Goal: Transaction & Acquisition: Purchase product/service

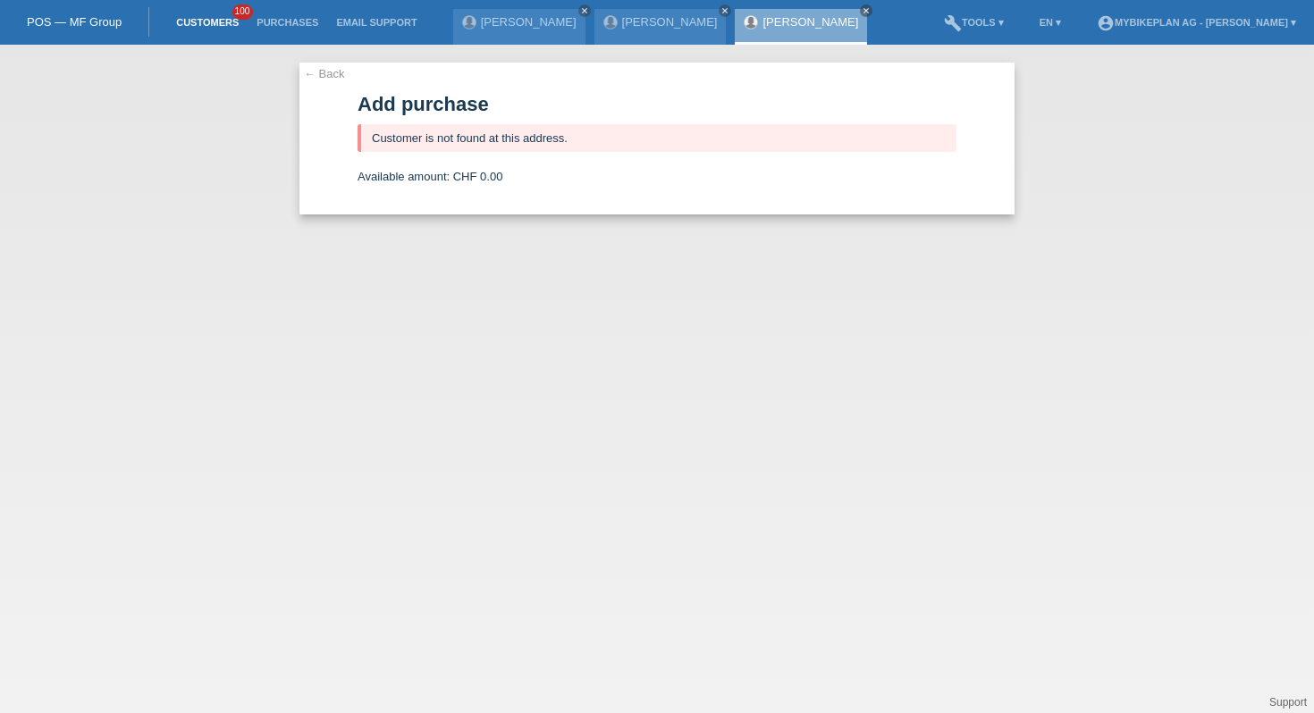
click at [213, 22] on link "Customers" at bounding box center [207, 22] width 80 height 11
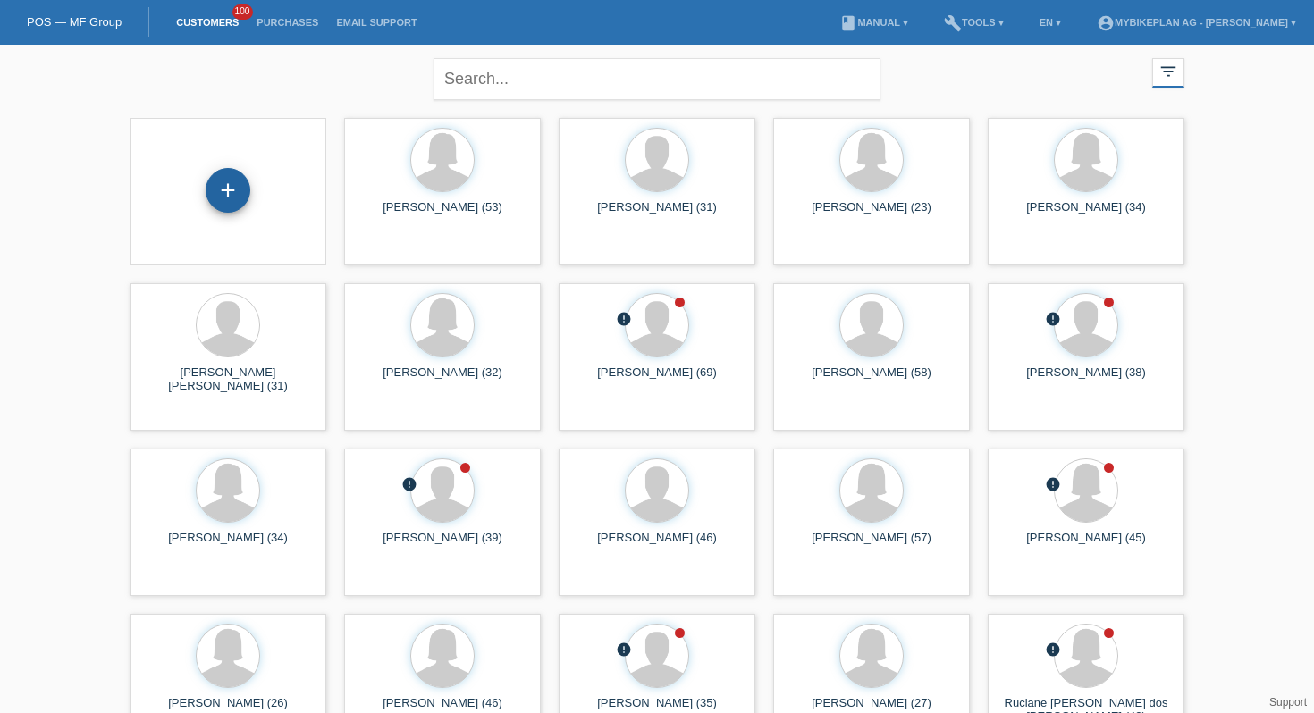
click at [235, 208] on div "+" at bounding box center [228, 190] width 45 height 45
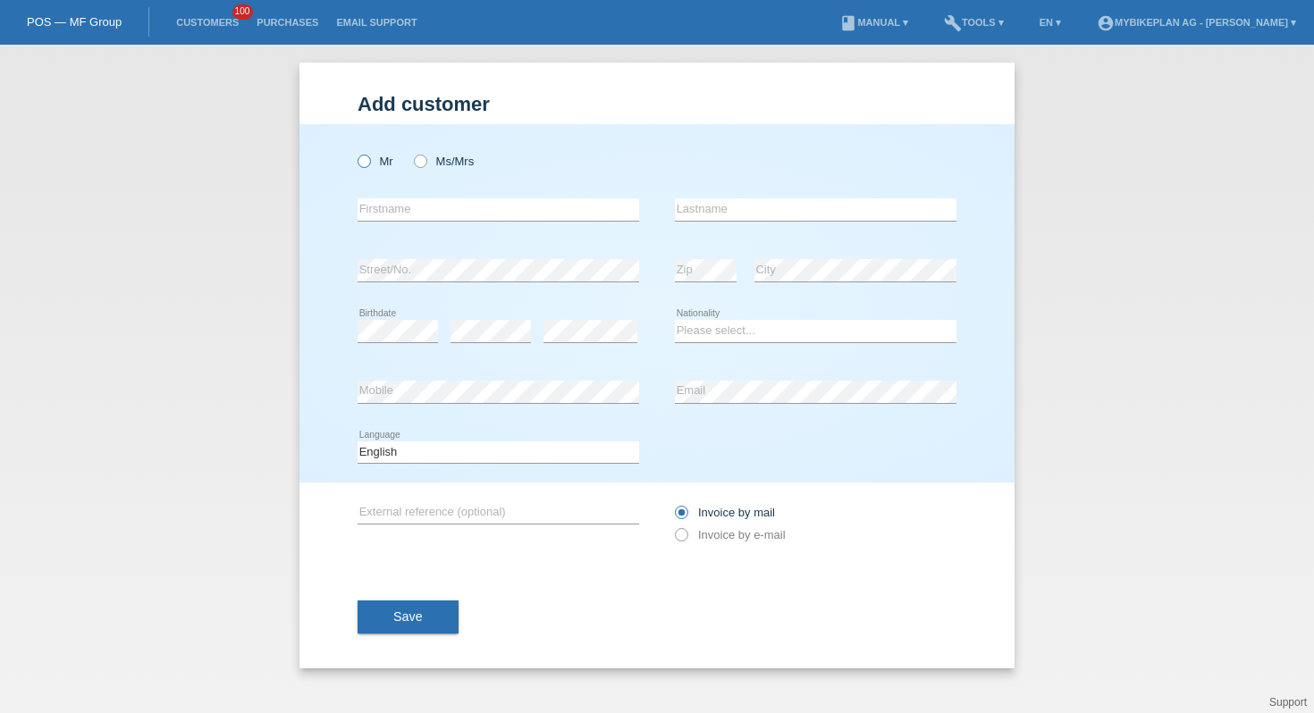
click at [355, 152] on icon at bounding box center [355, 152] width 0 height 0
click at [367, 164] on input "Mr" at bounding box center [364, 161] width 12 height 12
radio input "true"
click at [396, 205] on input "text" at bounding box center [499, 209] width 282 height 22
type input "Suat"
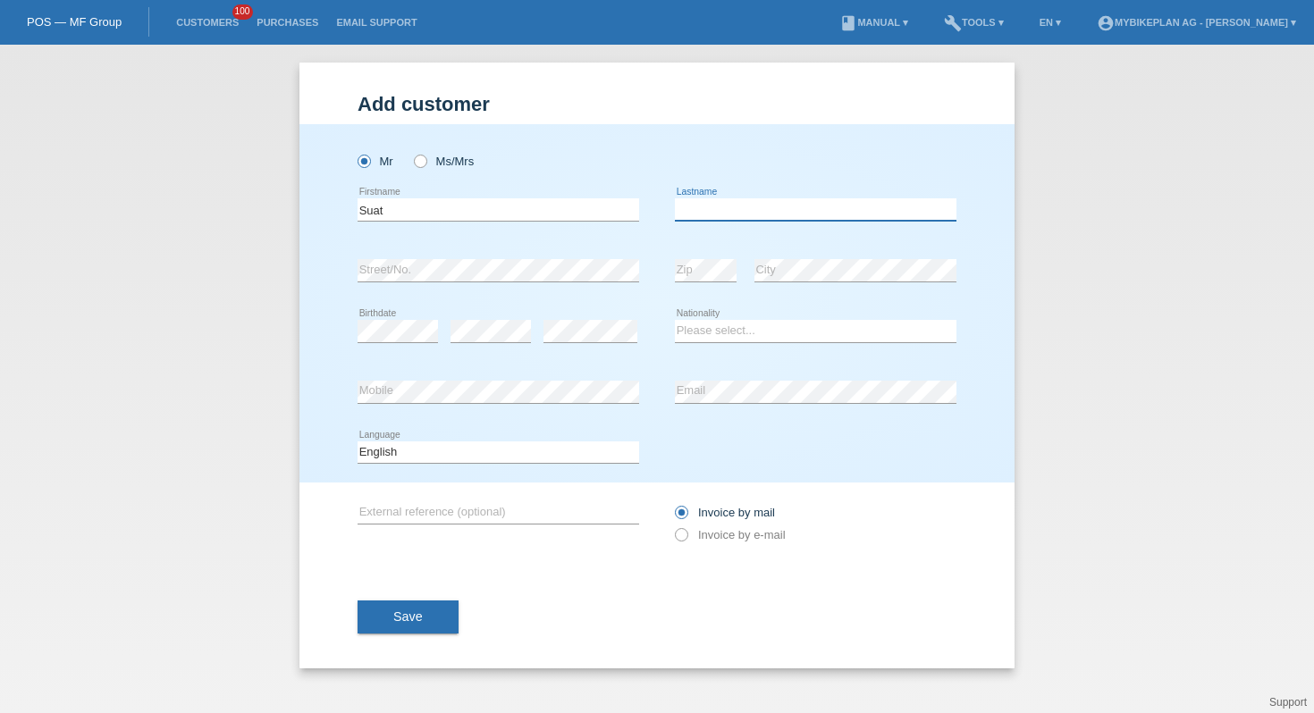
paste input "Karaman"
type input "Karaman"
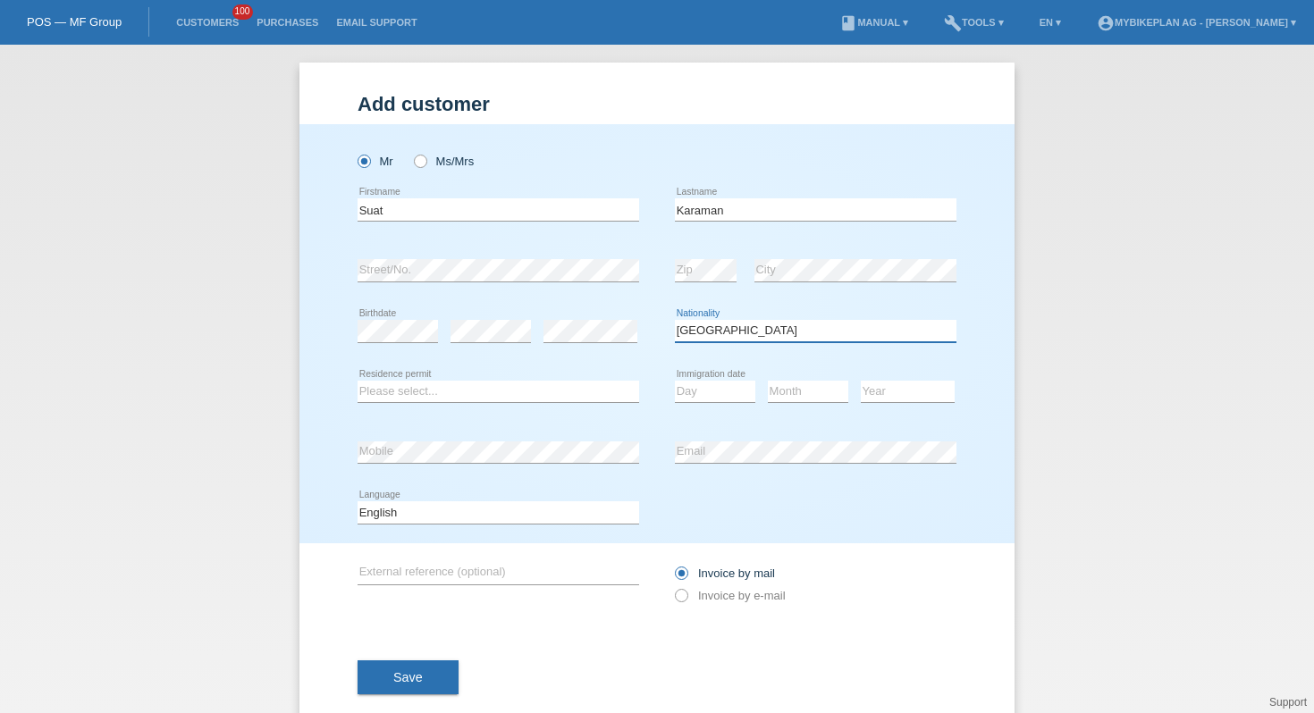
select select "TR"
click at [484, 389] on select "Please select... C B B - Refugee status Other" at bounding box center [499, 391] width 282 height 21
select select "B"
select select "28"
select select "08"
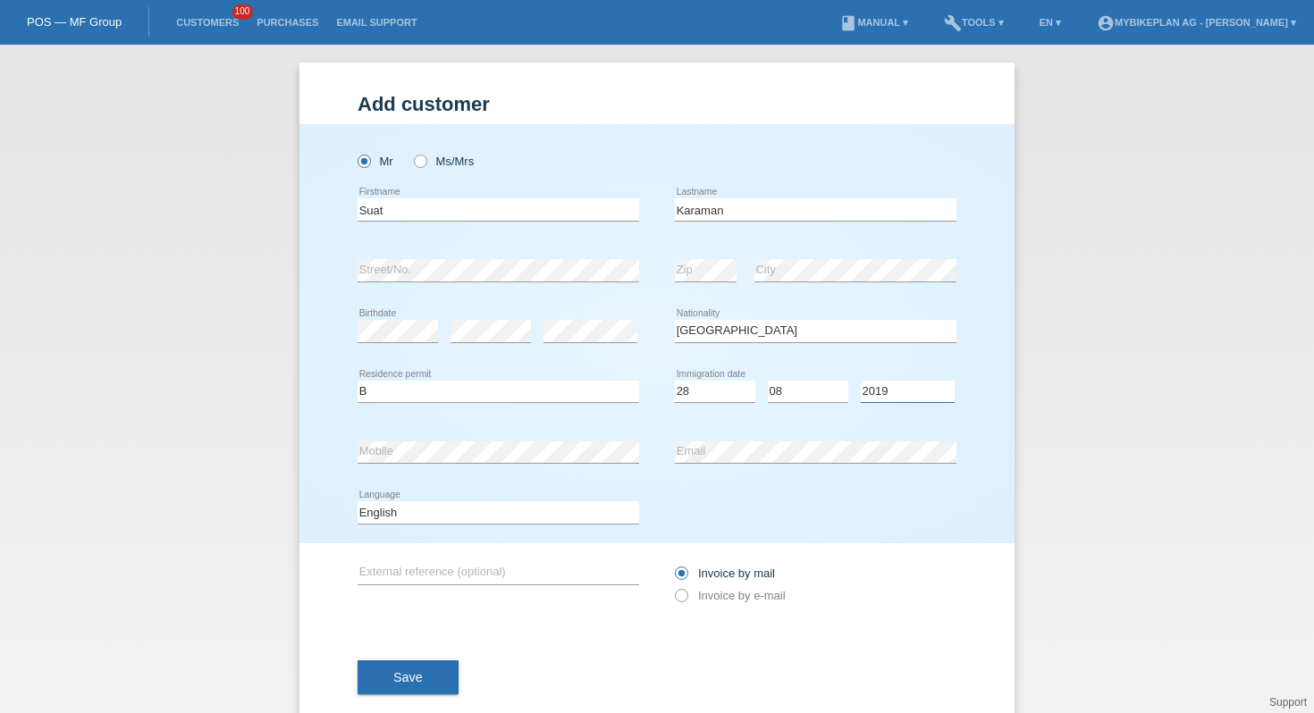
select select "2016"
click at [589, 496] on div "Deutsch Français Italiano English error Language" at bounding box center [499, 513] width 282 height 61
click at [588, 510] on select "Deutsch Français Italiano English" at bounding box center [499, 511] width 282 height 21
select select "de"
click at [716, 597] on label "Invoice by e-mail" at bounding box center [730, 595] width 111 height 13
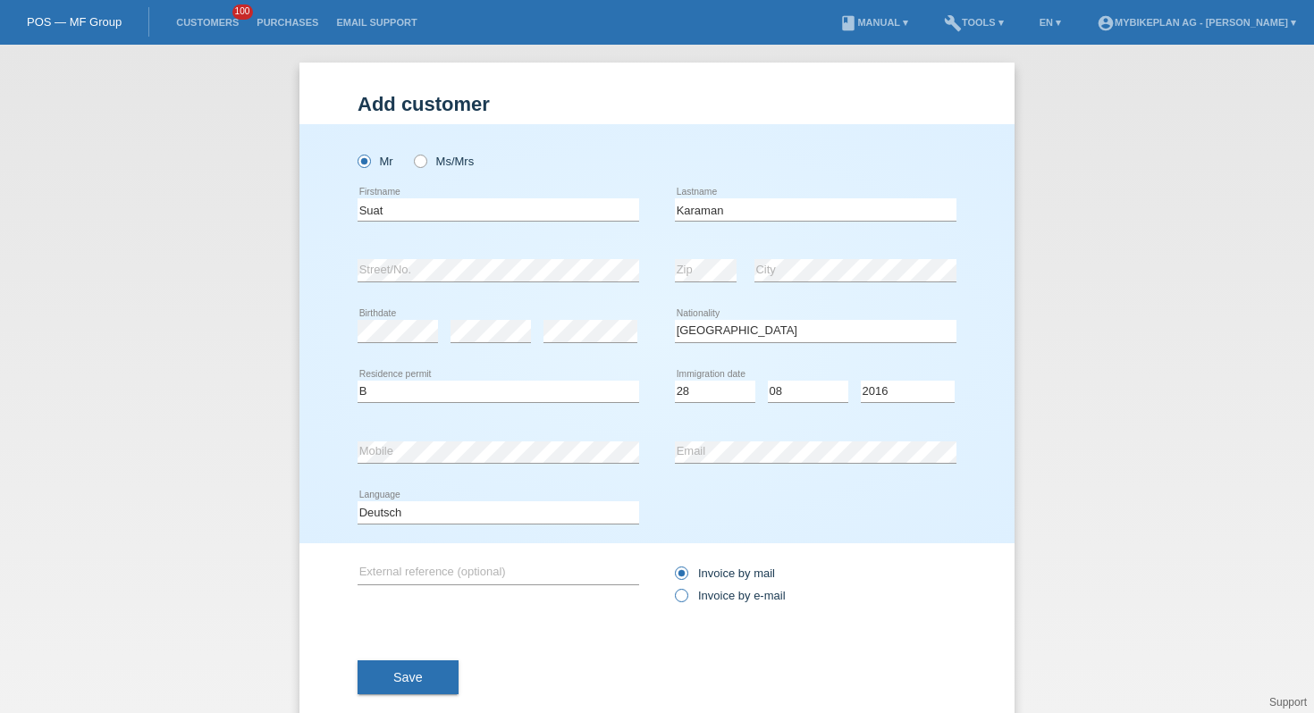
click at [686, 597] on input "Invoice by e-mail" at bounding box center [681, 600] width 12 height 22
radio input "true"
click at [385, 684] on button "Save" at bounding box center [408, 678] width 101 height 34
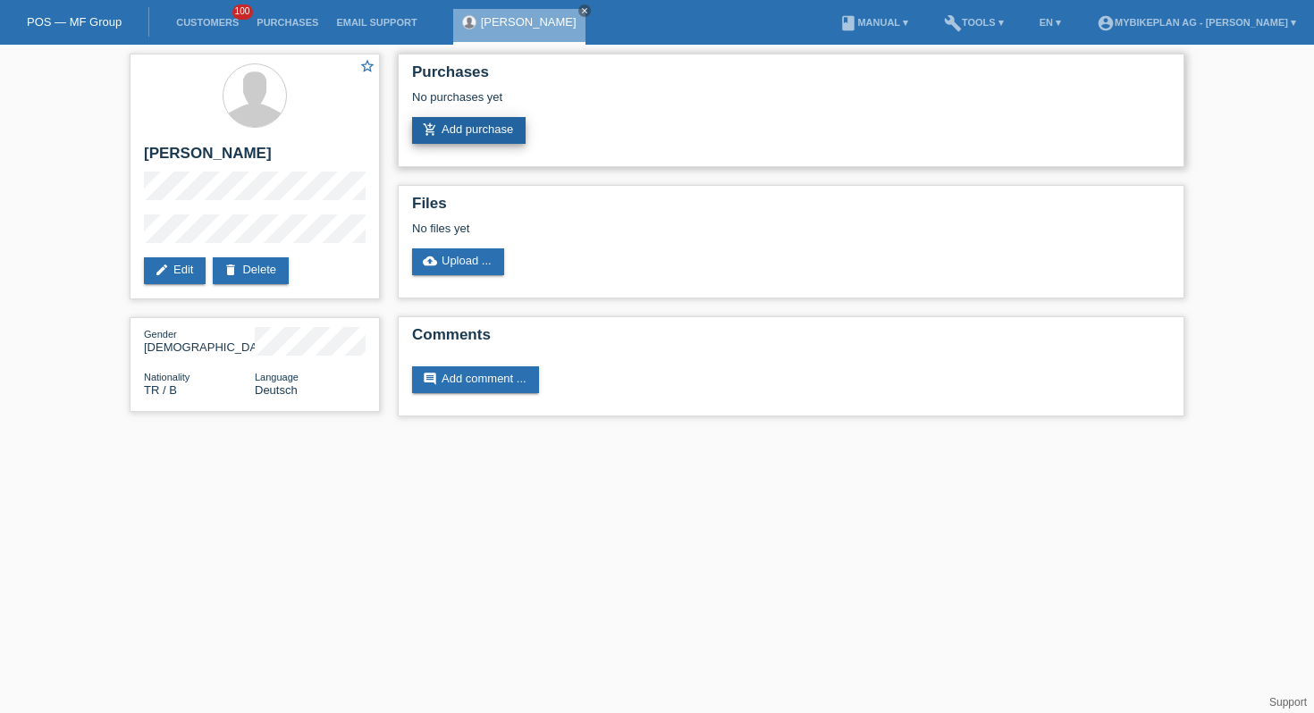
click at [487, 133] on link "add_shopping_cart Add purchase" at bounding box center [469, 130] width 114 height 27
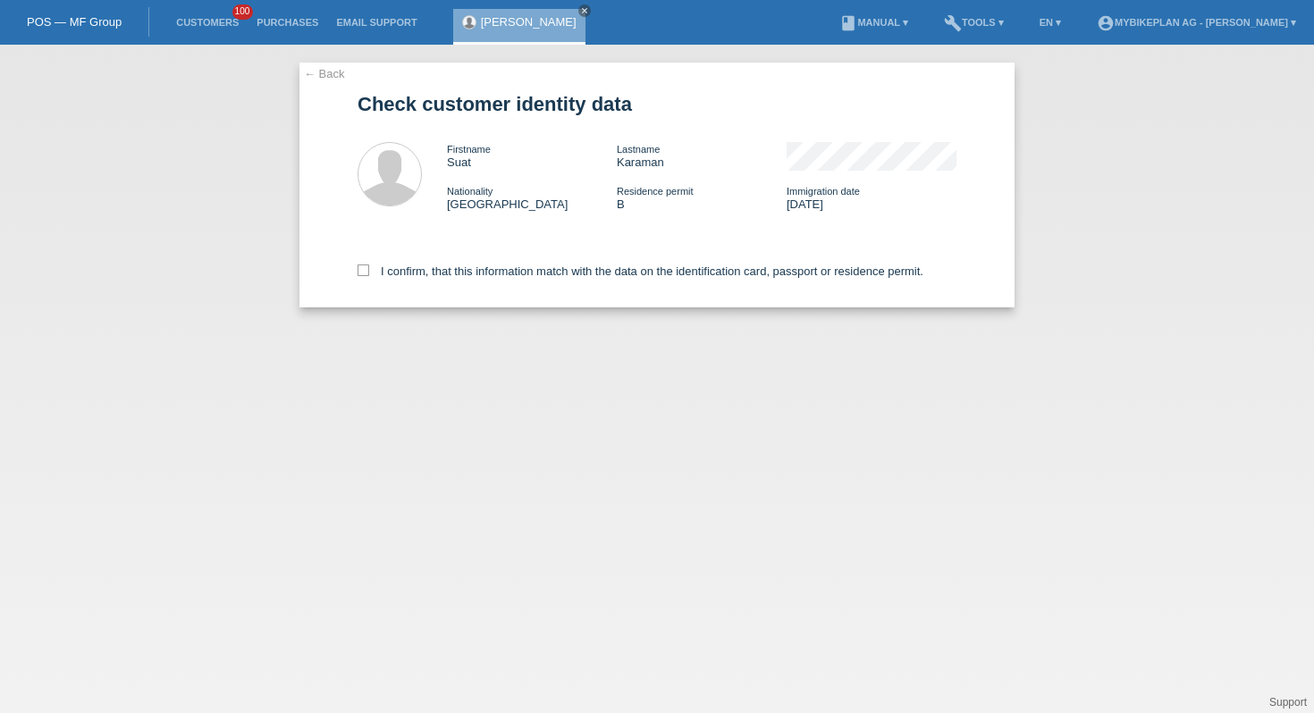
click at [442, 290] on div "I confirm, that this information match with the data on the identification card…" at bounding box center [657, 268] width 599 height 79
click at [444, 284] on div "I confirm, that this information match with the data on the identification card…" at bounding box center [657, 268] width 599 height 79
click at [445, 278] on label "I confirm, that this information match with the data on the identification card…" at bounding box center [641, 271] width 566 height 13
click at [369, 276] on input "I confirm, that this information match with the data on the identification card…" at bounding box center [364, 271] width 12 height 12
checkbox input "true"
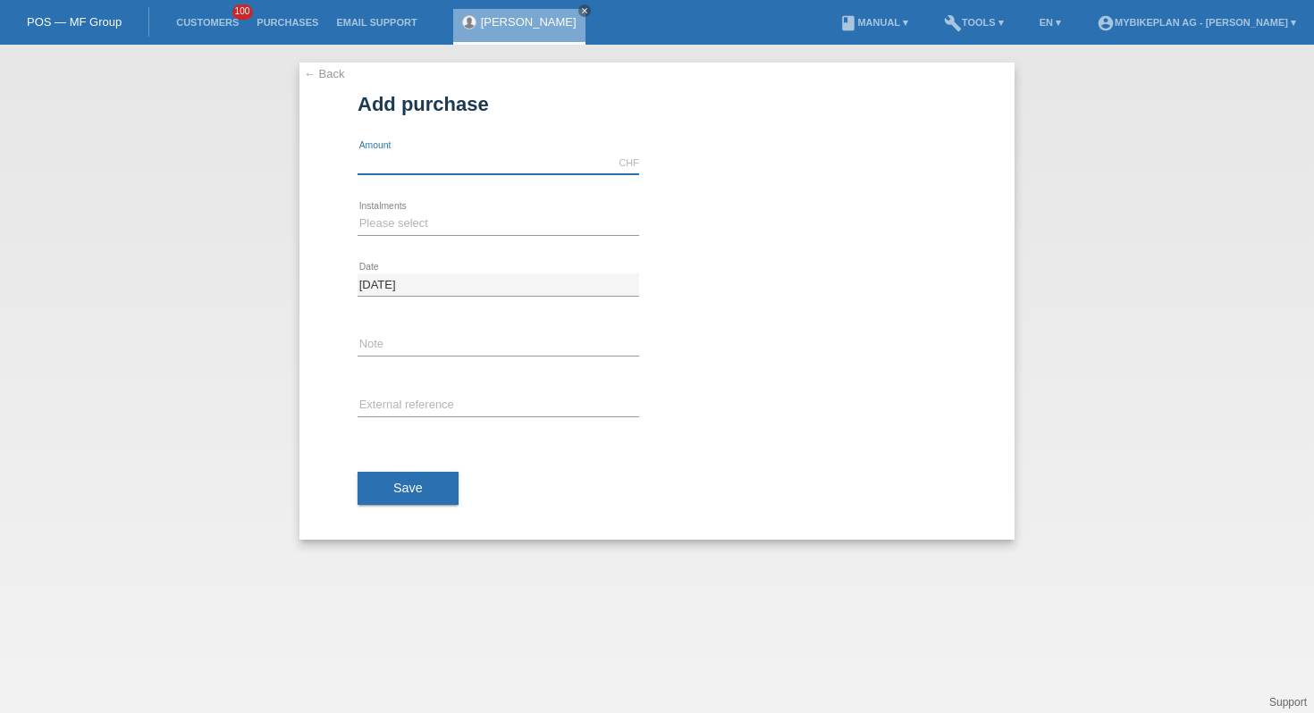
click at [409, 163] on input "text" at bounding box center [499, 163] width 282 height 22
type input "3299.00"
click at [376, 228] on select "Please select 6 instalments 12 instalments 18 instalments 24 instalments 36 ins…" at bounding box center [499, 223] width 282 height 21
select select "488"
click at [393, 408] on input "text" at bounding box center [499, 406] width 282 height 22
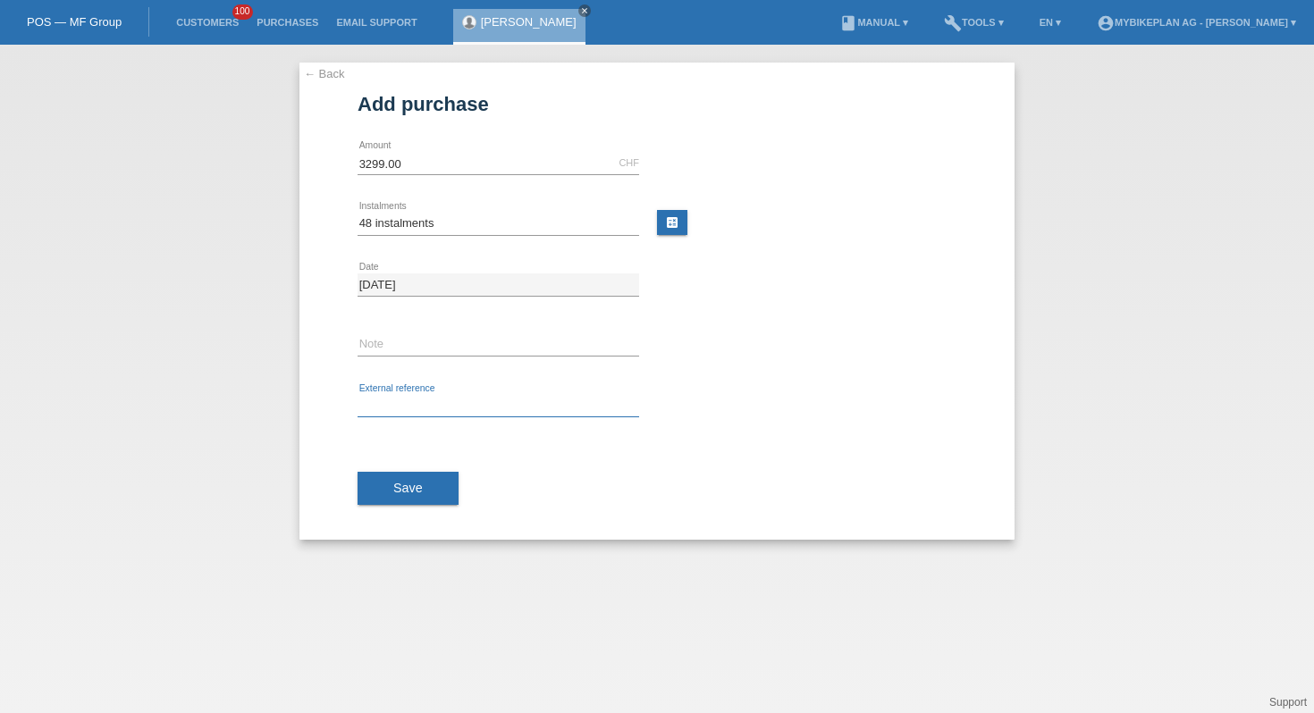
paste input "42019533594"
type input "42019533594"
click at [394, 478] on button "Save" at bounding box center [408, 489] width 101 height 34
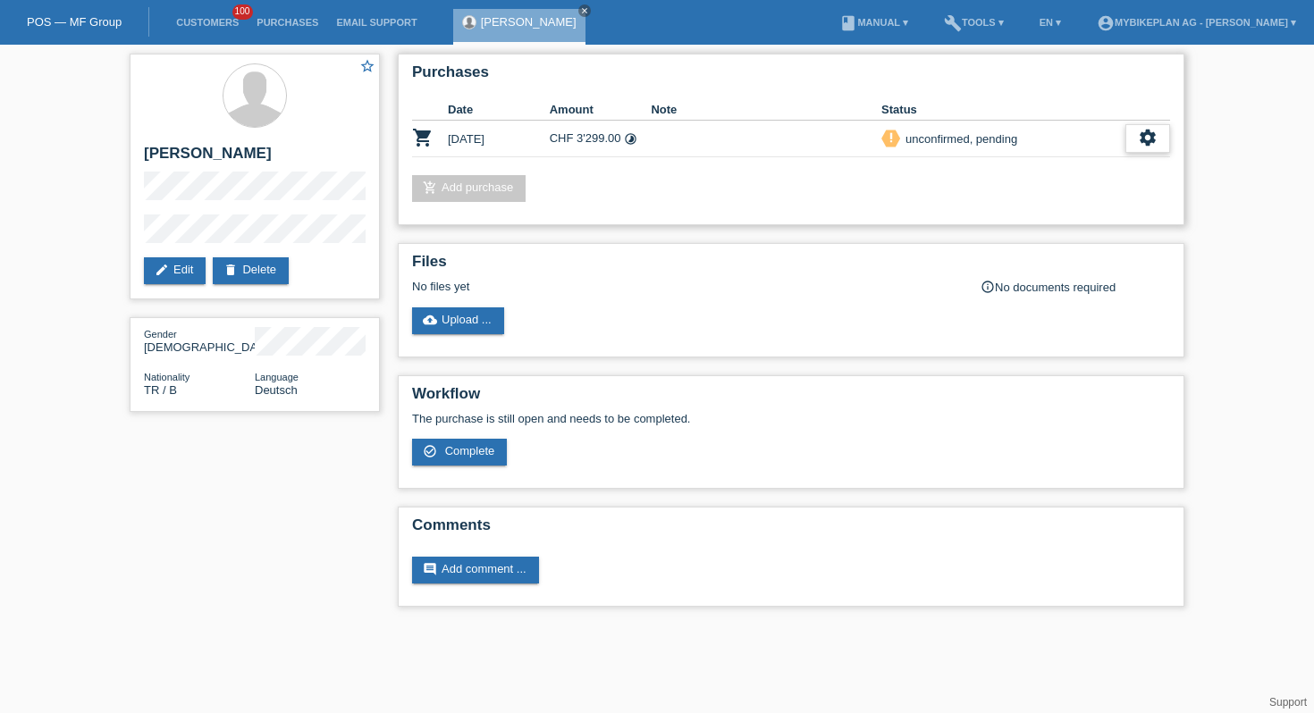
click at [1135, 140] on div "settings" at bounding box center [1147, 138] width 45 height 29
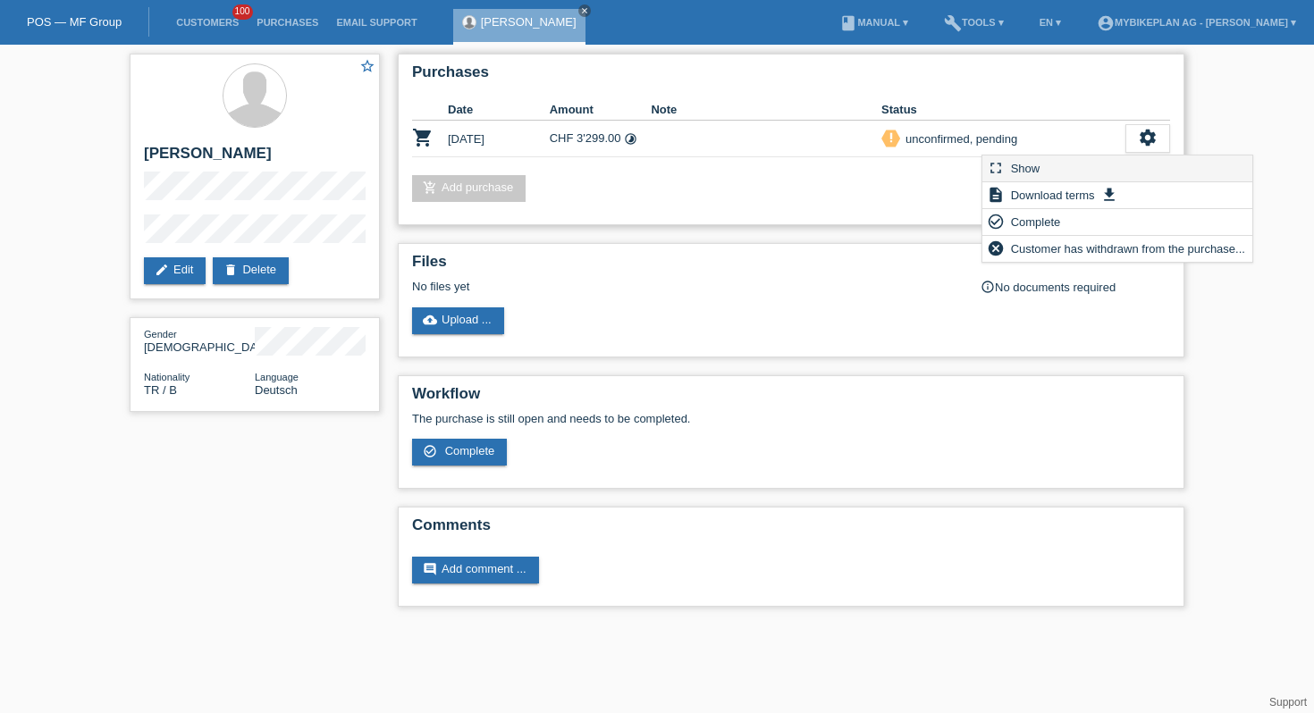
click at [1092, 164] on div "fullscreen Show" at bounding box center [1117, 169] width 270 height 27
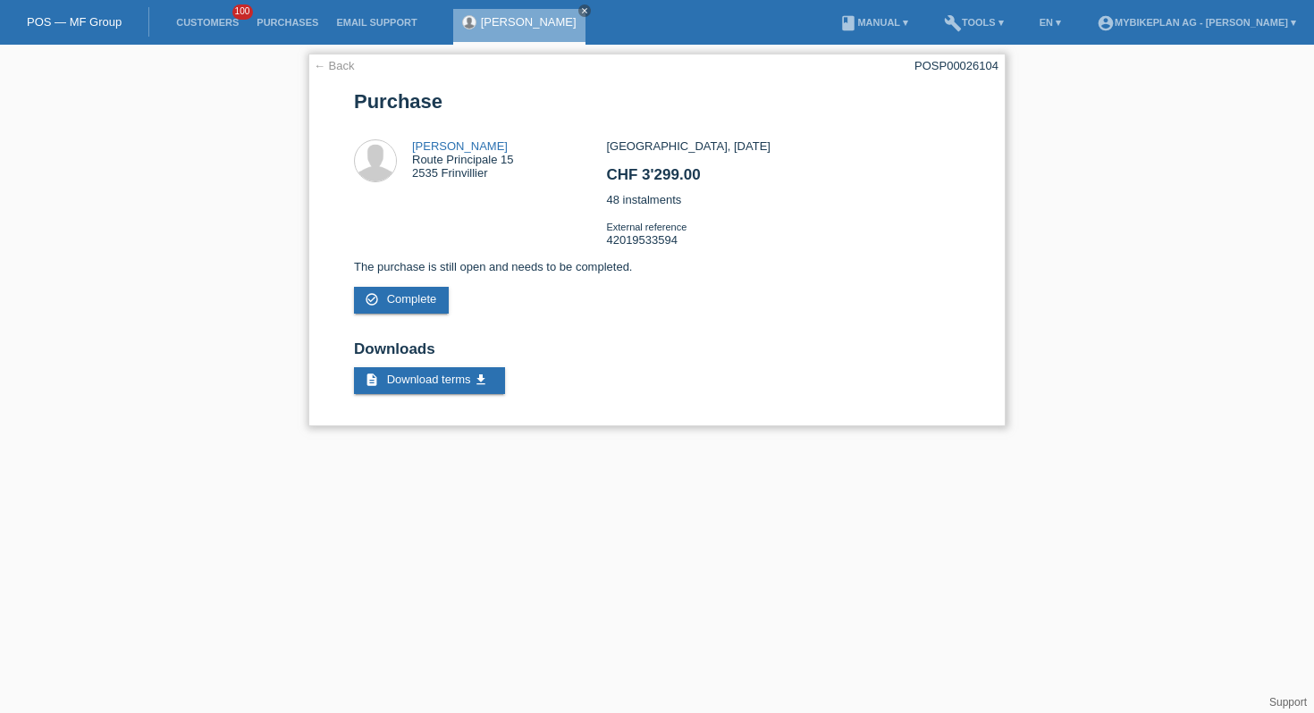
click at [979, 74] on div "← Back POSP00026104 [GEOGRAPHIC_DATA] [PERSON_NAME] Route Principale 15 2535 Fr…" at bounding box center [656, 240] width 697 height 373
click at [981, 63] on div "POSP00026104" at bounding box center [956, 65] width 84 height 13
copy div "POSP00026104"
click at [198, 25] on link "Customers" at bounding box center [207, 22] width 80 height 11
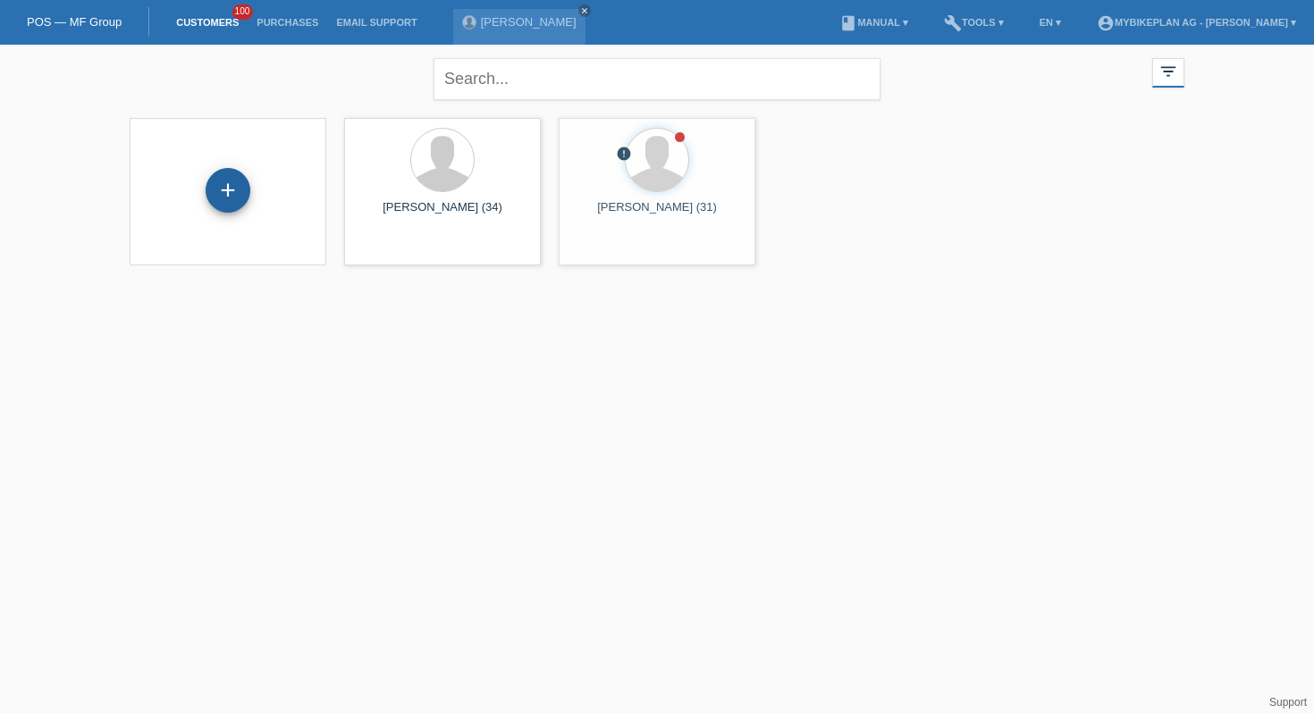
click at [247, 198] on div "+" at bounding box center [228, 190] width 45 height 45
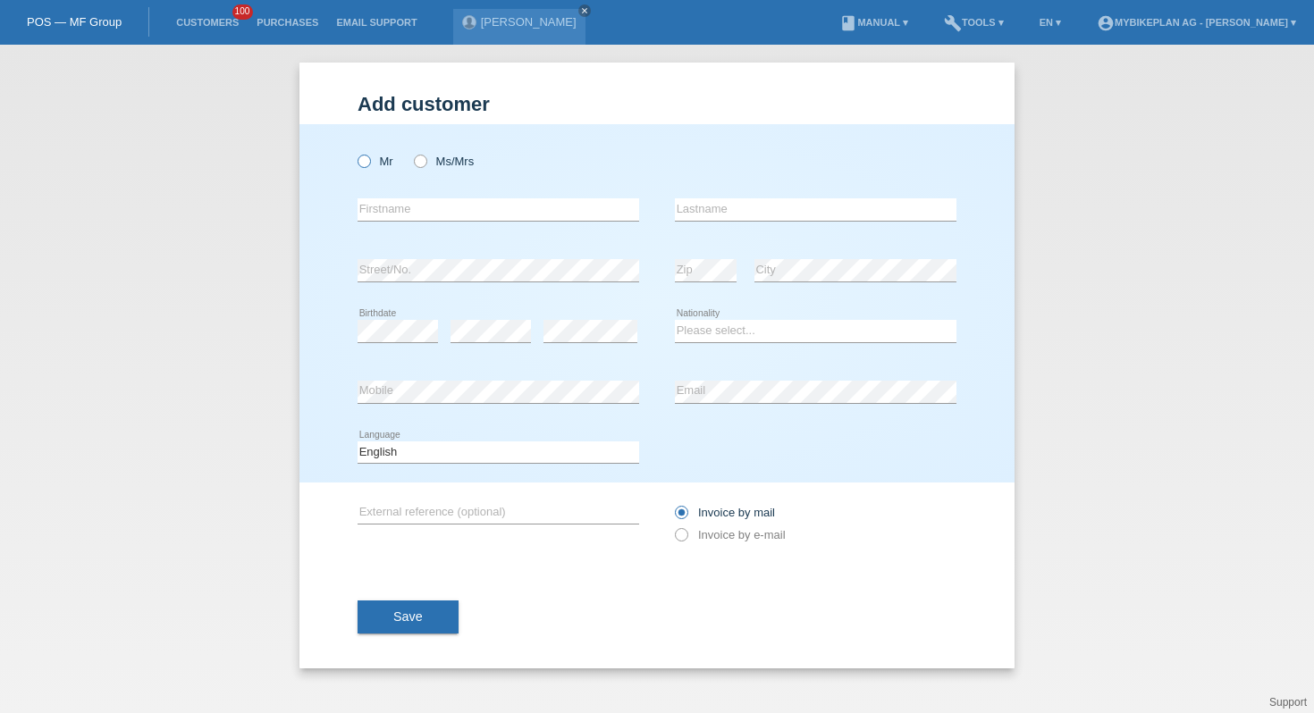
click at [372, 160] on label "Mr" at bounding box center [376, 161] width 36 height 13
click at [369, 160] on input "Mr" at bounding box center [364, 161] width 12 height 12
radio input "true"
click at [394, 207] on input "text" at bounding box center [499, 209] width 282 height 22
type input "Sandro"
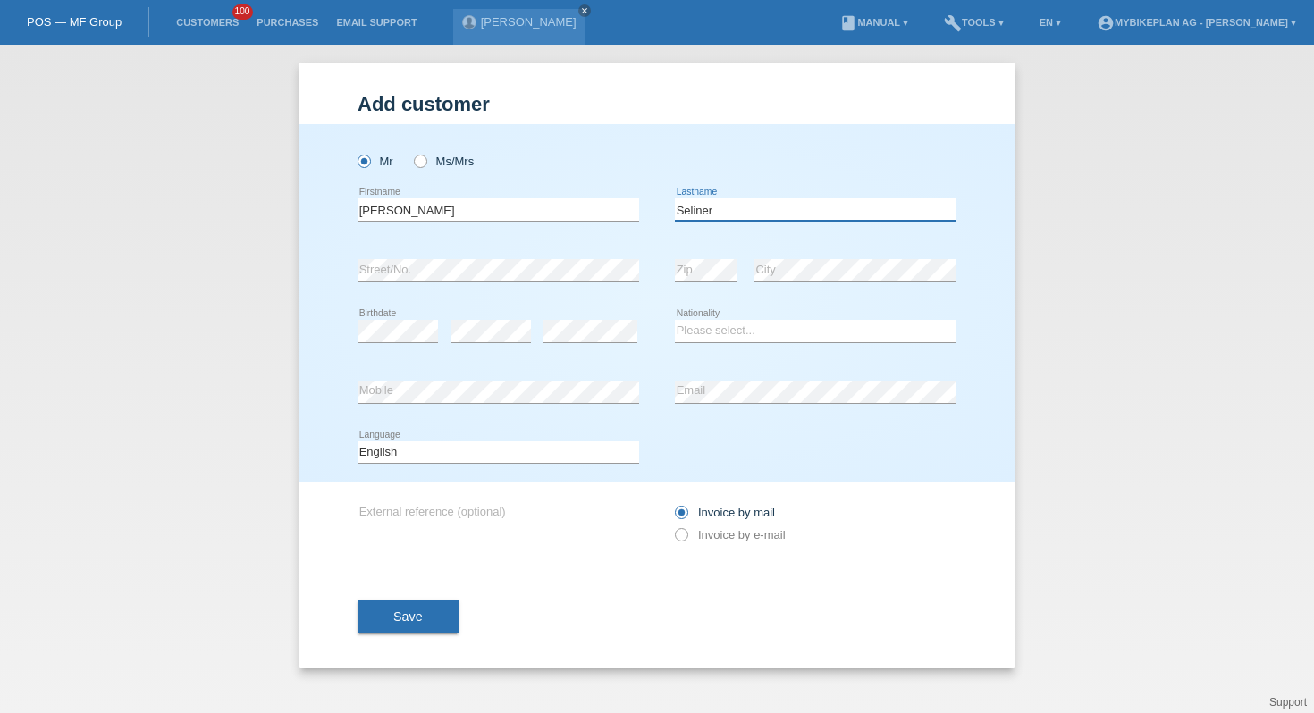
type input "Seliner"
select select "CH"
click at [490, 457] on select "Deutsch Français Italiano English" at bounding box center [499, 452] width 282 height 21
select select "de"
click at [731, 546] on div "Invoice by mail Invoice by e-mail" at bounding box center [816, 523] width 282 height 45
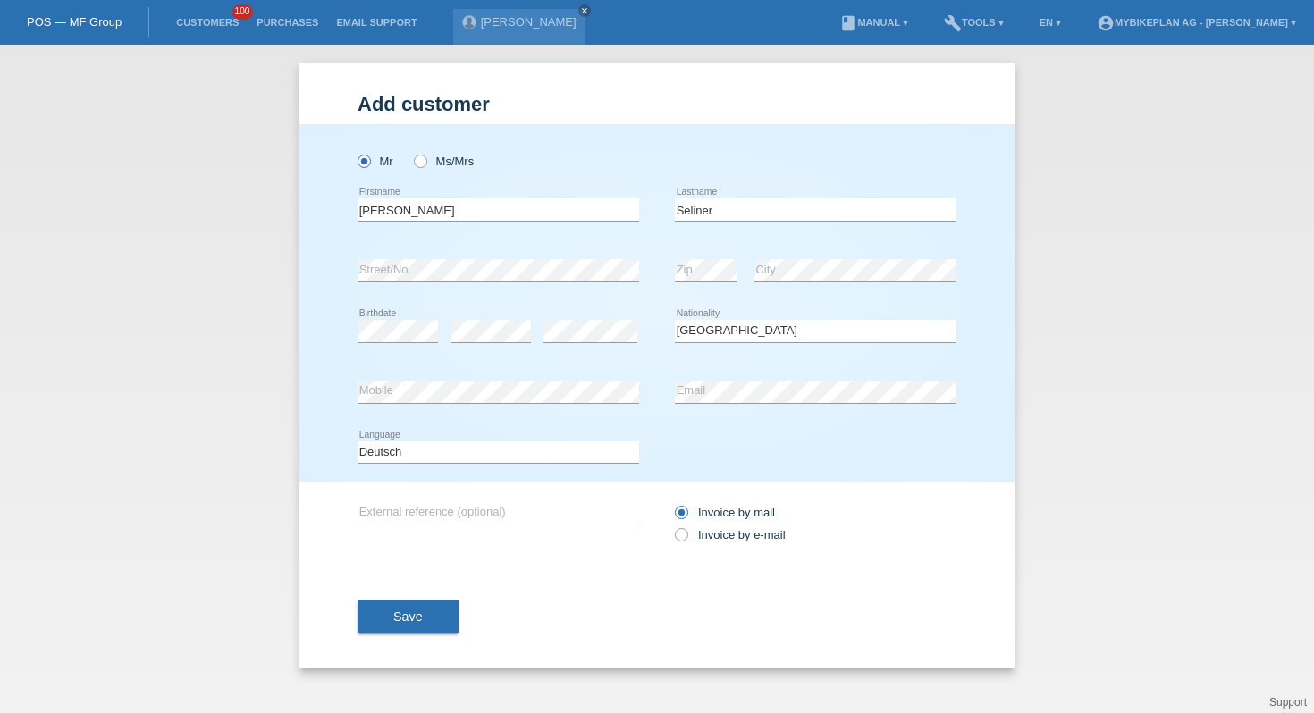
click at [740, 546] on div "Invoice by mail Invoice by e-mail" at bounding box center [816, 523] width 282 height 45
click at [738, 540] on label "Invoice by e-mail" at bounding box center [730, 534] width 111 height 13
click at [686, 540] on input "Invoice by e-mail" at bounding box center [681, 539] width 12 height 22
radio input "true"
click at [397, 621] on span "Save" at bounding box center [407, 617] width 29 height 14
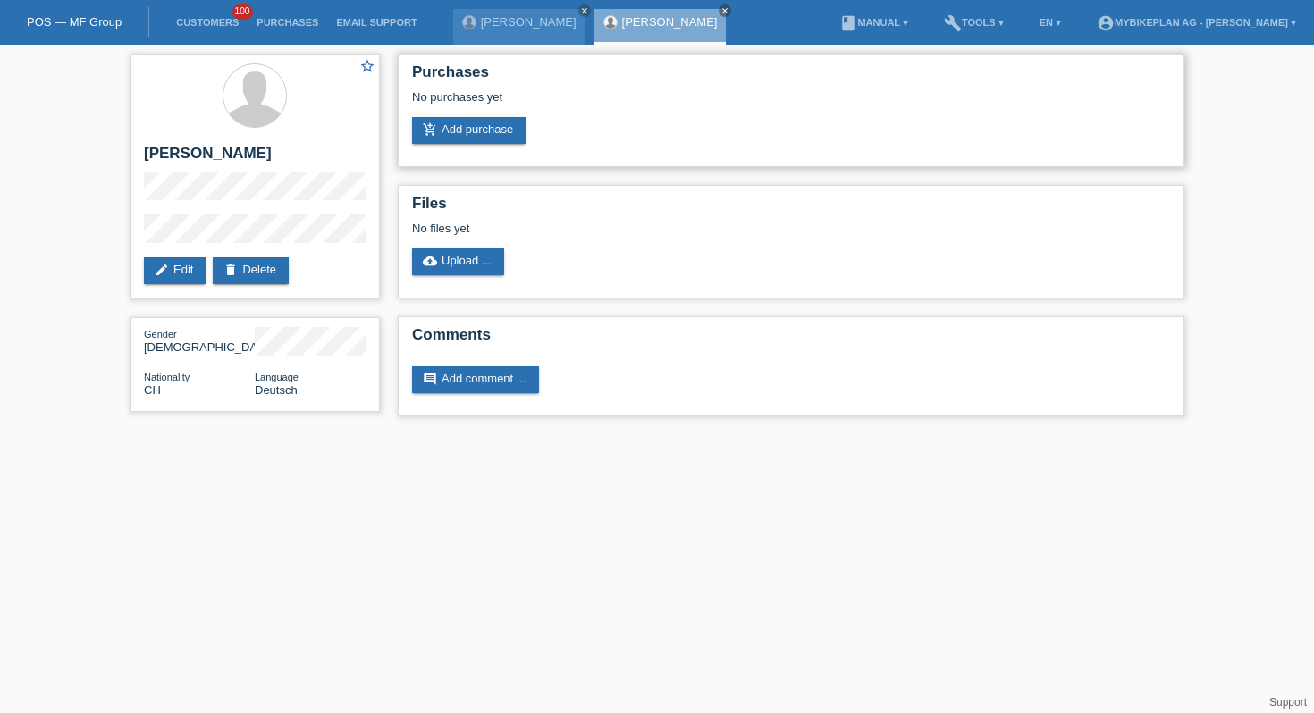
click at [435, 111] on div "No purchases yet" at bounding box center [791, 103] width 758 height 27
click at [446, 113] on div "No purchases yet" at bounding box center [791, 103] width 758 height 27
click at [451, 130] on link "add_shopping_cart Add purchase" at bounding box center [469, 130] width 114 height 27
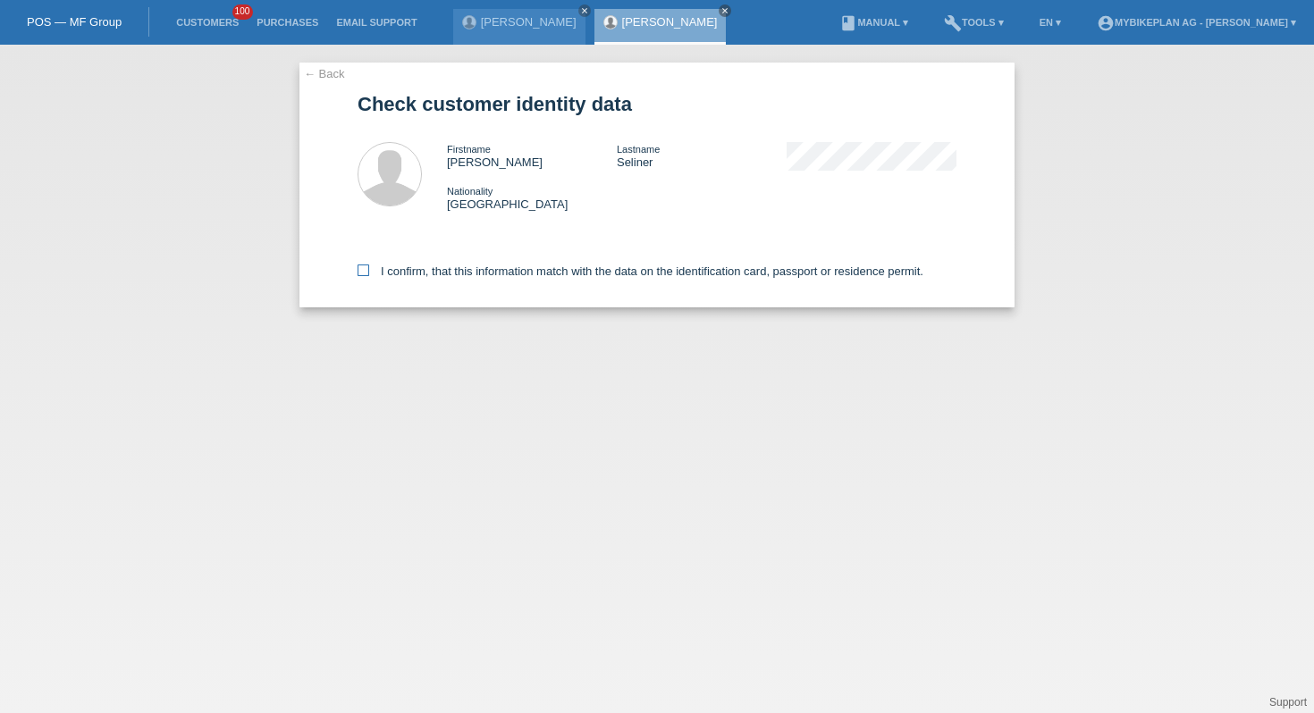
click at [442, 278] on label "I confirm, that this information match with the data on the identification card…" at bounding box center [641, 271] width 566 height 13
click at [369, 276] on input "I confirm, that this information match with the data on the identification card…" at bounding box center [364, 271] width 12 height 12
checkbox input "true"
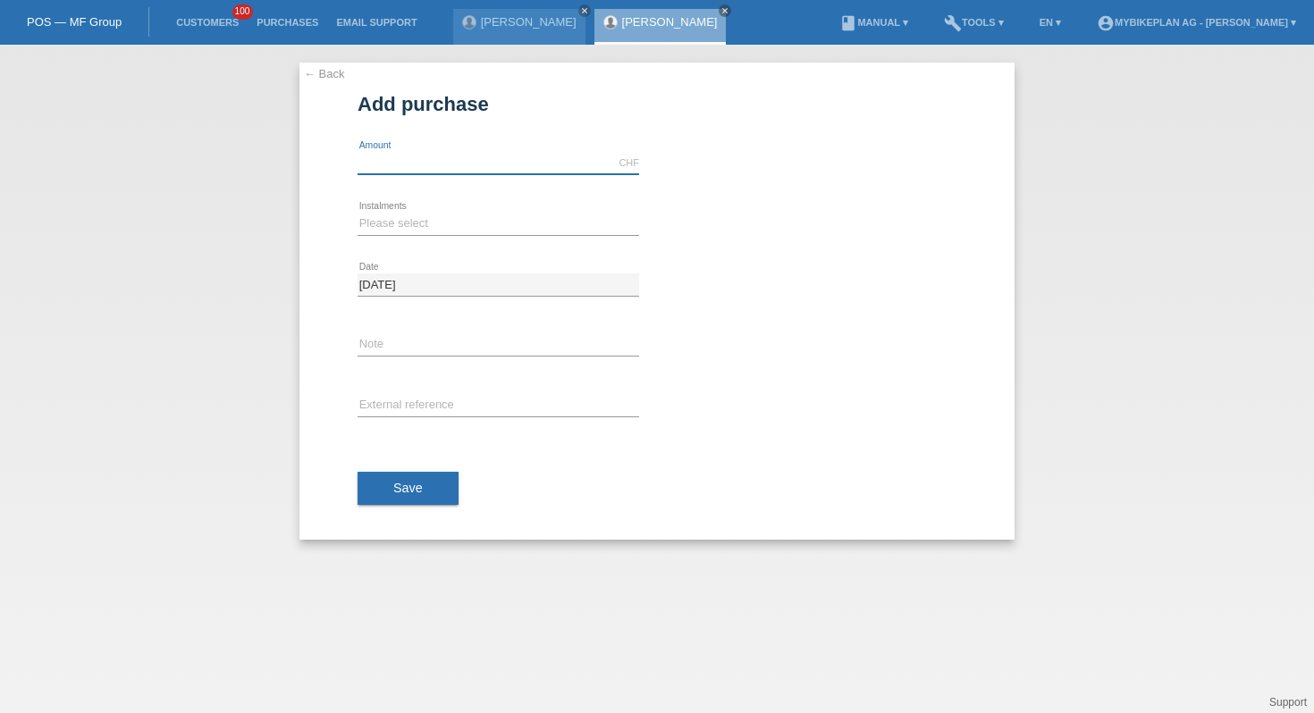
click at [445, 167] on input "text" at bounding box center [499, 163] width 282 height 22
type input "3090.00"
click at [407, 223] on select "Please select 6 instalments 12 instalments 18 instalments 24 instalments 36 ins…" at bounding box center [499, 223] width 282 height 21
select select "487"
click at [435, 395] on input "text" at bounding box center [499, 406] width 282 height 22
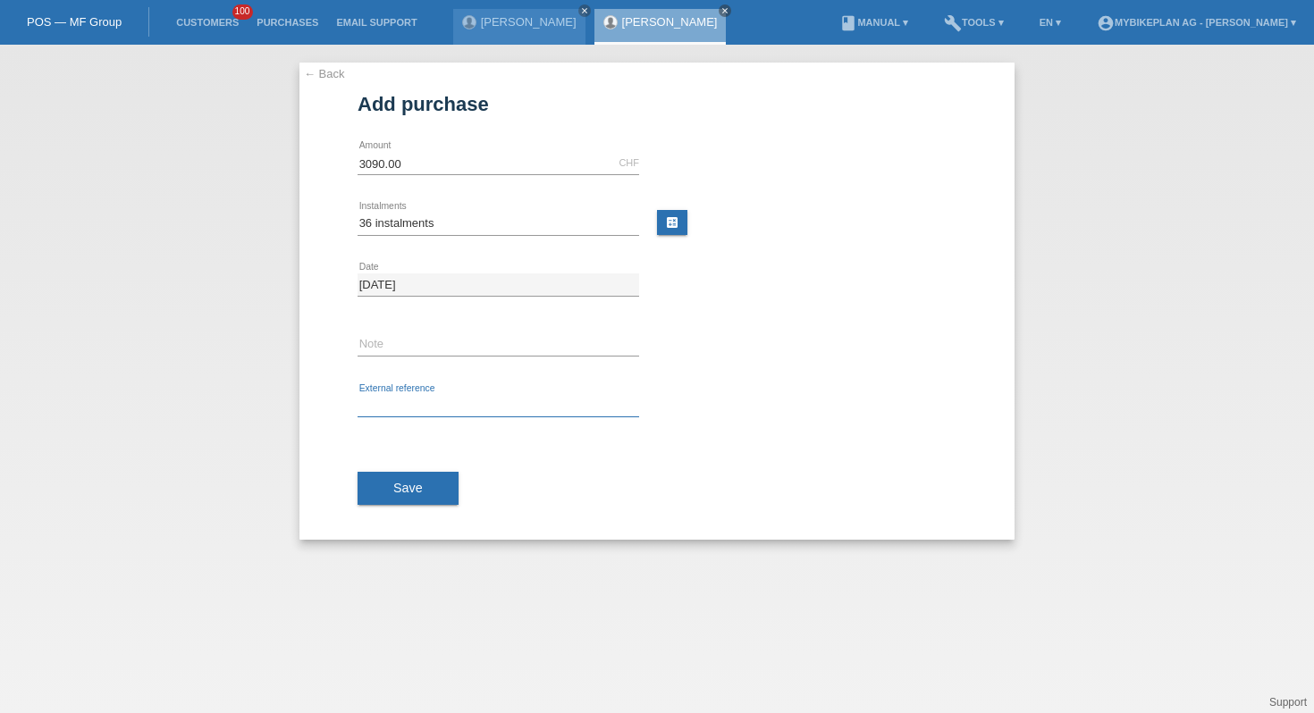
paste input "42025878138"
type input "42025878138"
click at [418, 488] on span "Save" at bounding box center [407, 488] width 29 height 14
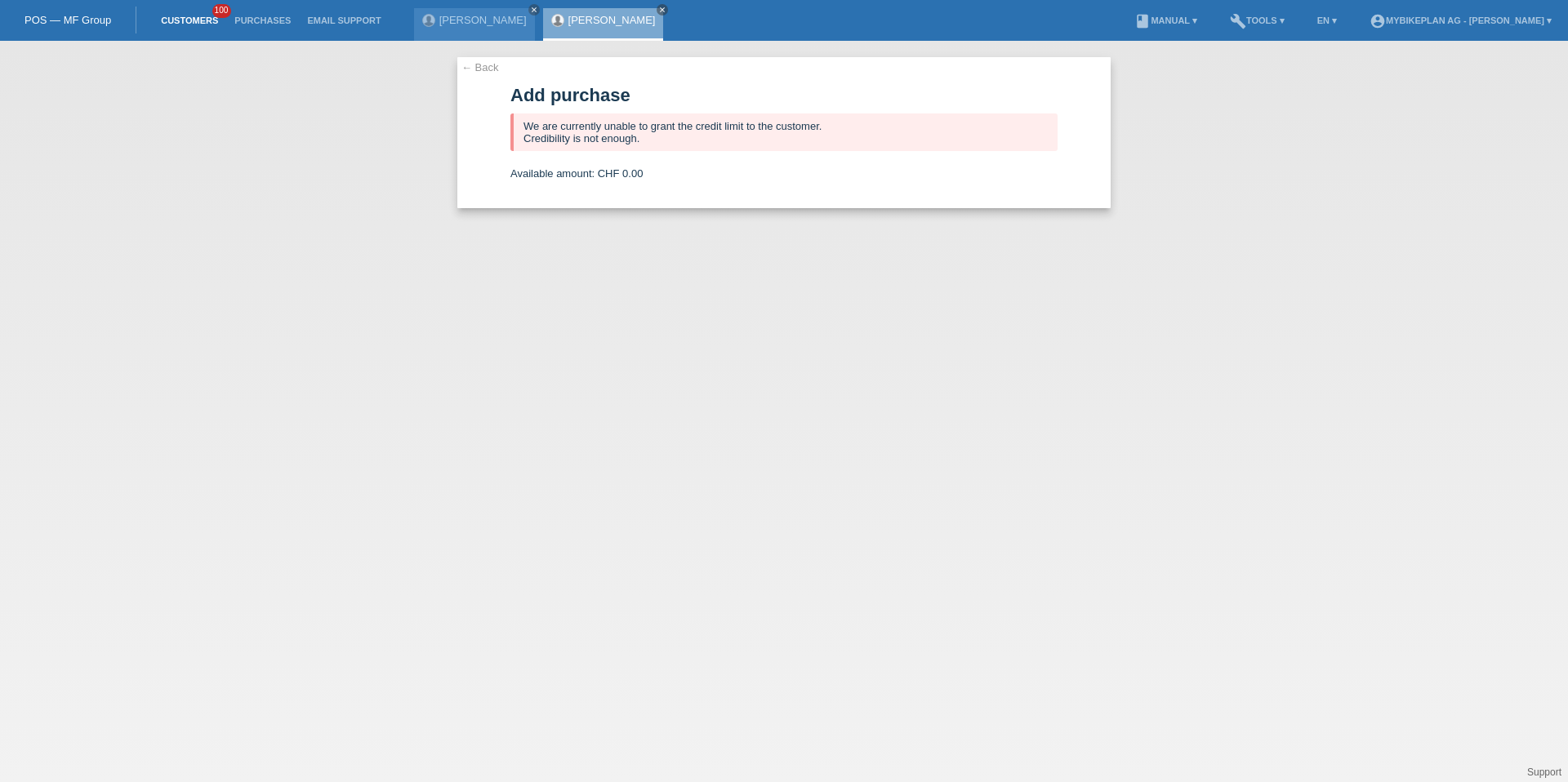
click at [204, 21] on link "Customers" at bounding box center [189, 20] width 73 height 10
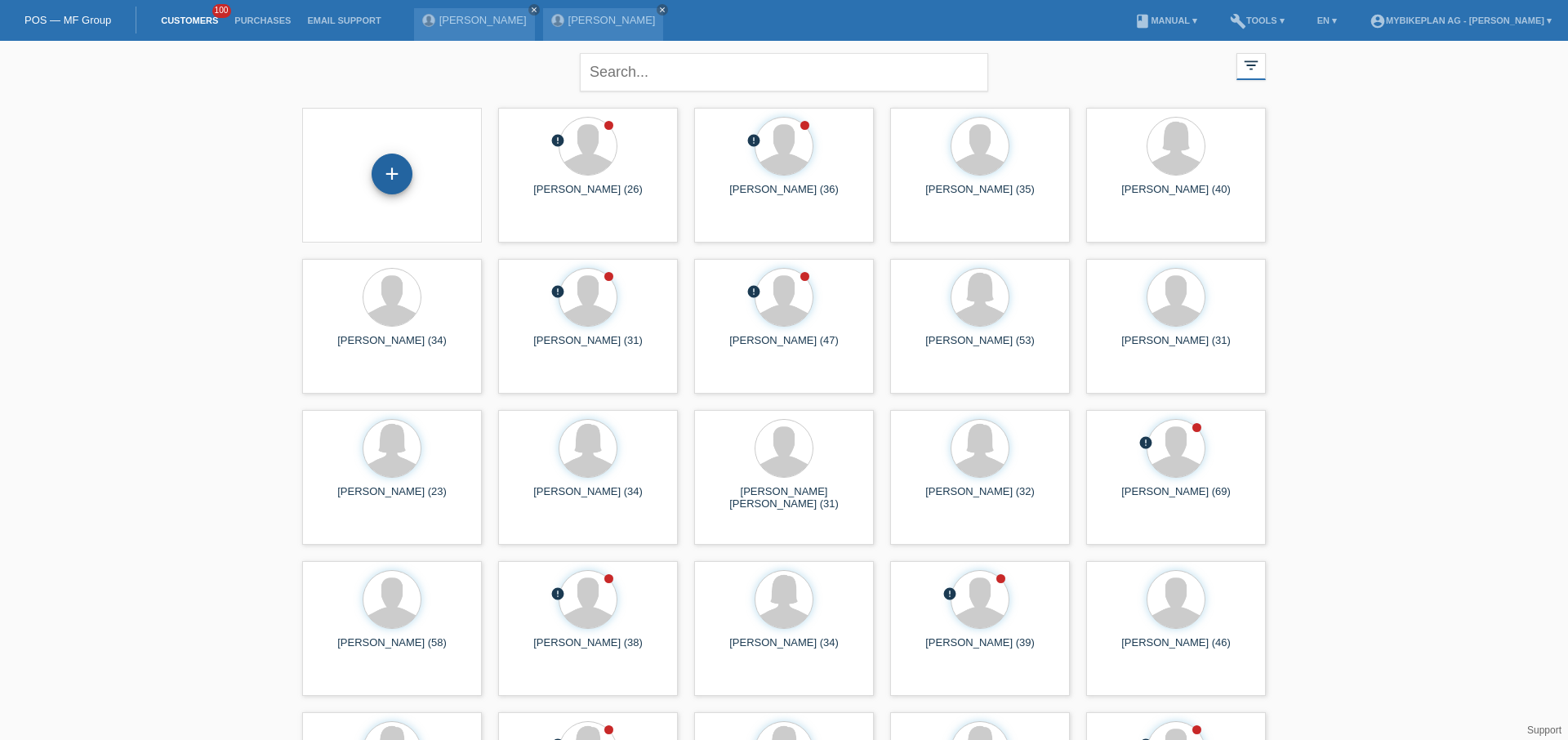
click at [397, 169] on div "+" at bounding box center [392, 174] width 41 height 41
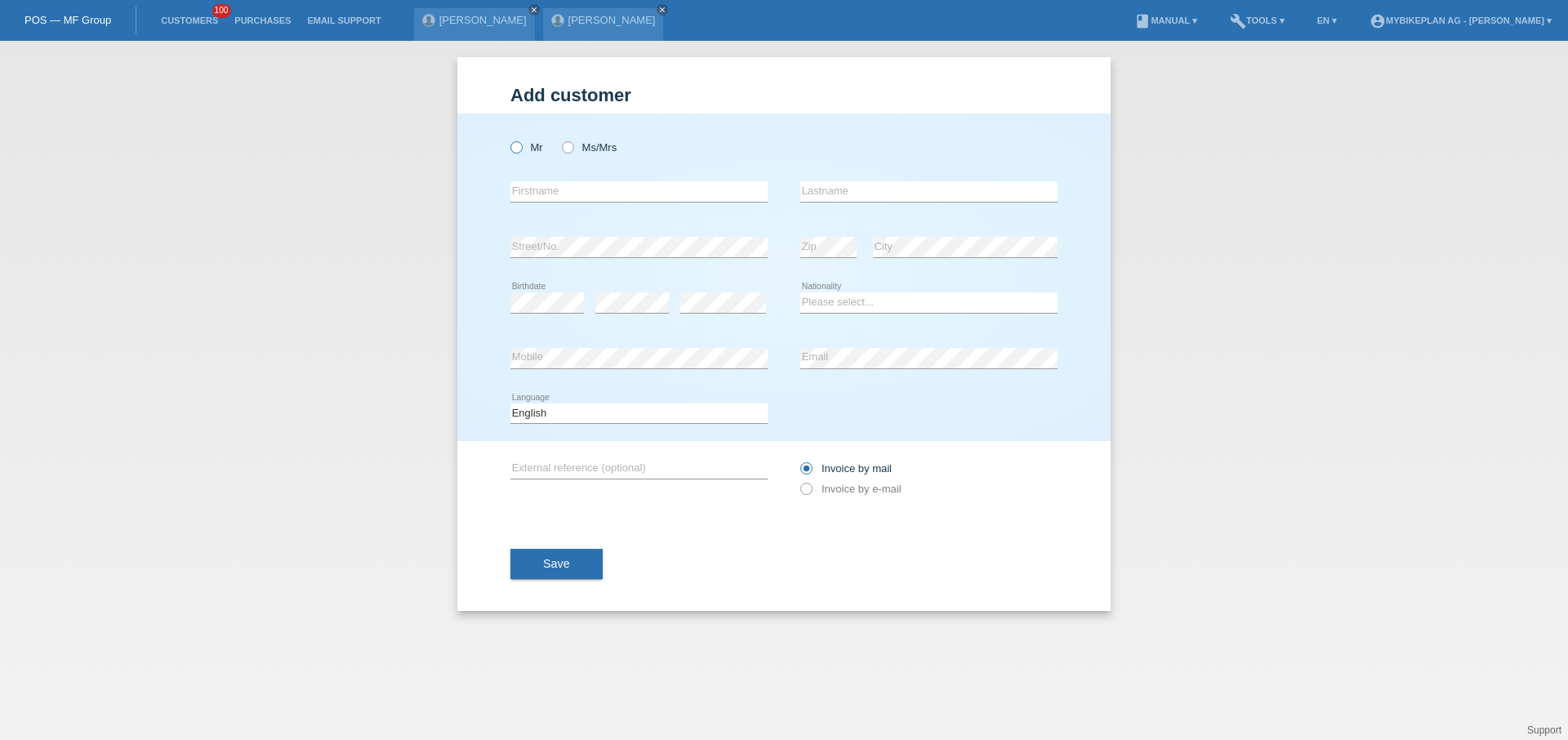
click at [508, 139] on icon at bounding box center [508, 139] width 0 height 0
click at [516, 150] on input "Mr" at bounding box center [516, 147] width 11 height 11
radio input "true"
click at [542, 196] on input "text" at bounding box center [640, 191] width 258 height 20
type input "Stefan"
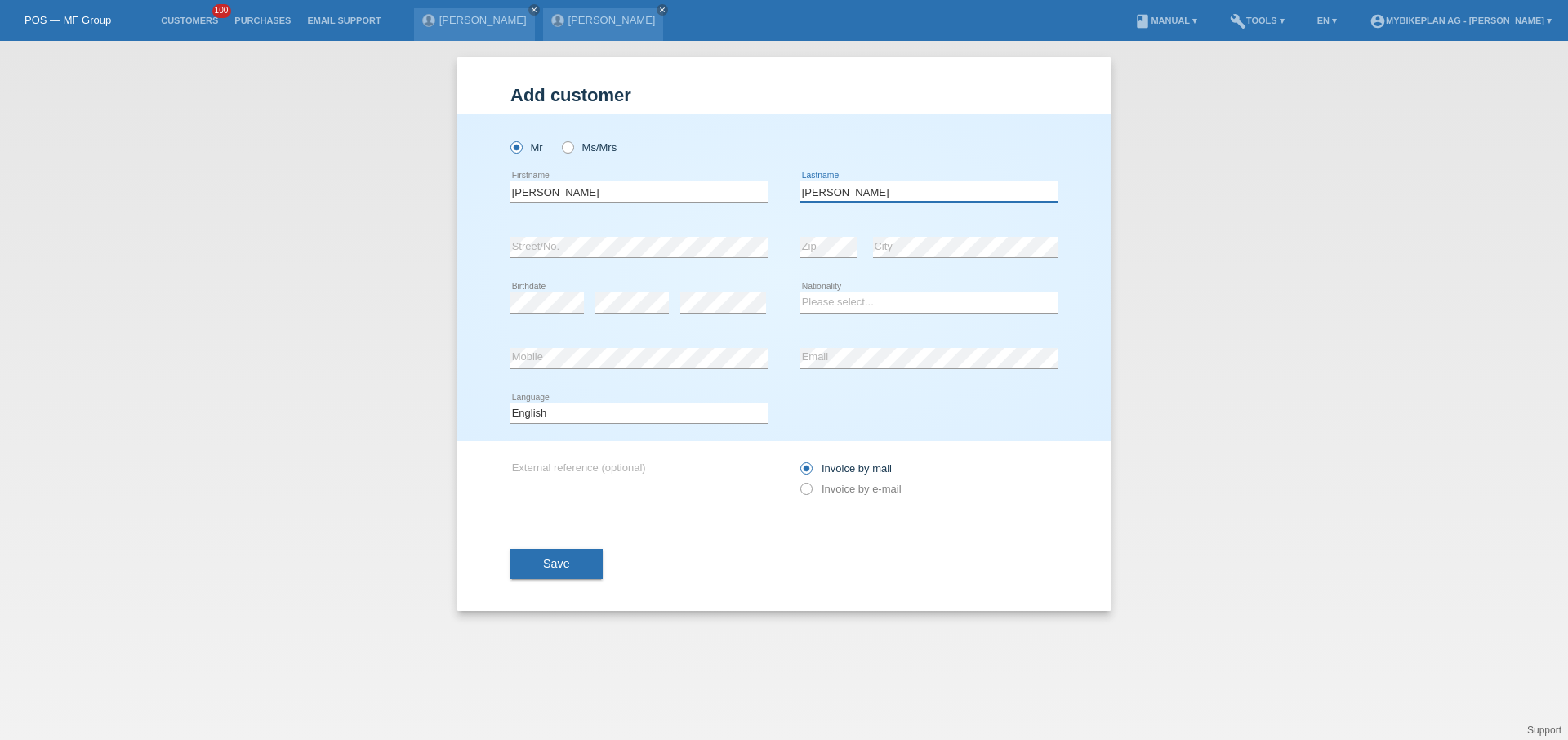
type input "Brutovsky"
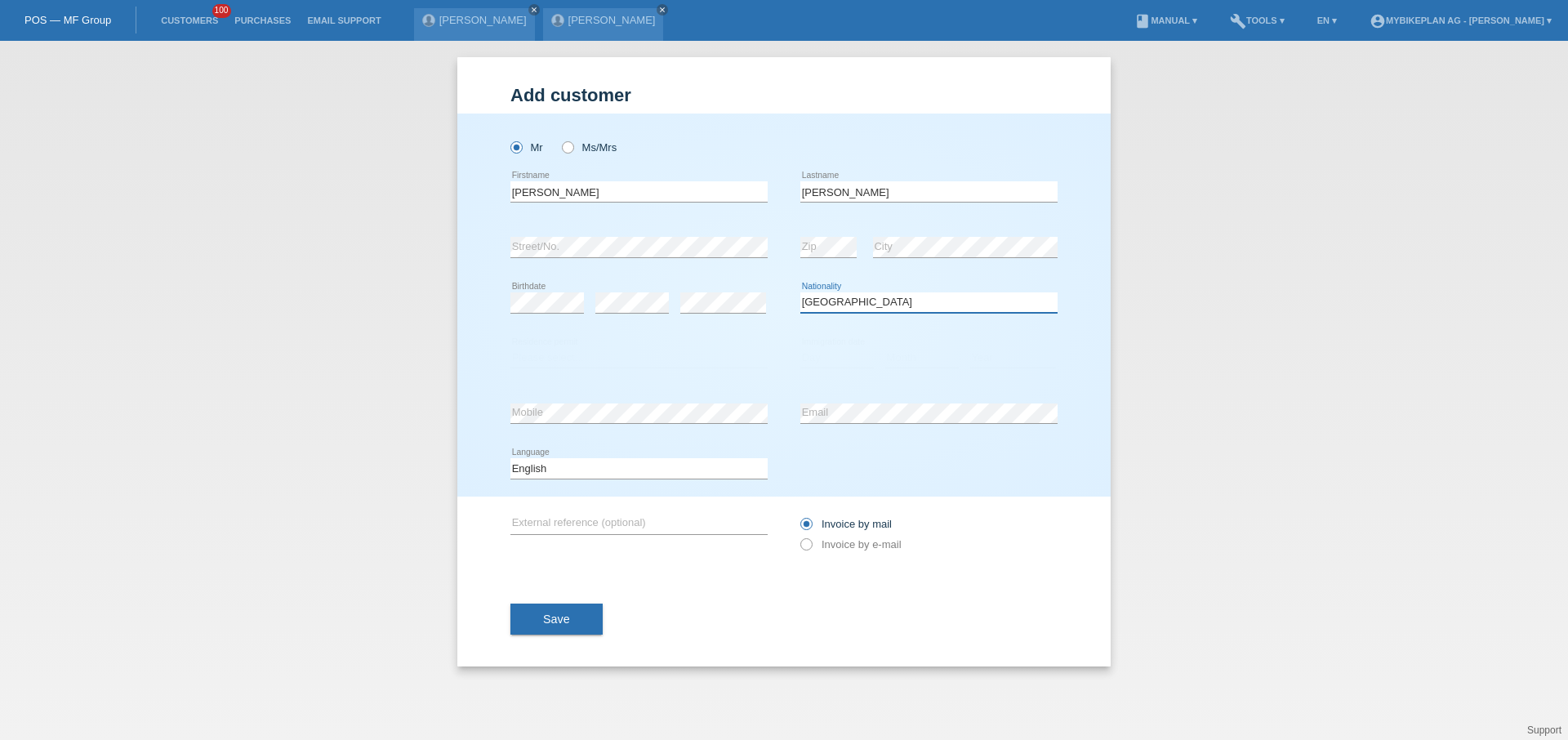
select select "CZ"
select select "B"
select select "21"
select select "07"
select select "2016"
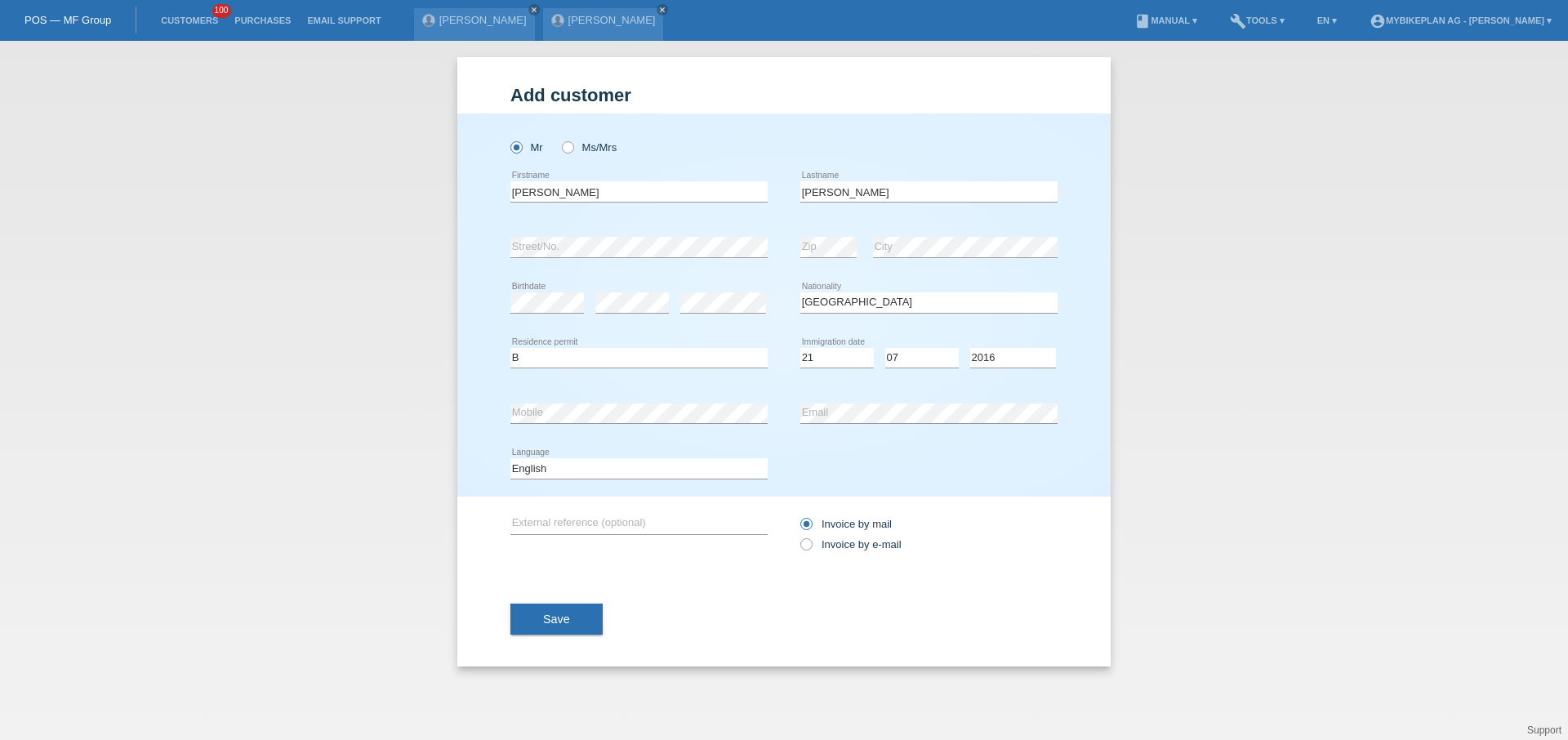
click at [581, 458] on div "Deutsch Français Italiano English error Language" at bounding box center [640, 469] width 258 height 56
click at [581, 463] on select "Deutsch Français Italiano English" at bounding box center [640, 467] width 258 height 19
select select "de"
click at [832, 548] on label "Invoice by e-mail" at bounding box center [851, 544] width 101 height 12
click at [811, 548] on input "Invoice by e-mail" at bounding box center [806, 548] width 11 height 20
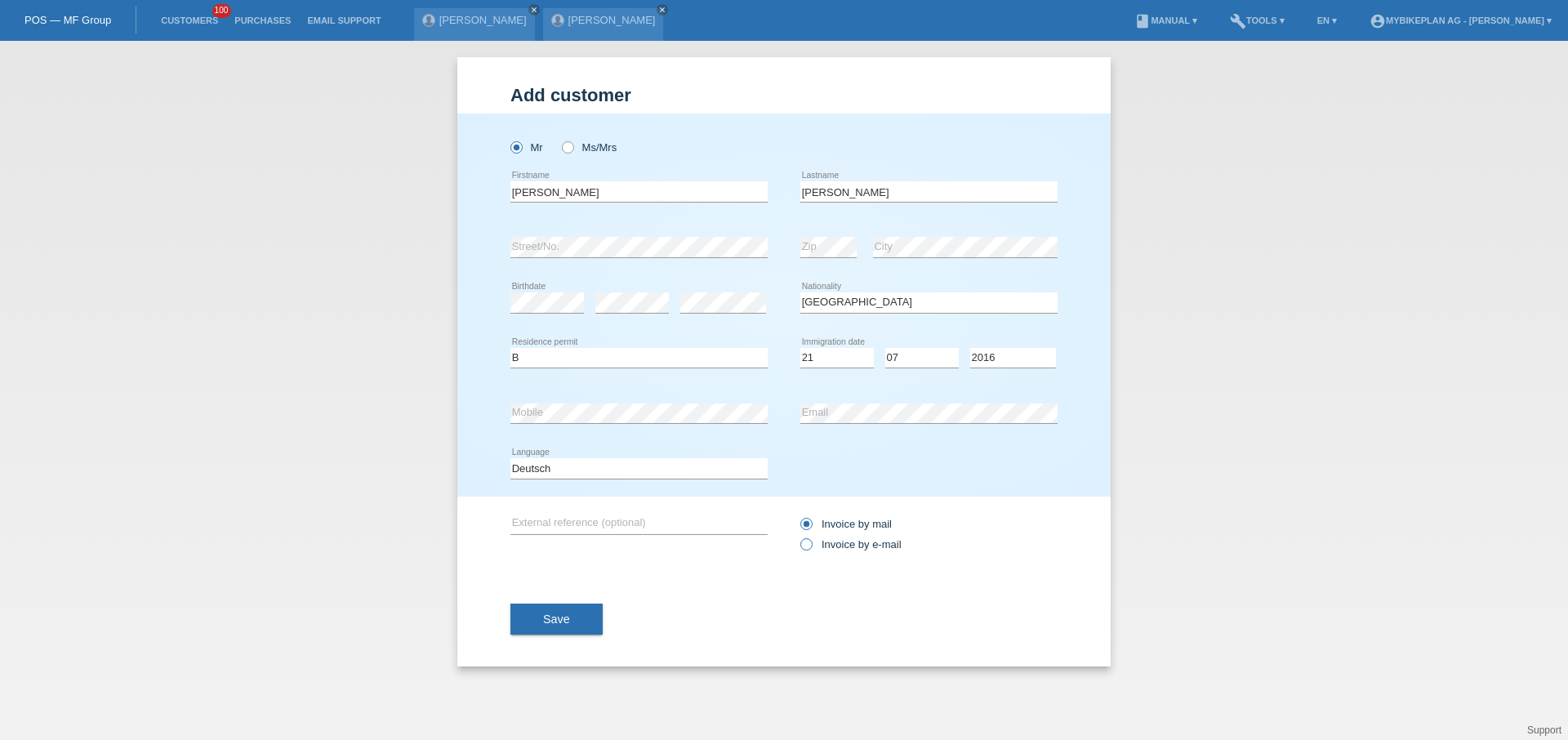
radio input "true"
click at [537, 639] on div "Save" at bounding box center [784, 619] width 547 height 95
click at [537, 629] on button "Save" at bounding box center [556, 619] width 92 height 31
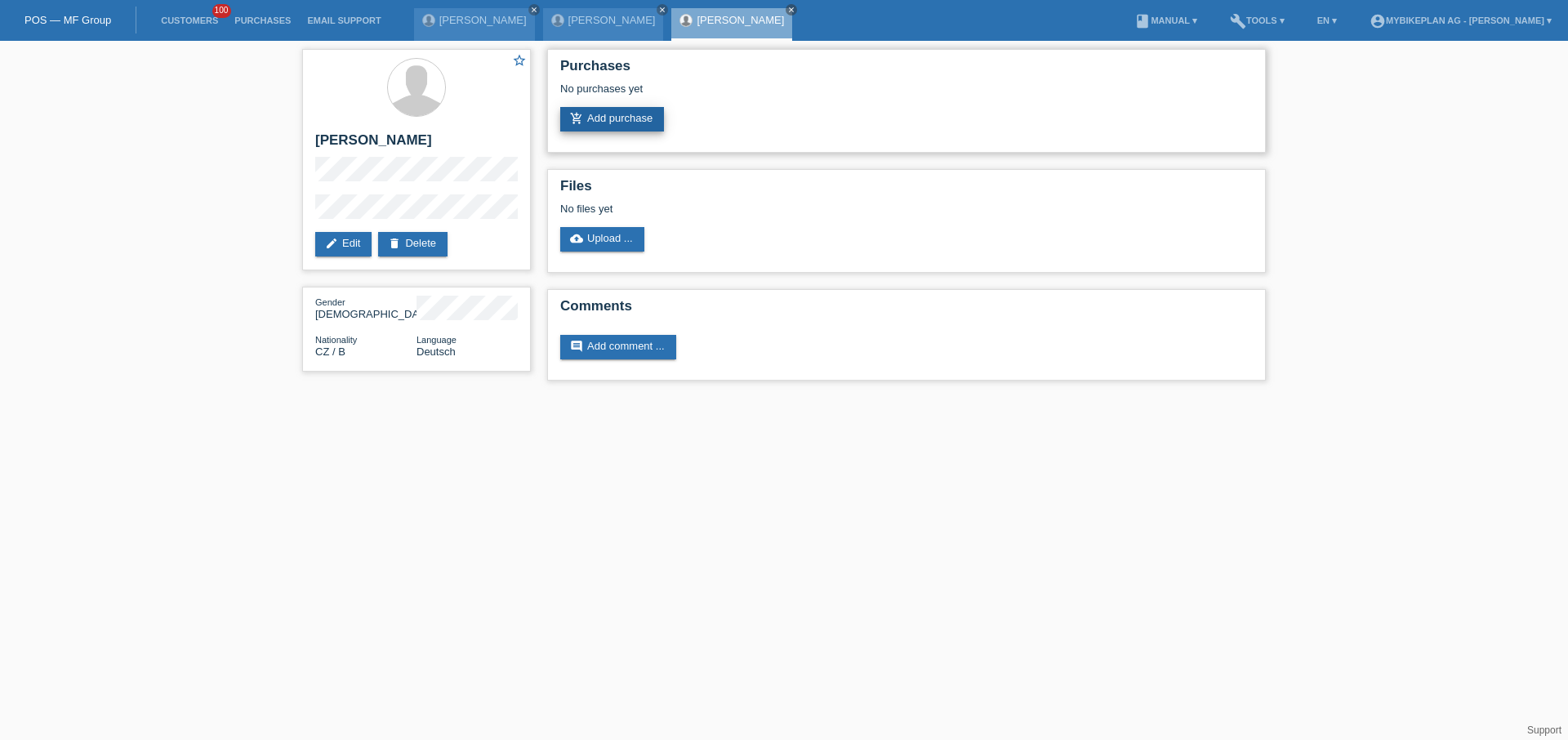
click at [630, 127] on link "add_shopping_cart Add purchase" at bounding box center [612, 119] width 104 height 25
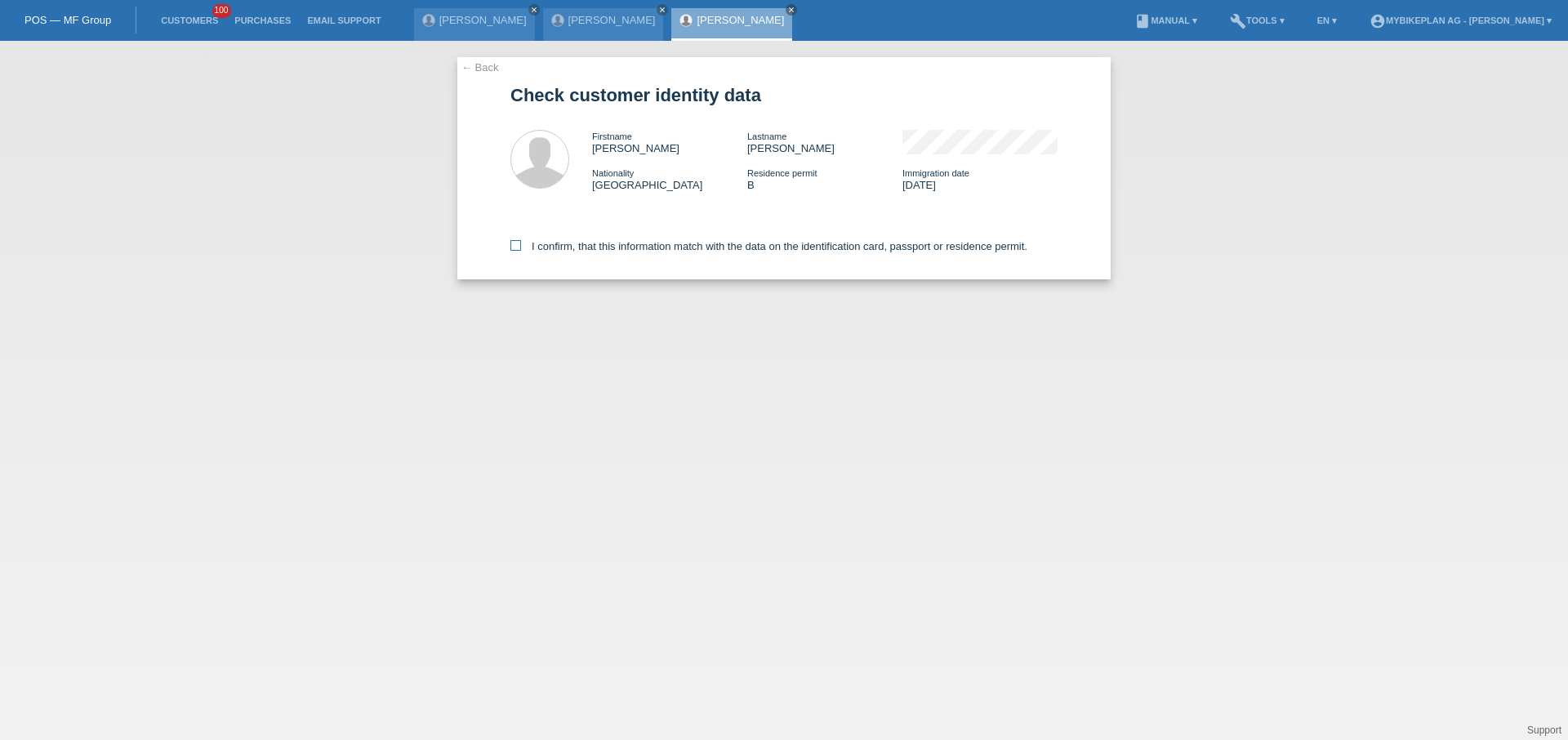
click at [596, 243] on label "I confirm, that this information match with the data on the identification card…" at bounding box center [769, 246] width 517 height 12
click at [521, 243] on input "I confirm, that this information match with the data on the identification card…" at bounding box center [516, 246] width 11 height 11
checkbox input "true"
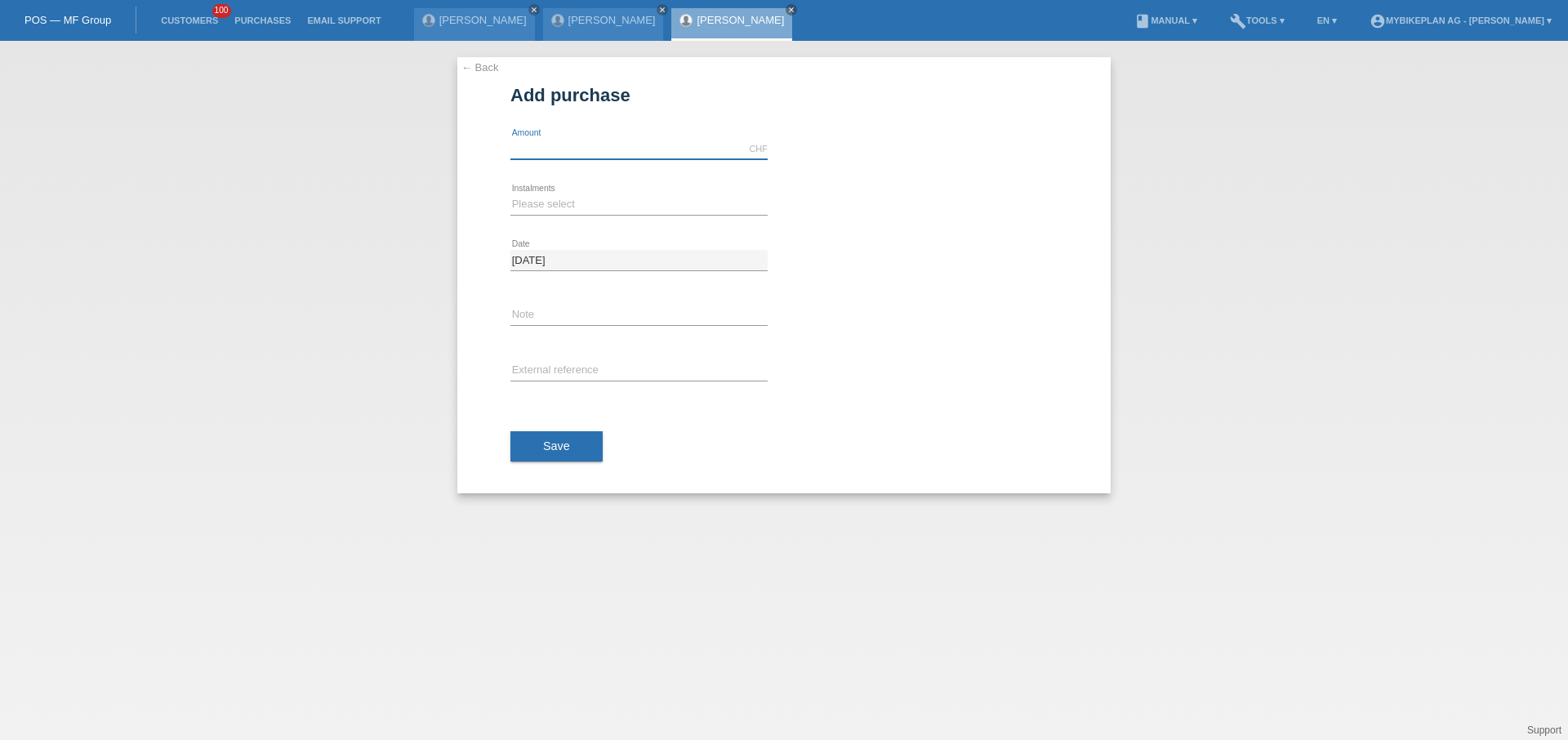
click at [596, 152] on input "text" at bounding box center [640, 149] width 258 height 20
click at [586, 152] on input "text" at bounding box center [640, 149] width 258 height 20
type input "4490.00"
click at [556, 206] on select "Please select 6 instalments 12 instalments 18 instalments 24 instalments 36 ins…" at bounding box center [640, 204] width 258 height 19
select select "486"
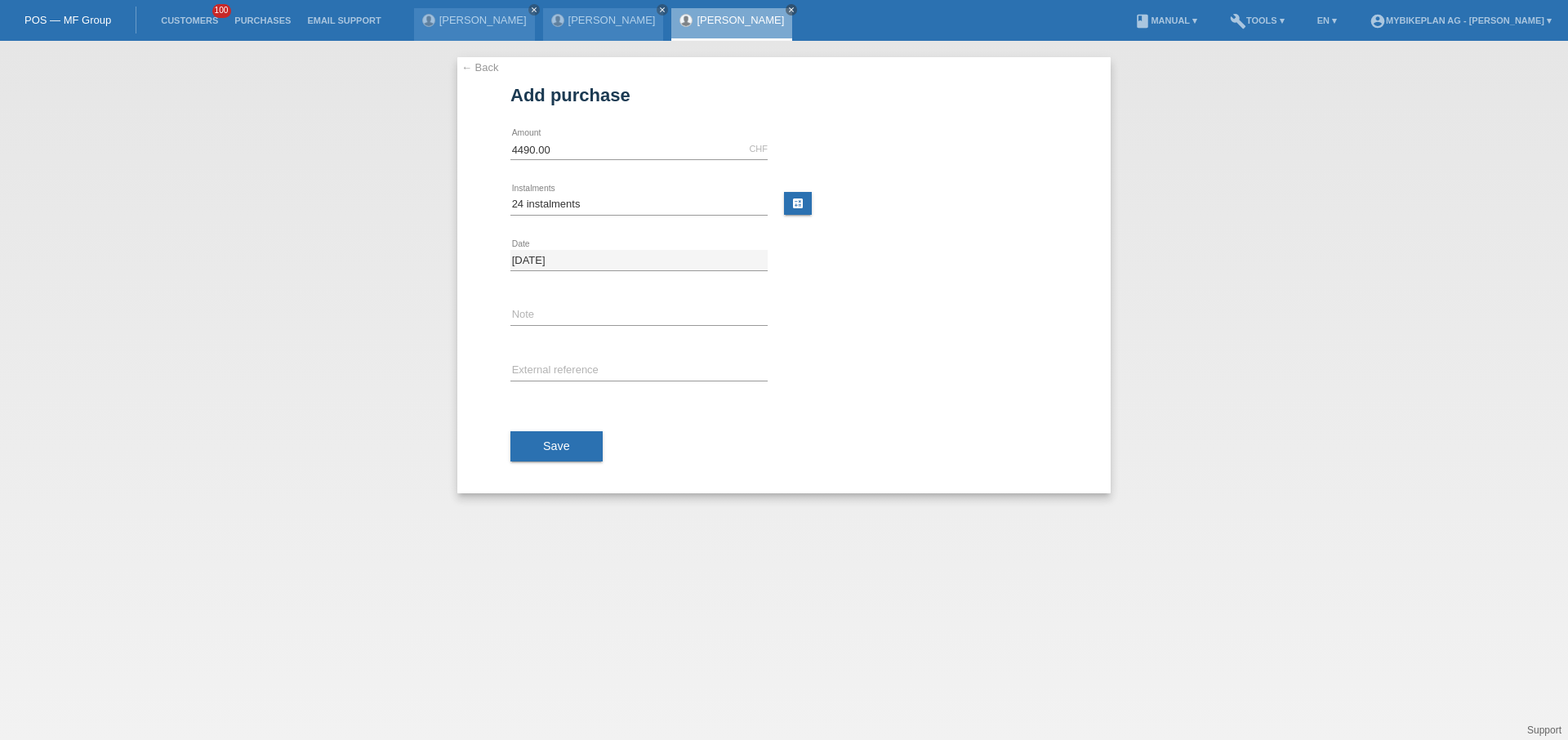
click at [556, 381] on icon at bounding box center [640, 381] width 258 height 1
click at [556, 373] on input "text" at bounding box center [640, 371] width 258 height 20
paste input "42045179545"
type input "42045179545"
click at [554, 416] on div "Save" at bounding box center [784, 447] width 547 height 95
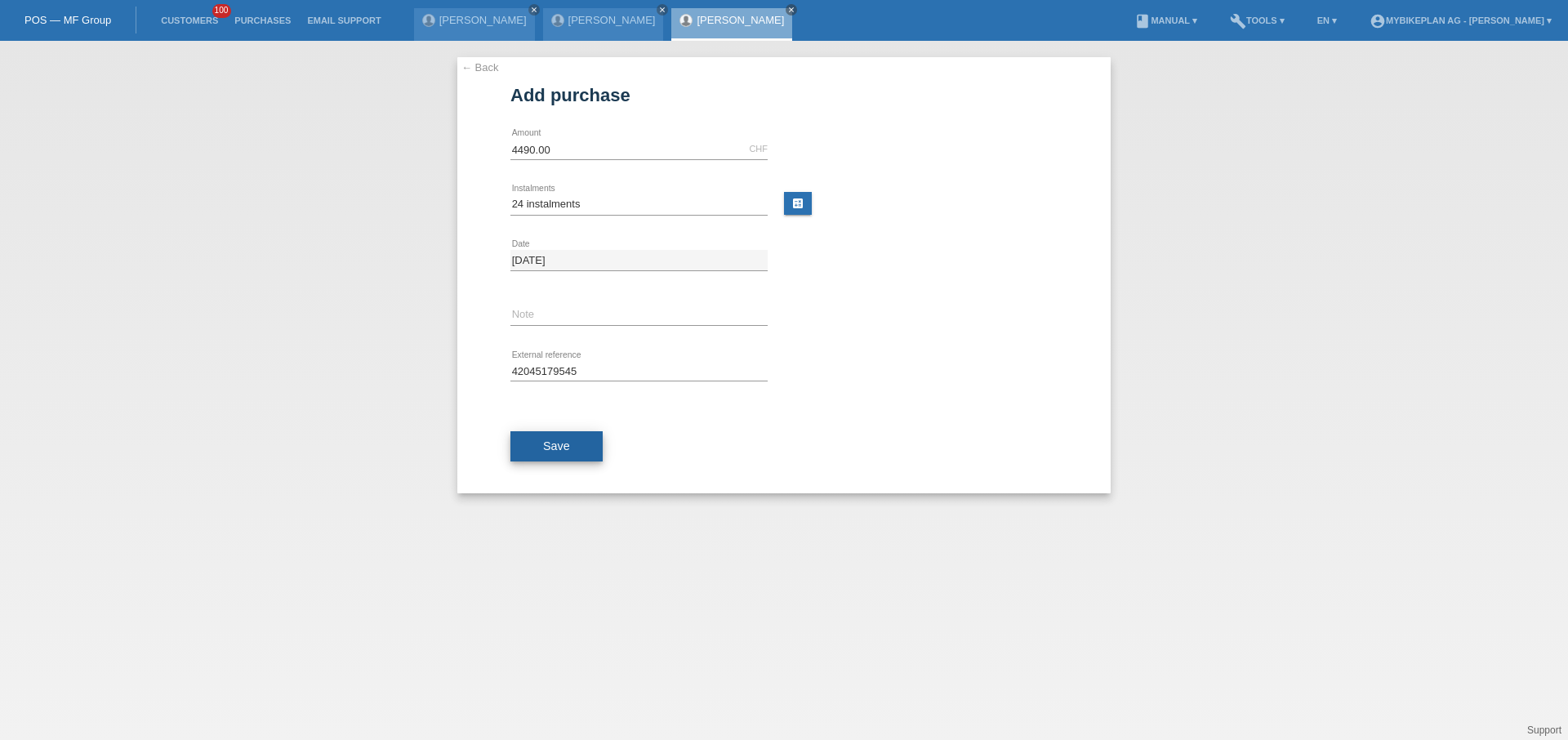
click at [554, 435] on button "Save" at bounding box center [556, 447] width 92 height 31
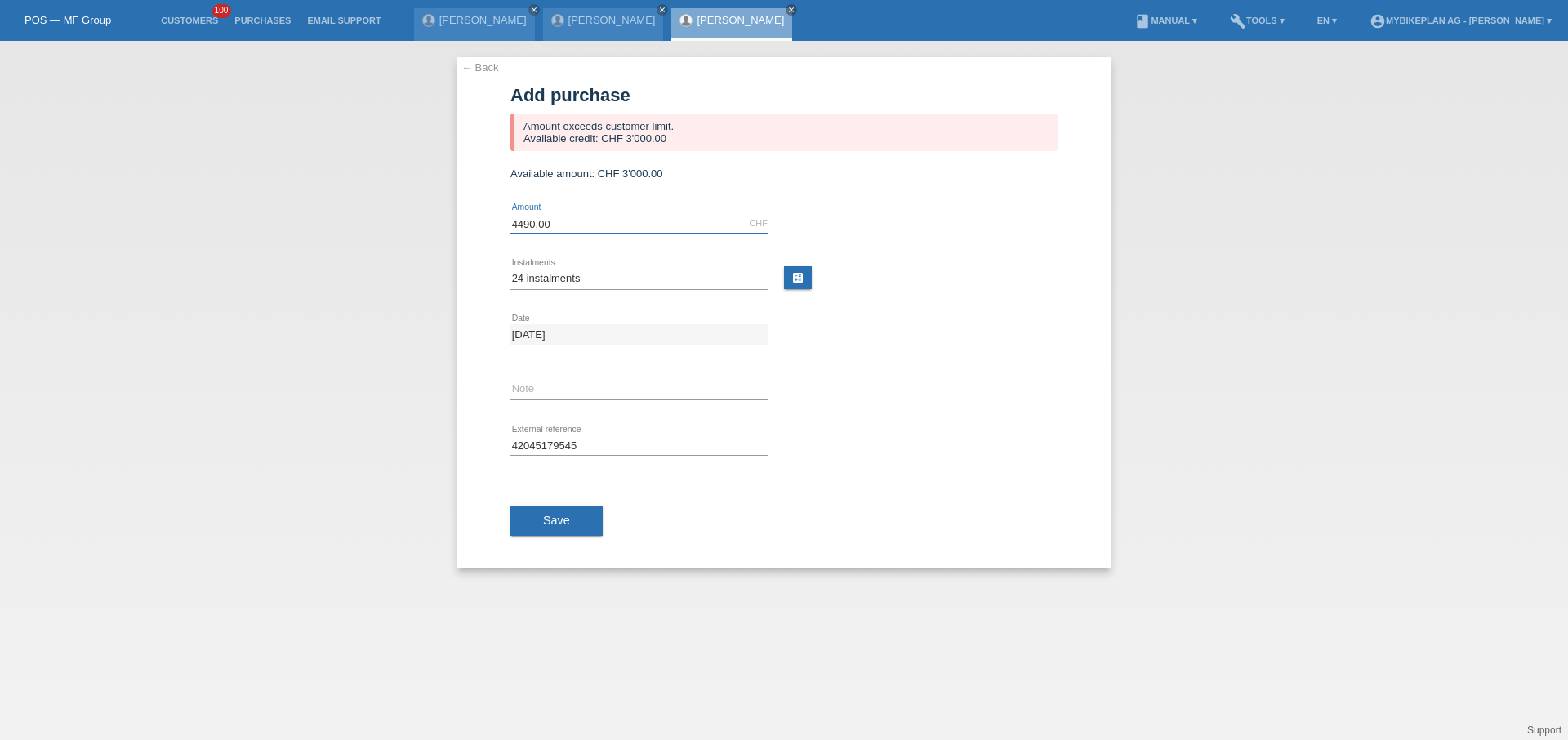
click at [551, 226] on input "4490.00" at bounding box center [640, 223] width 258 height 20
type input "3000.00"
click at [546, 506] on button "Save" at bounding box center [556, 521] width 92 height 31
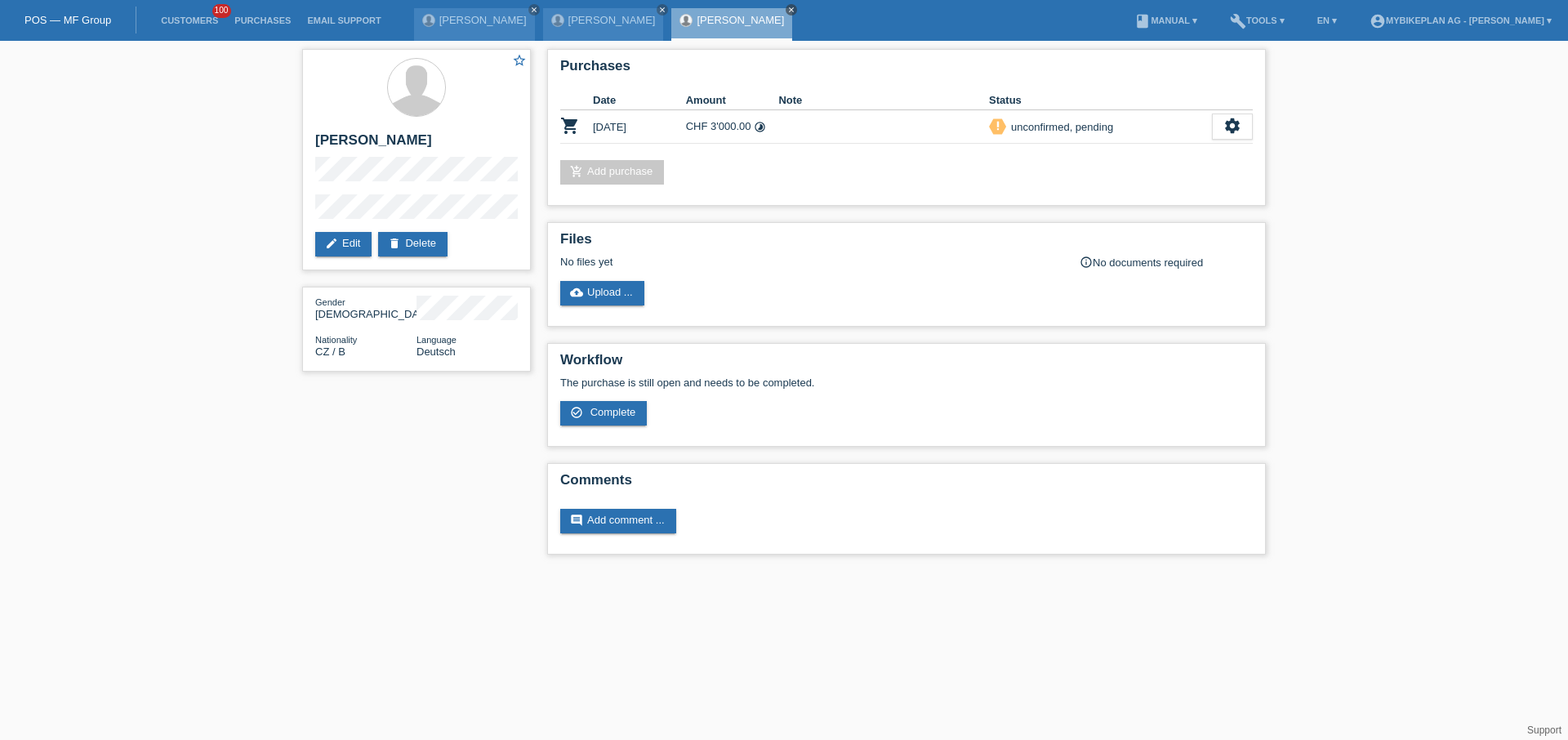
click at [788, 8] on icon "close" at bounding box center [791, 9] width 8 height 8
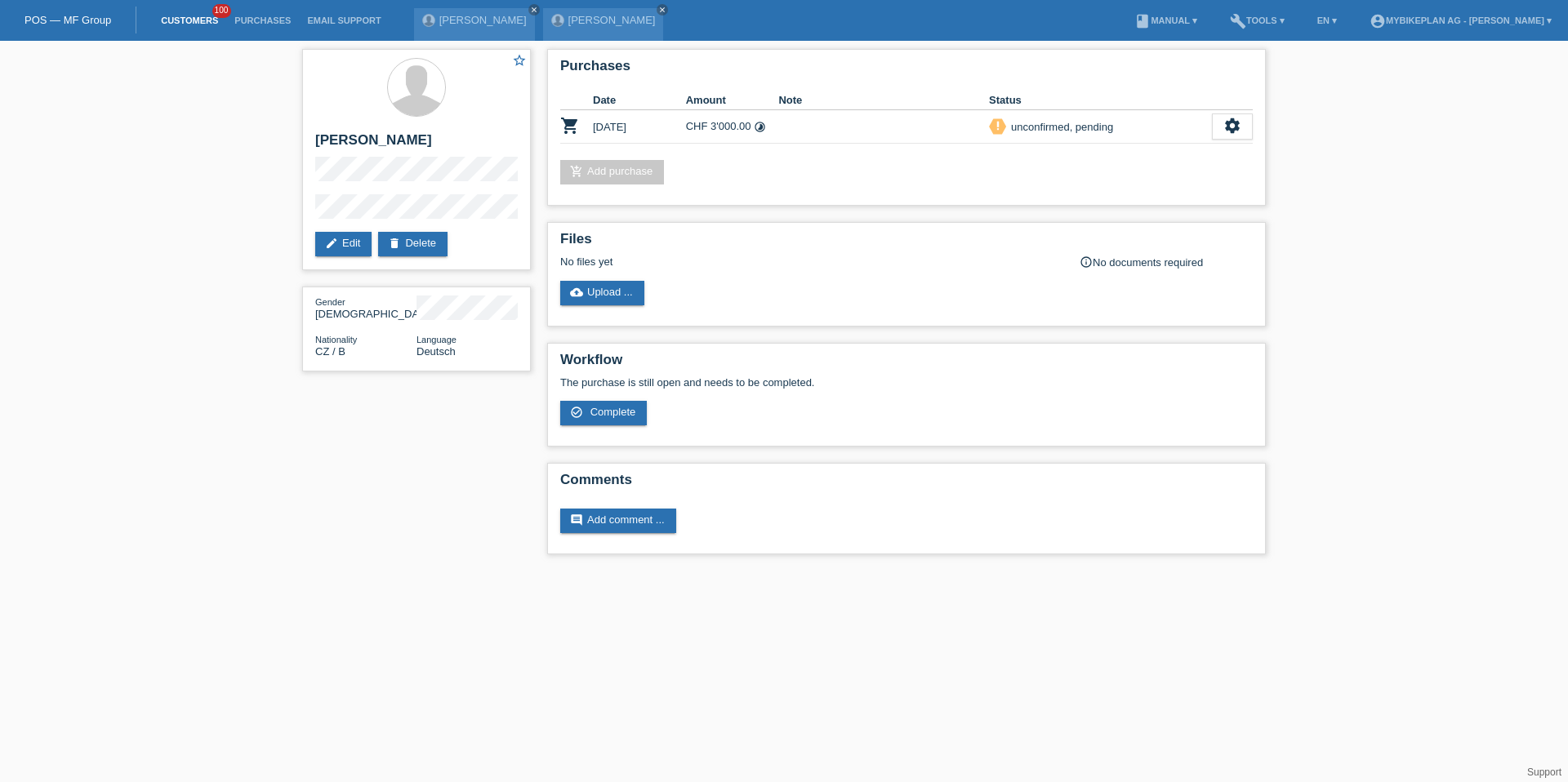
click at [204, 23] on link "Customers" at bounding box center [189, 20] width 73 height 10
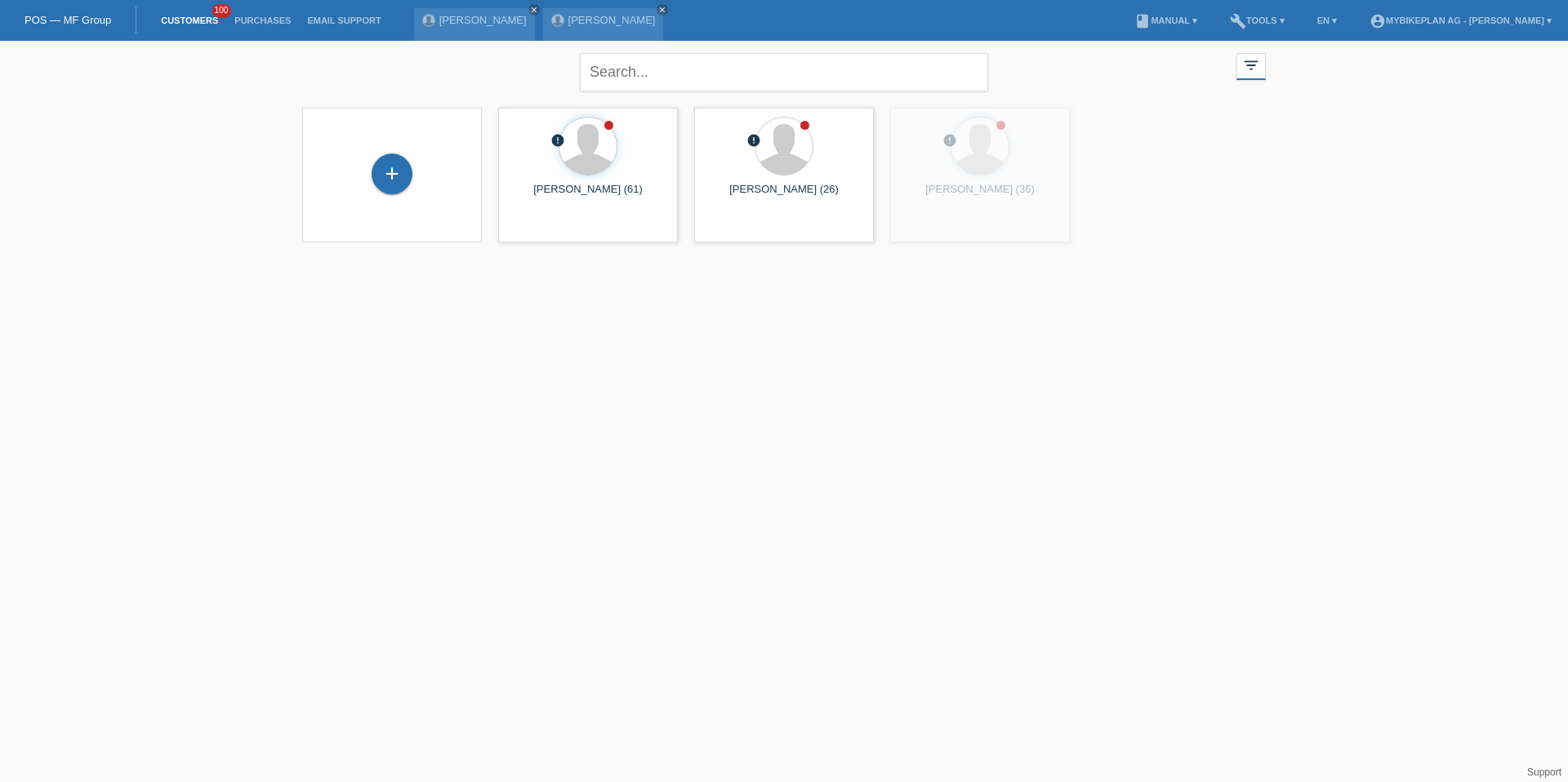
click at [416, 194] on div "+" at bounding box center [392, 174] width 154 height 43
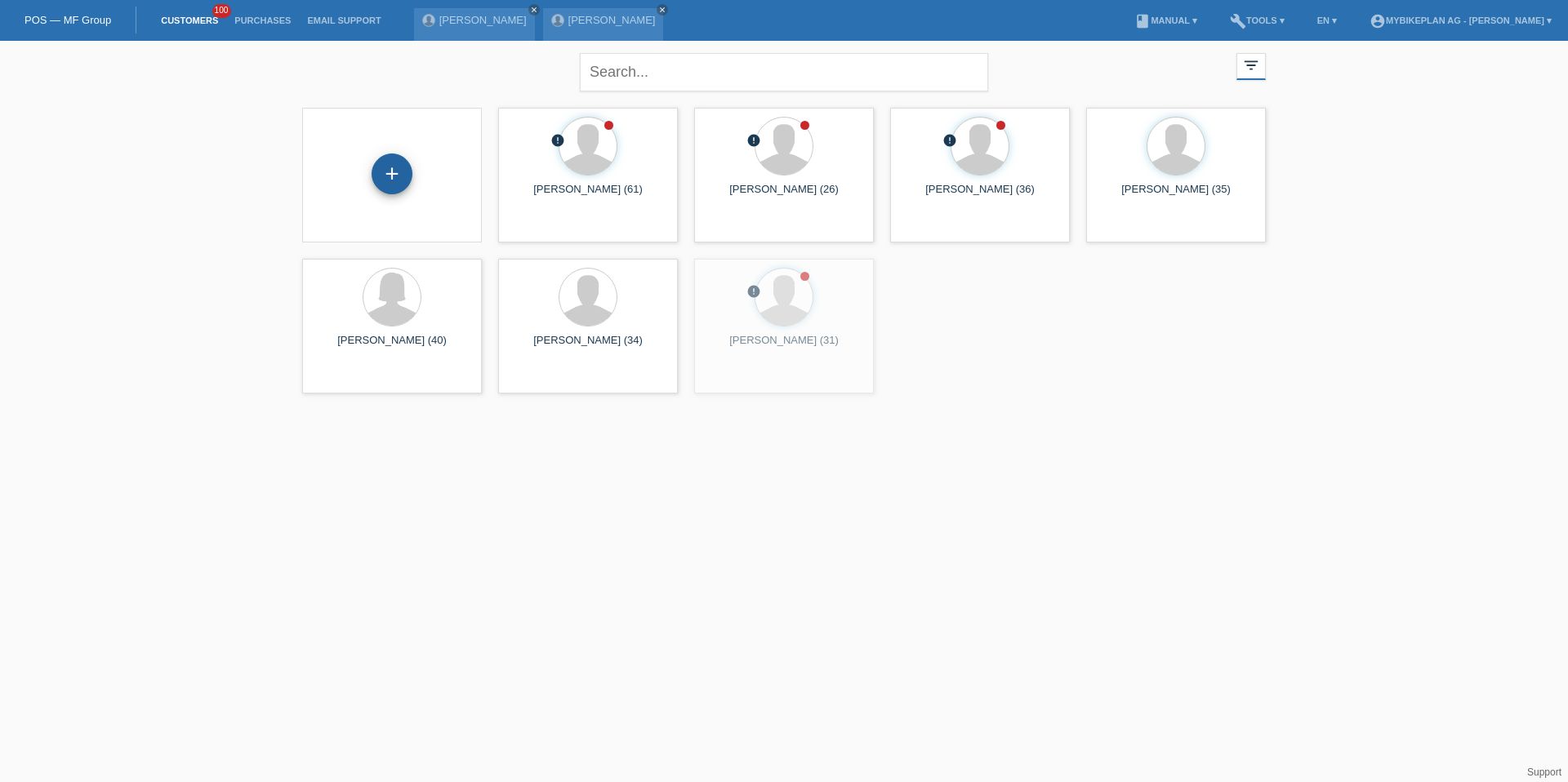
click at [394, 176] on div "+" at bounding box center [392, 174] width 41 height 41
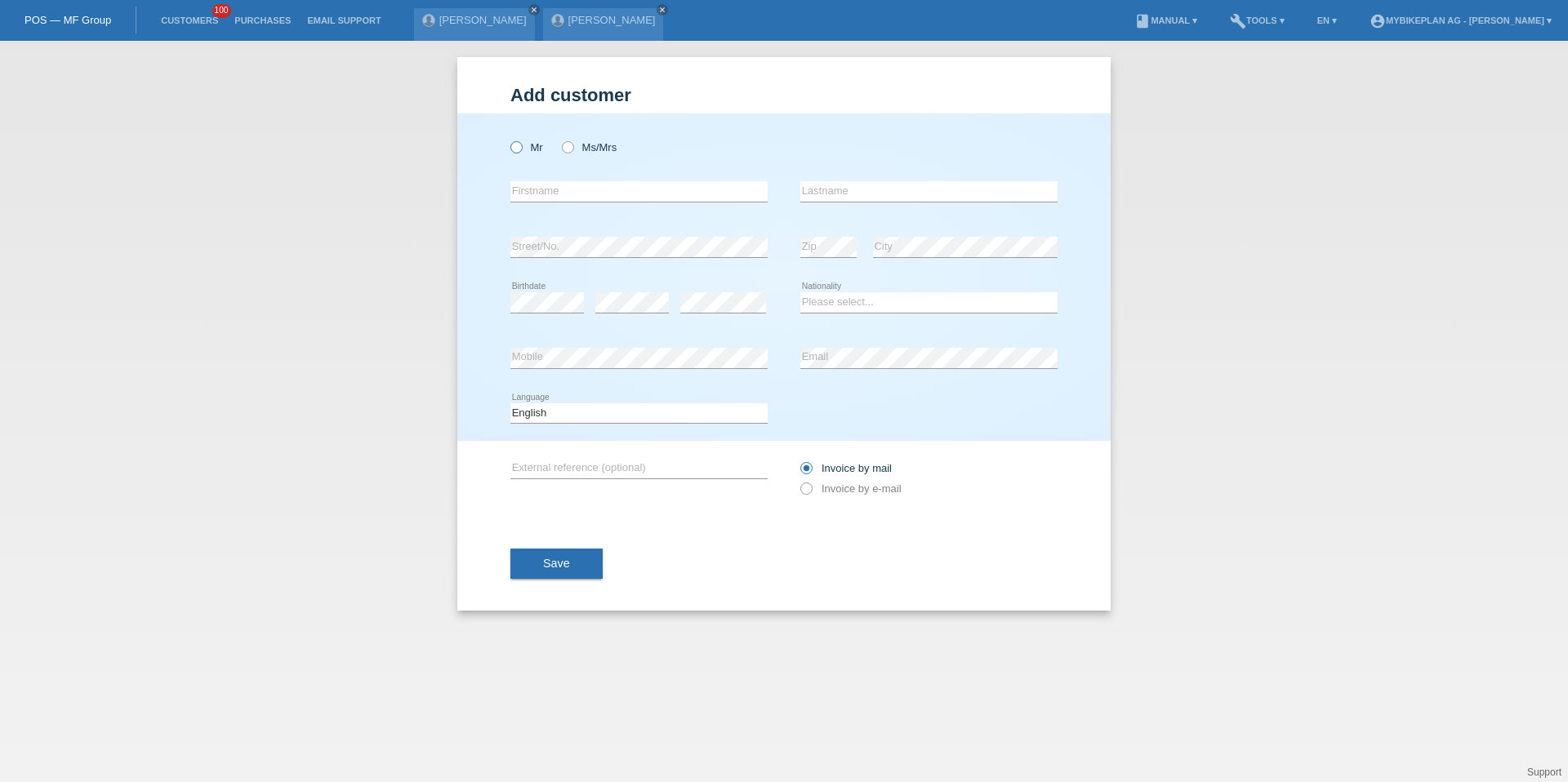
click at [539, 143] on label "Mr" at bounding box center [527, 147] width 33 height 12
click at [521, 143] on input "Mr" at bounding box center [516, 147] width 11 height 11
radio input "true"
click at [554, 189] on input "text" at bounding box center [640, 191] width 258 height 20
click at [178, 20] on link "Customers" at bounding box center [189, 20] width 73 height 10
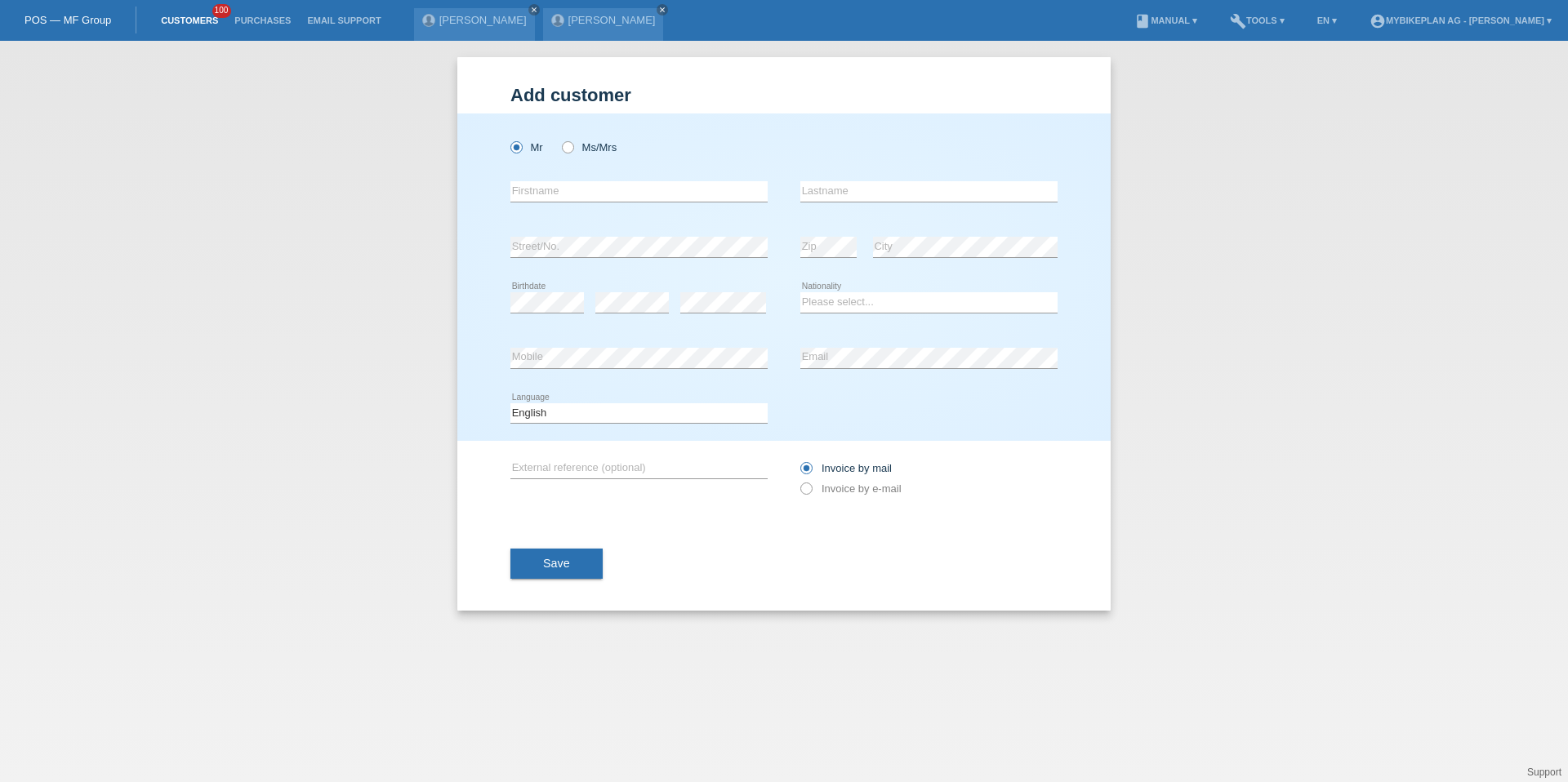
click at [183, 20] on link "Customers" at bounding box center [189, 20] width 73 height 10
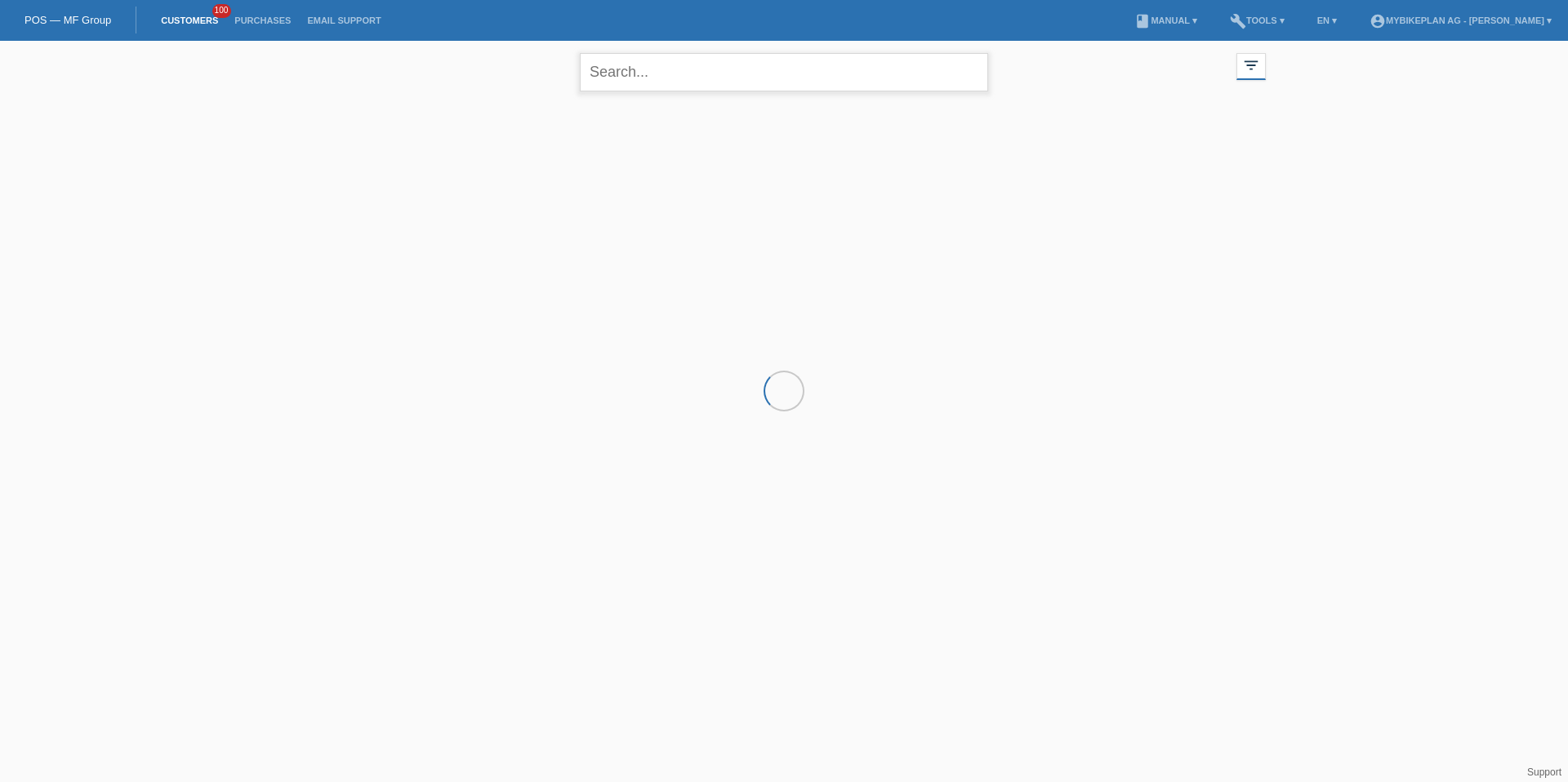
click at [698, 61] on input "text" at bounding box center [784, 72] width 408 height 38
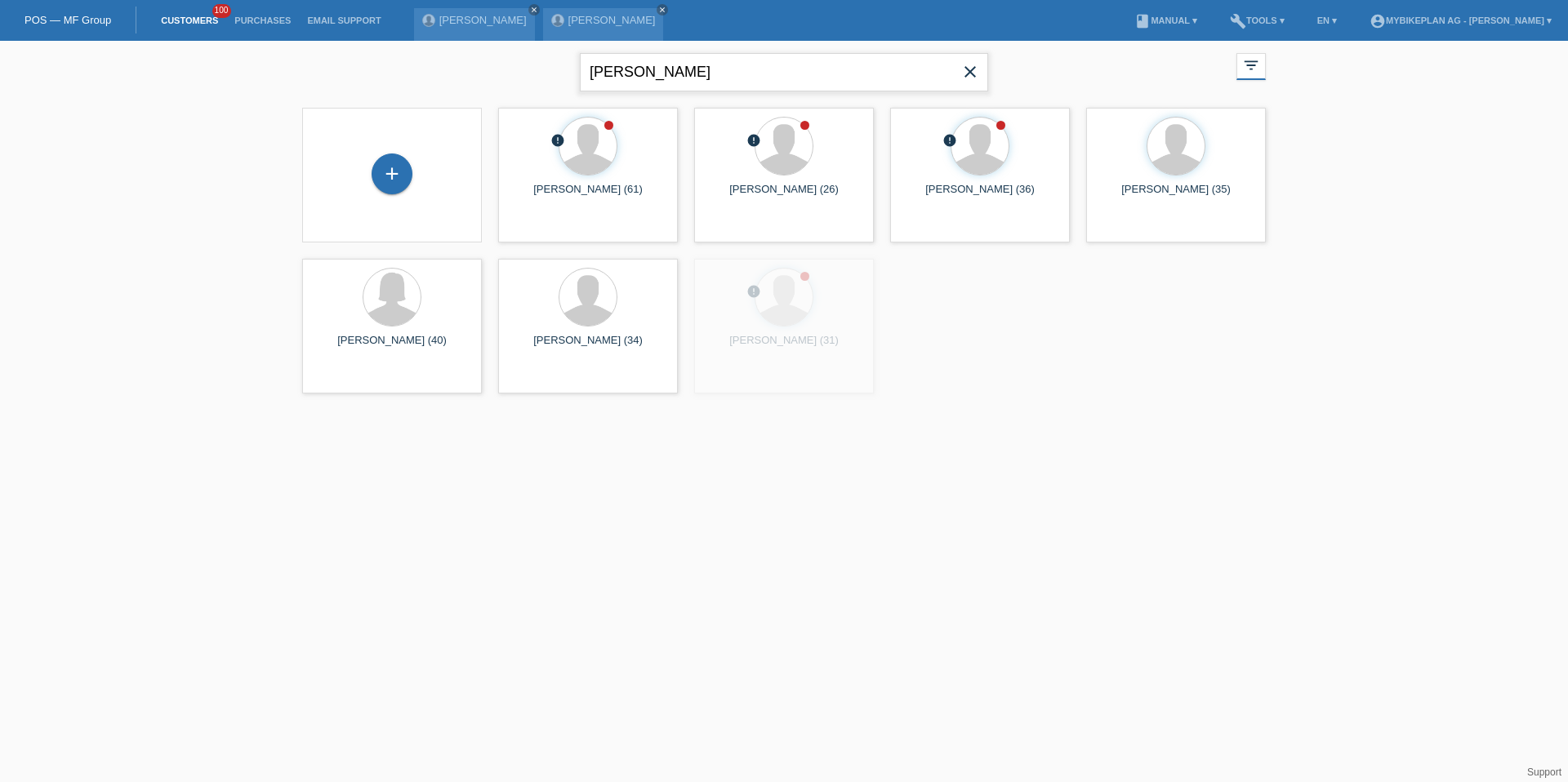
type input "[PERSON_NAME]"
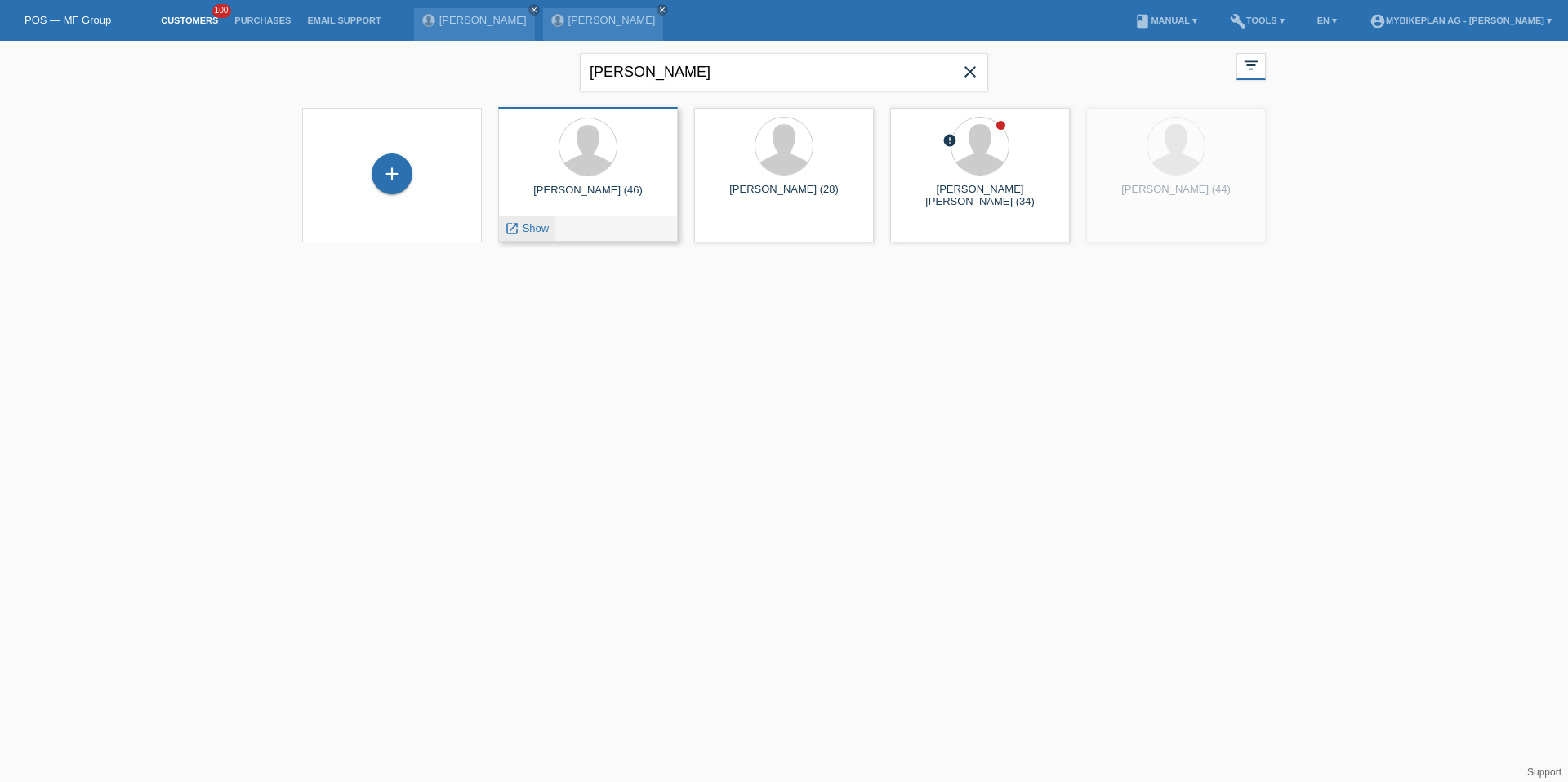
click at [527, 235] on div "launch Show" at bounding box center [526, 228] width 56 height 25
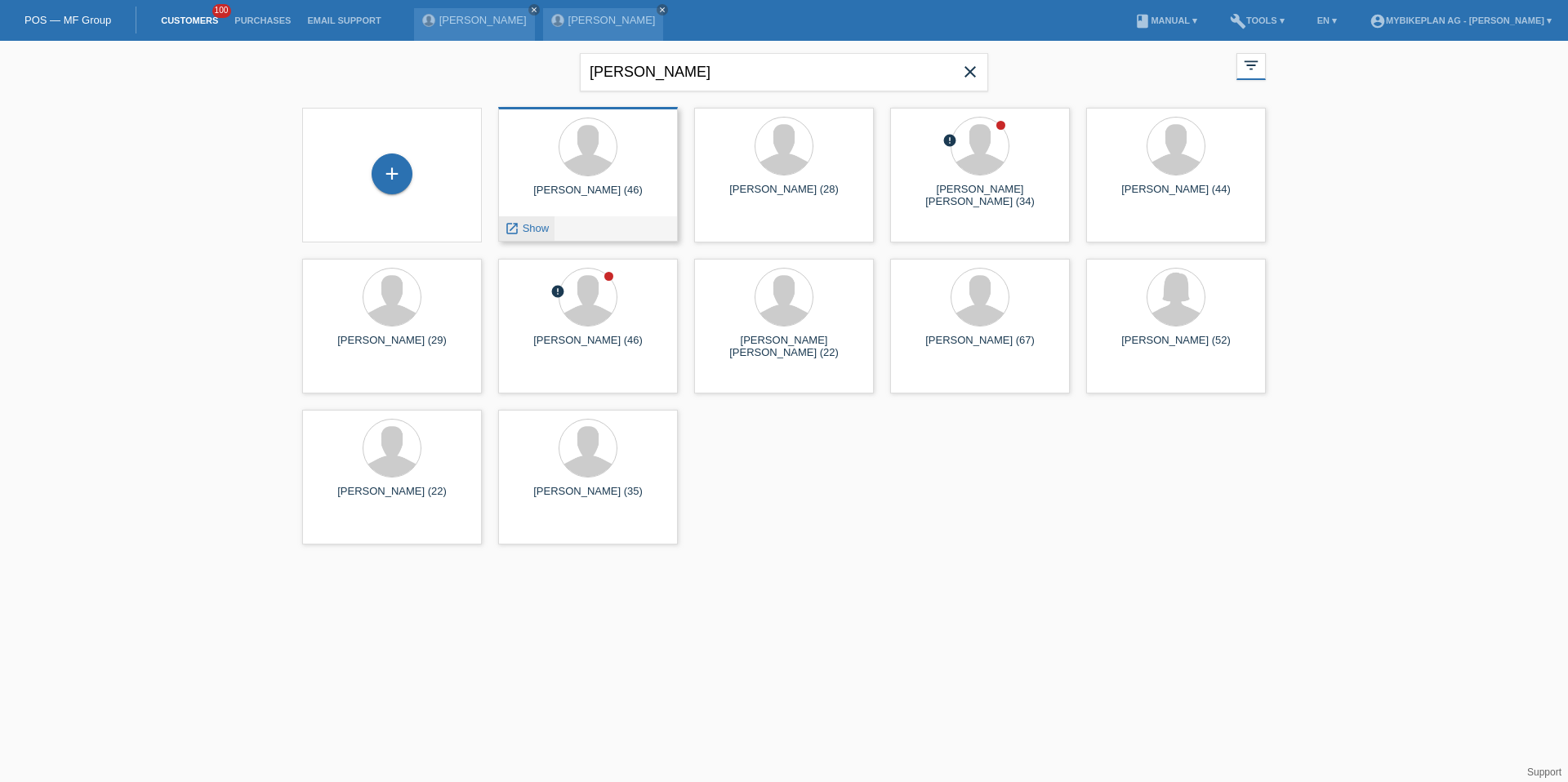
click at [527, 232] on span "Show" at bounding box center [535, 227] width 26 height 12
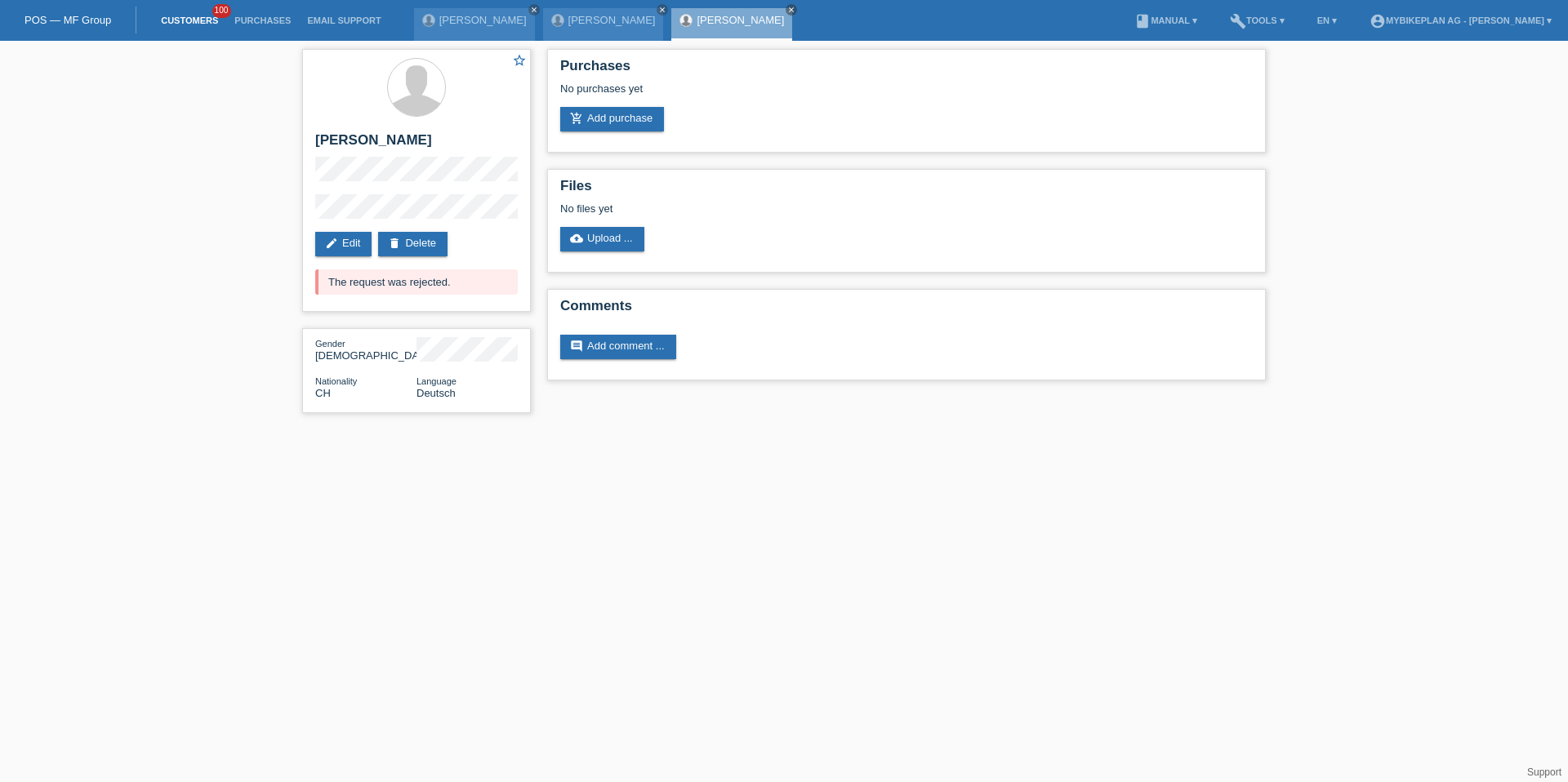
click at [165, 24] on link "Customers" at bounding box center [189, 20] width 73 height 10
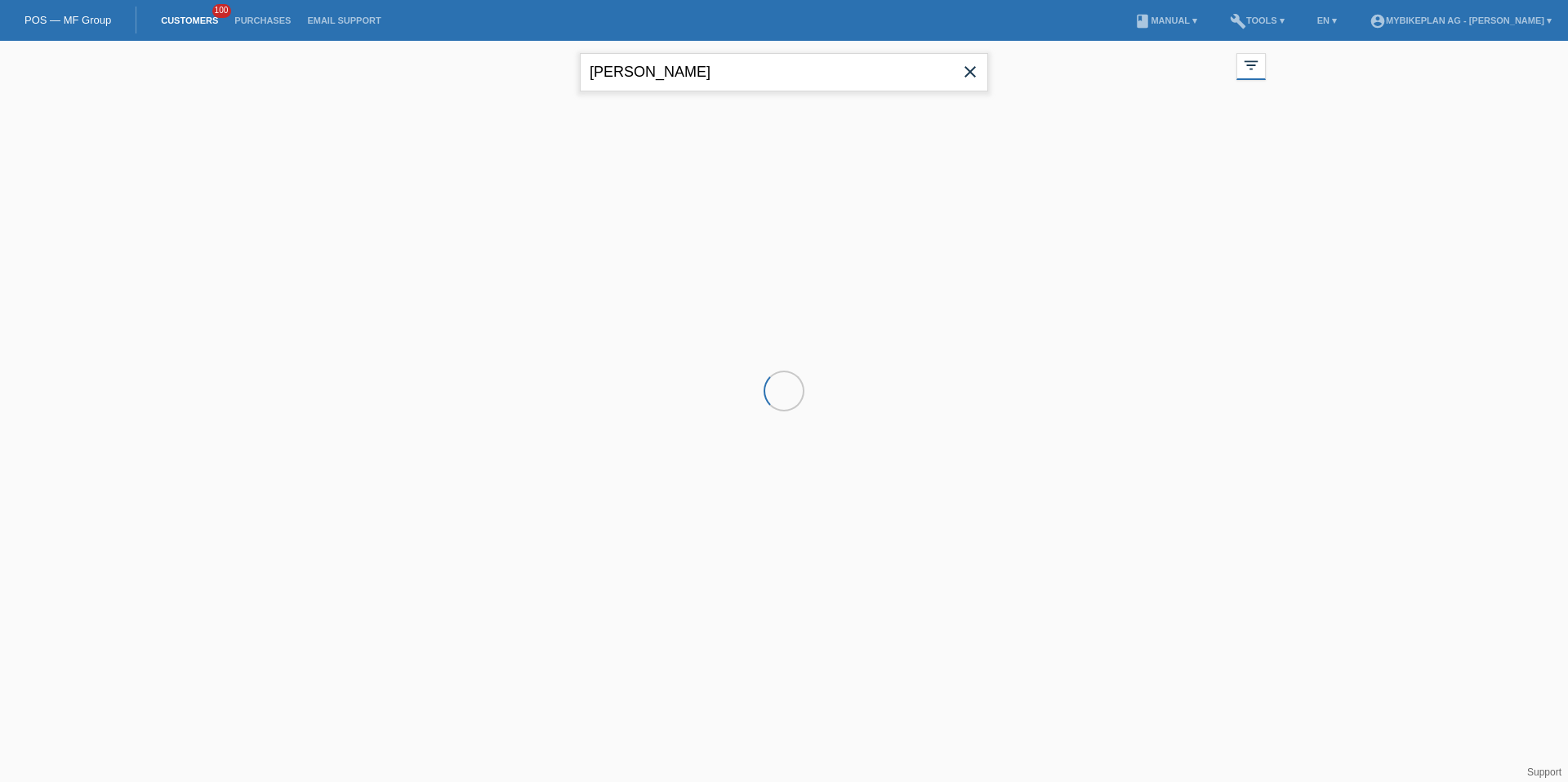
click at [656, 86] on input "[PERSON_NAME]" at bounding box center [784, 72] width 408 height 38
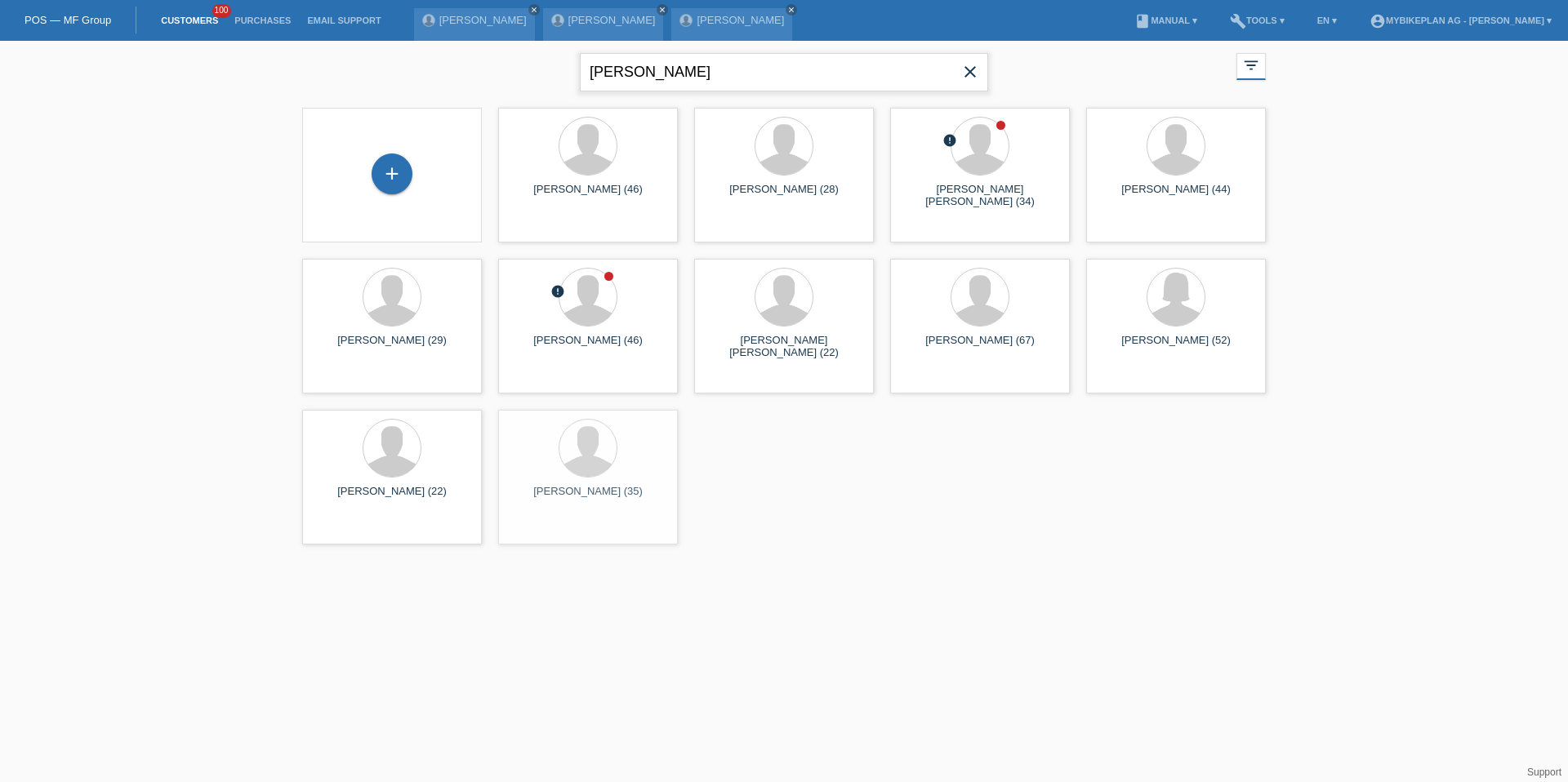
type input "[PERSON_NAME]"
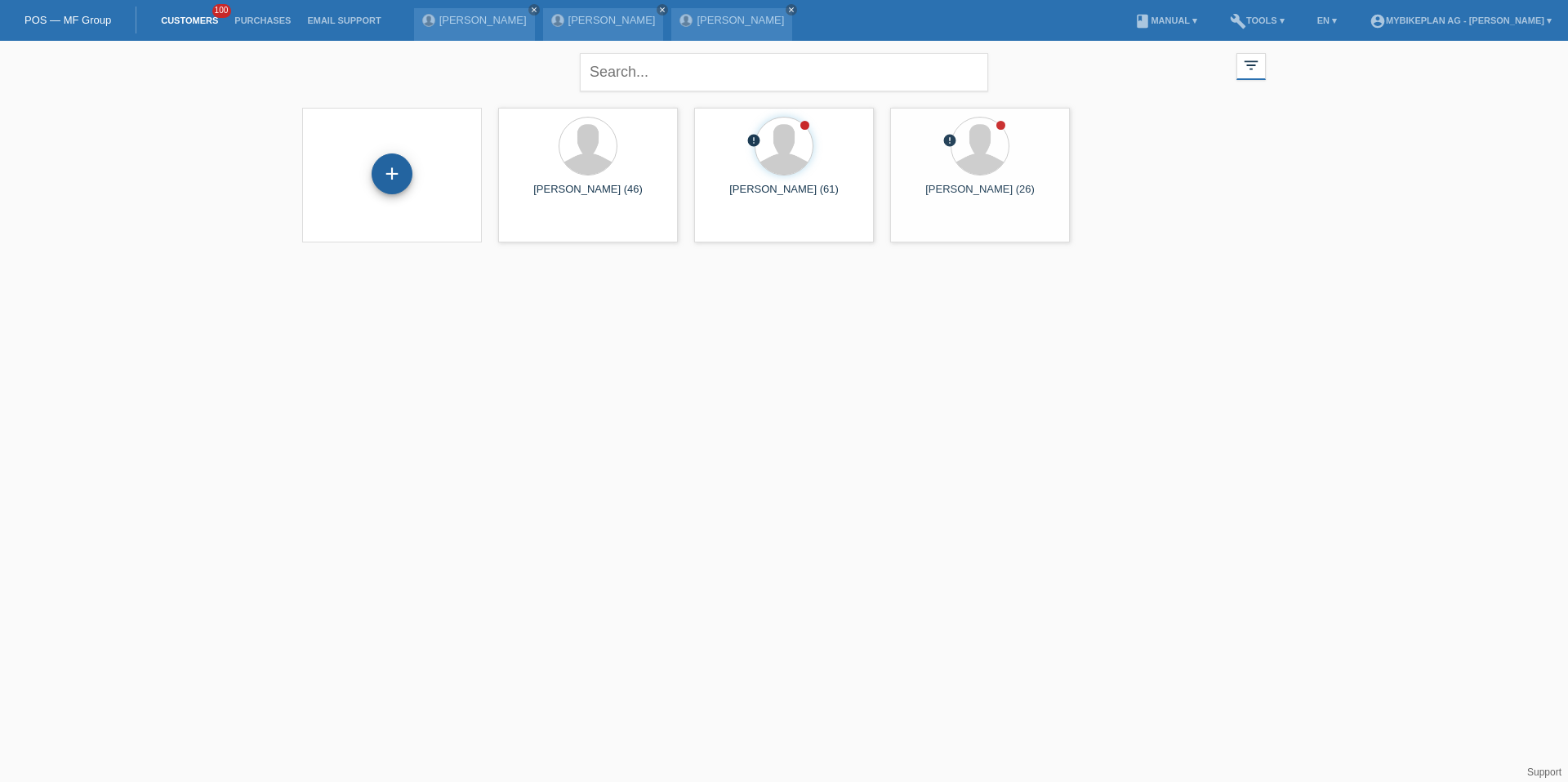
click at [399, 174] on div "+" at bounding box center [392, 174] width 41 height 41
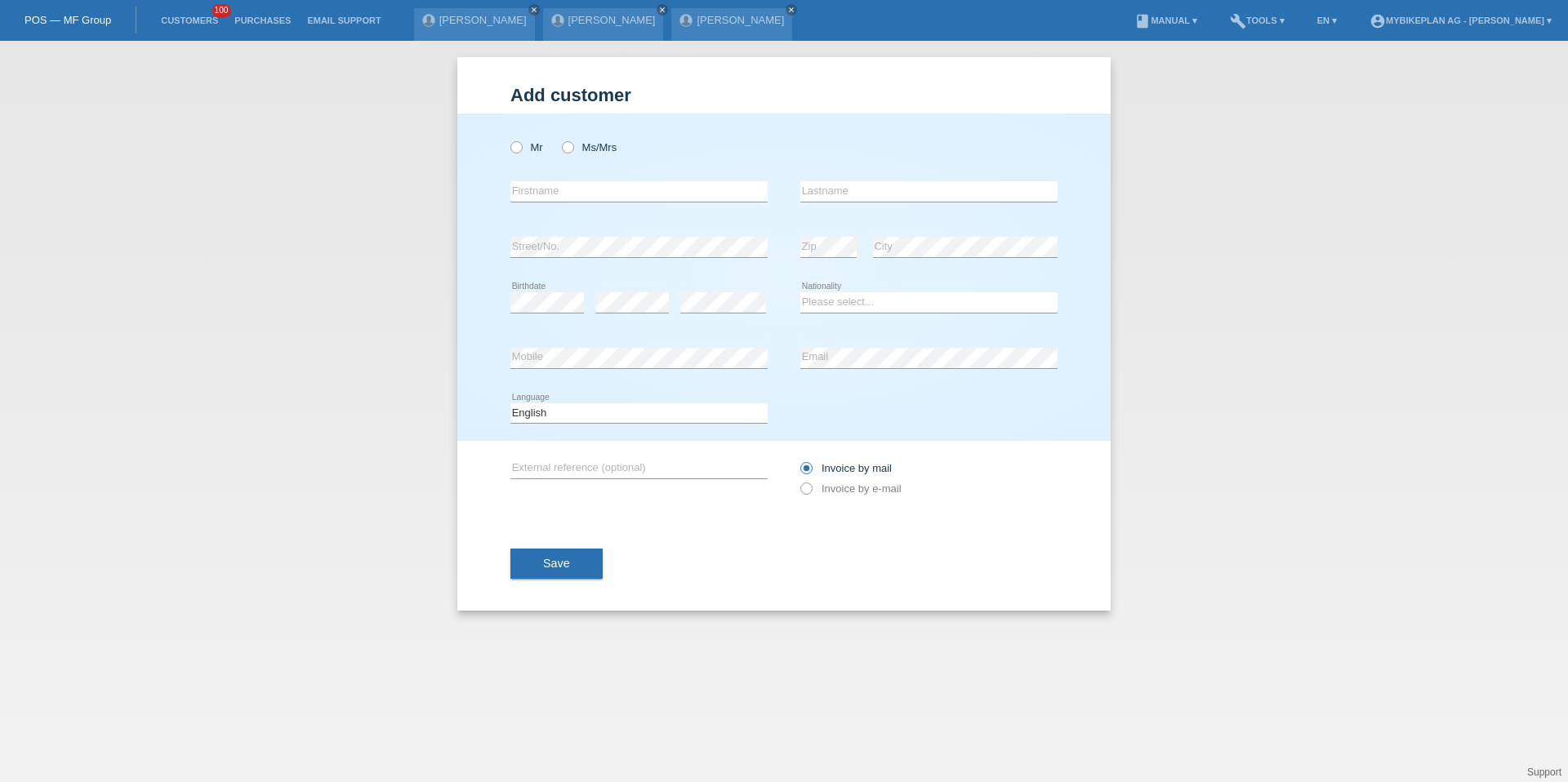
click at [532, 156] on div "Mr Ms/Mrs" at bounding box center [640, 147] width 258 height 34
click at [508, 139] on icon at bounding box center [508, 139] width 0 height 0
click at [516, 145] on input "Mr" at bounding box center [516, 147] width 11 height 11
radio input "true"
click at [540, 185] on input "text" at bounding box center [640, 191] width 258 height 20
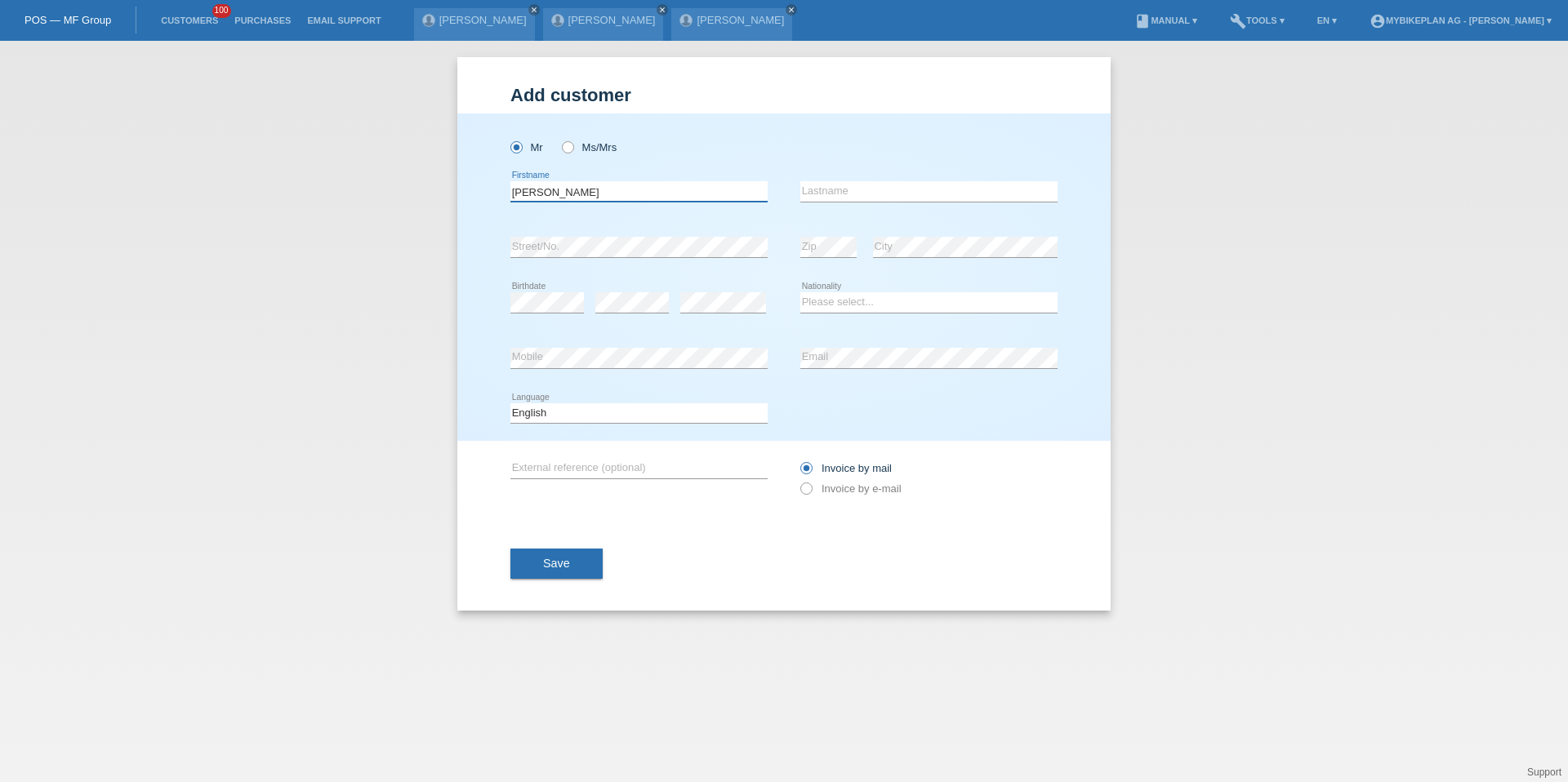
type input "Esteban"
type input "Muñoz"
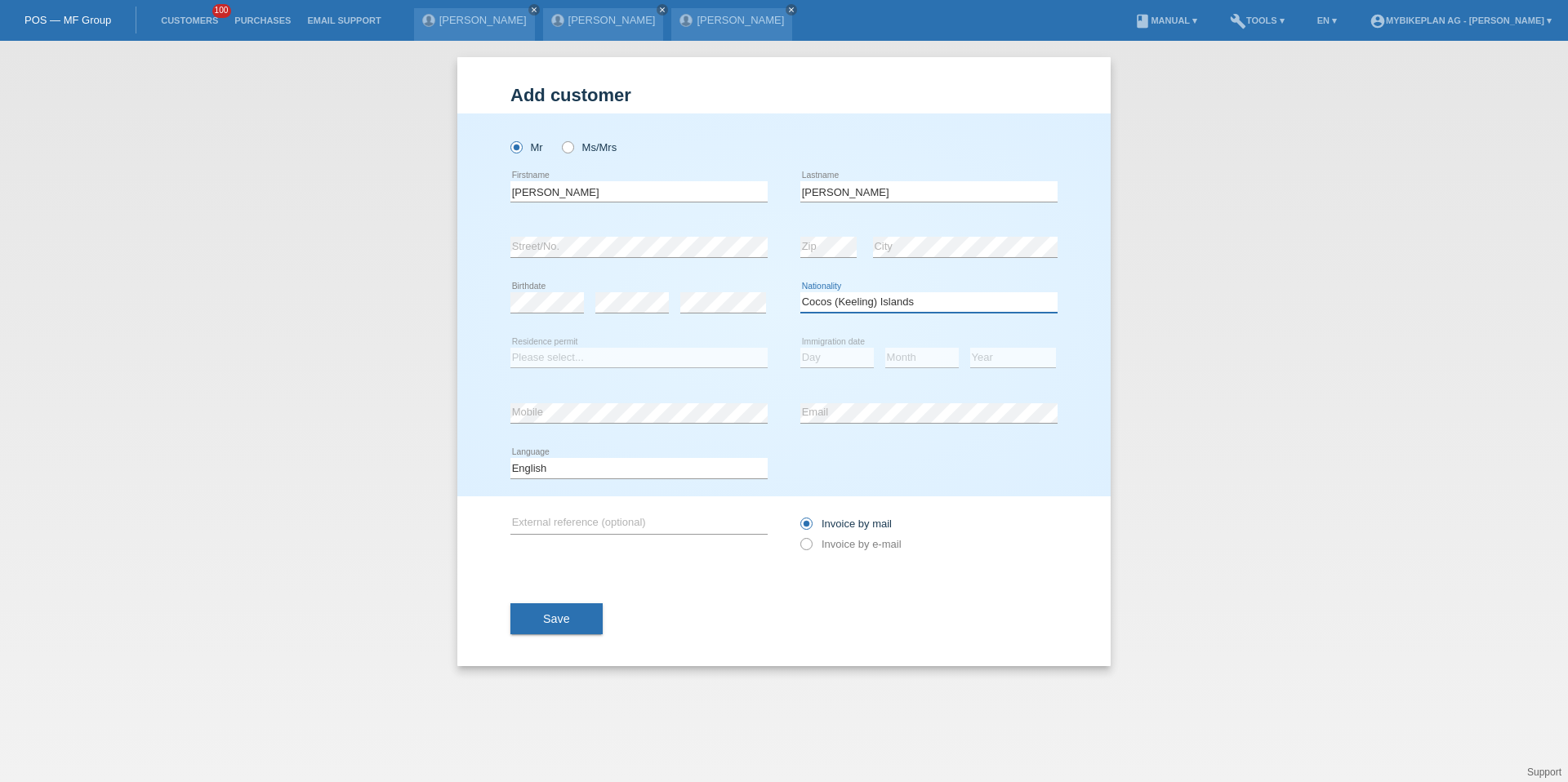
select select "CO"
select select "B"
select select "02"
select select "06"
click at [1025, 352] on select "Year 2025 2024 2023 2022 2021 2020 2019 2018 2017 2016 2015 2014 2013 2012 2011…" at bounding box center [1013, 357] width 86 height 19
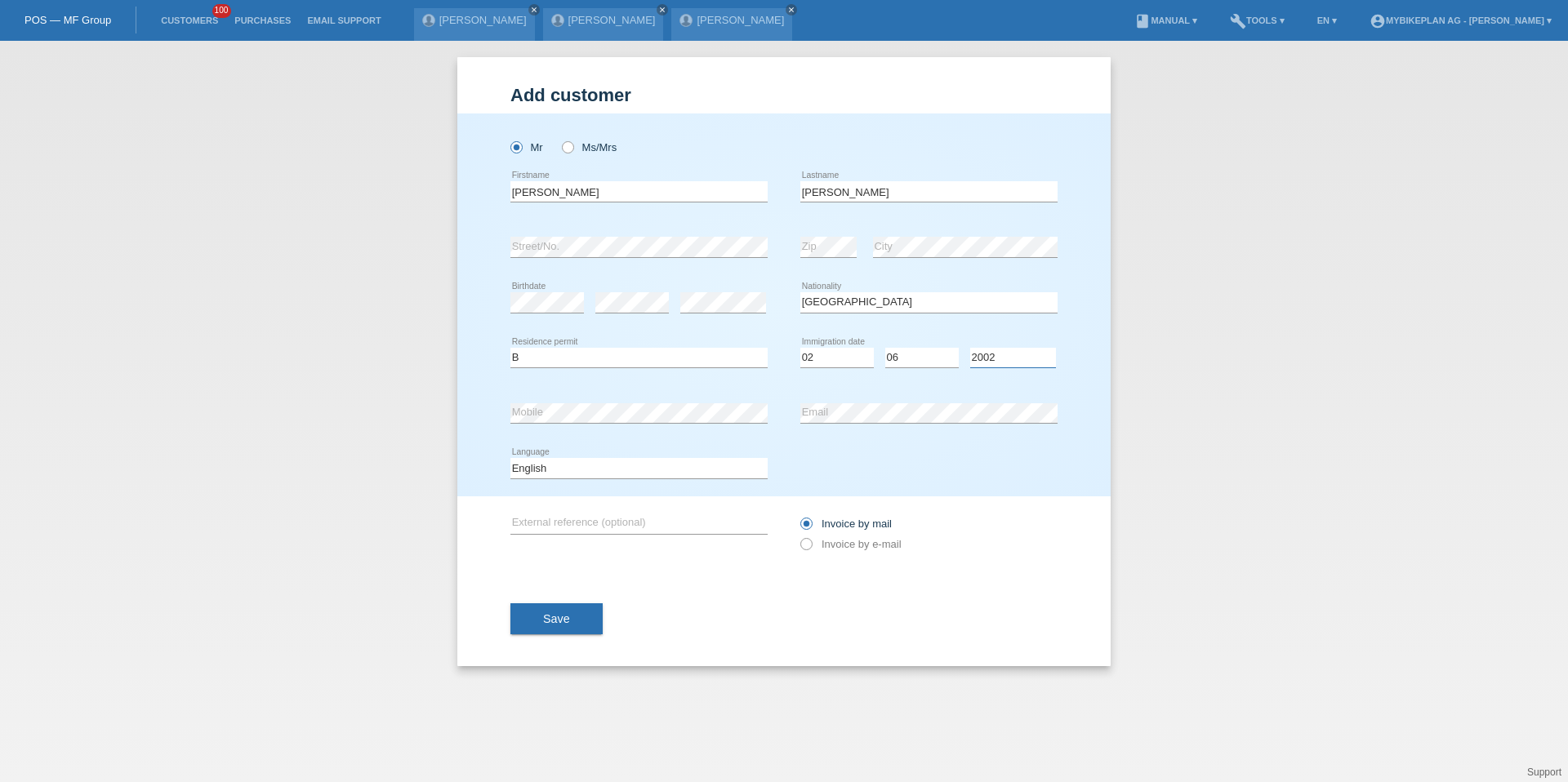
select select "2005"
click at [600, 470] on select "Deutsch Français Italiano English" at bounding box center [640, 467] width 258 height 19
select select "de"
click at [845, 541] on label "Invoice by e-mail" at bounding box center [851, 544] width 101 height 12
click at [811, 541] on input "Invoice by e-mail" at bounding box center [806, 548] width 11 height 20
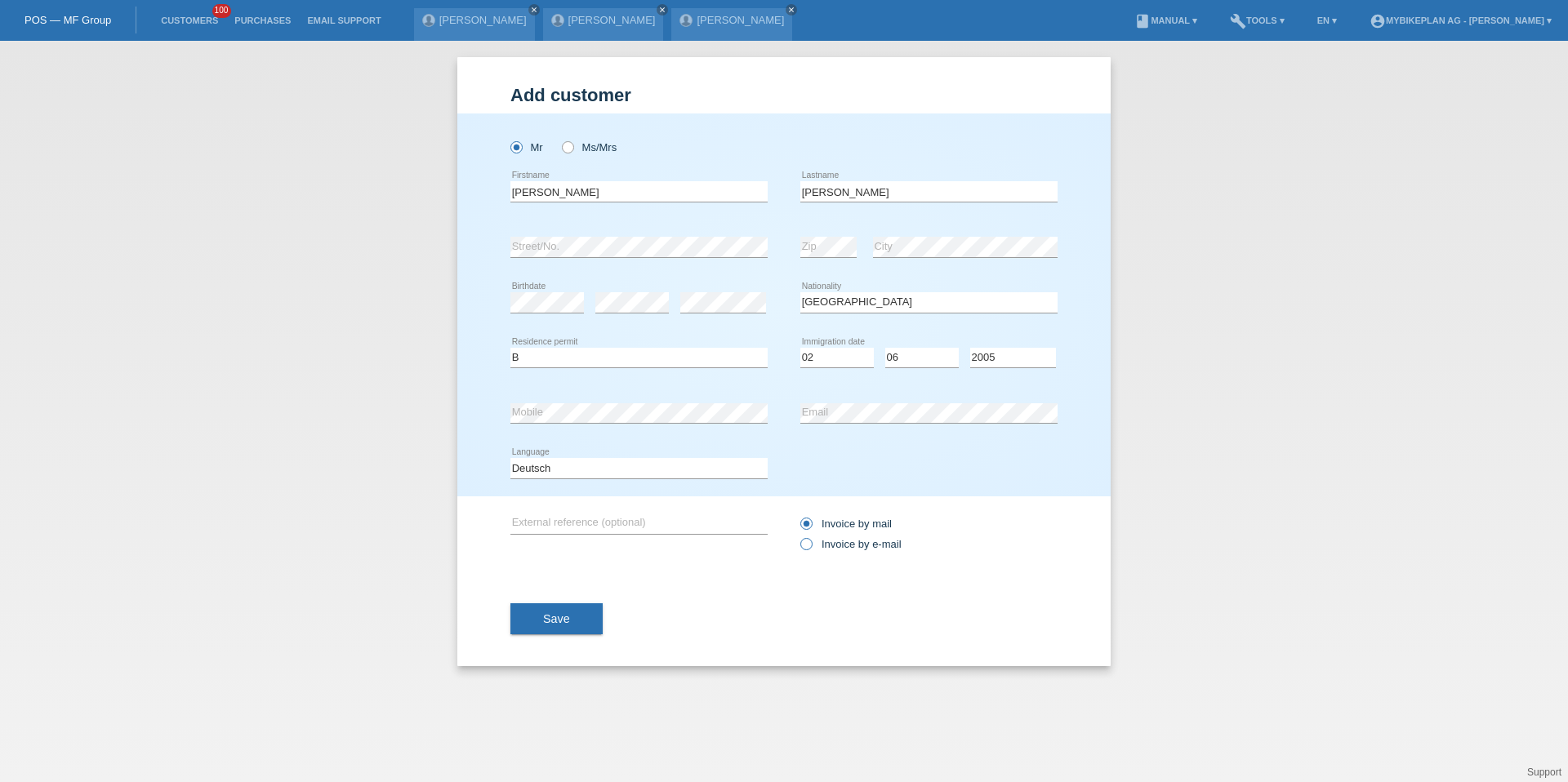
radio input "true"
click at [558, 618] on span "Save" at bounding box center [556, 618] width 26 height 13
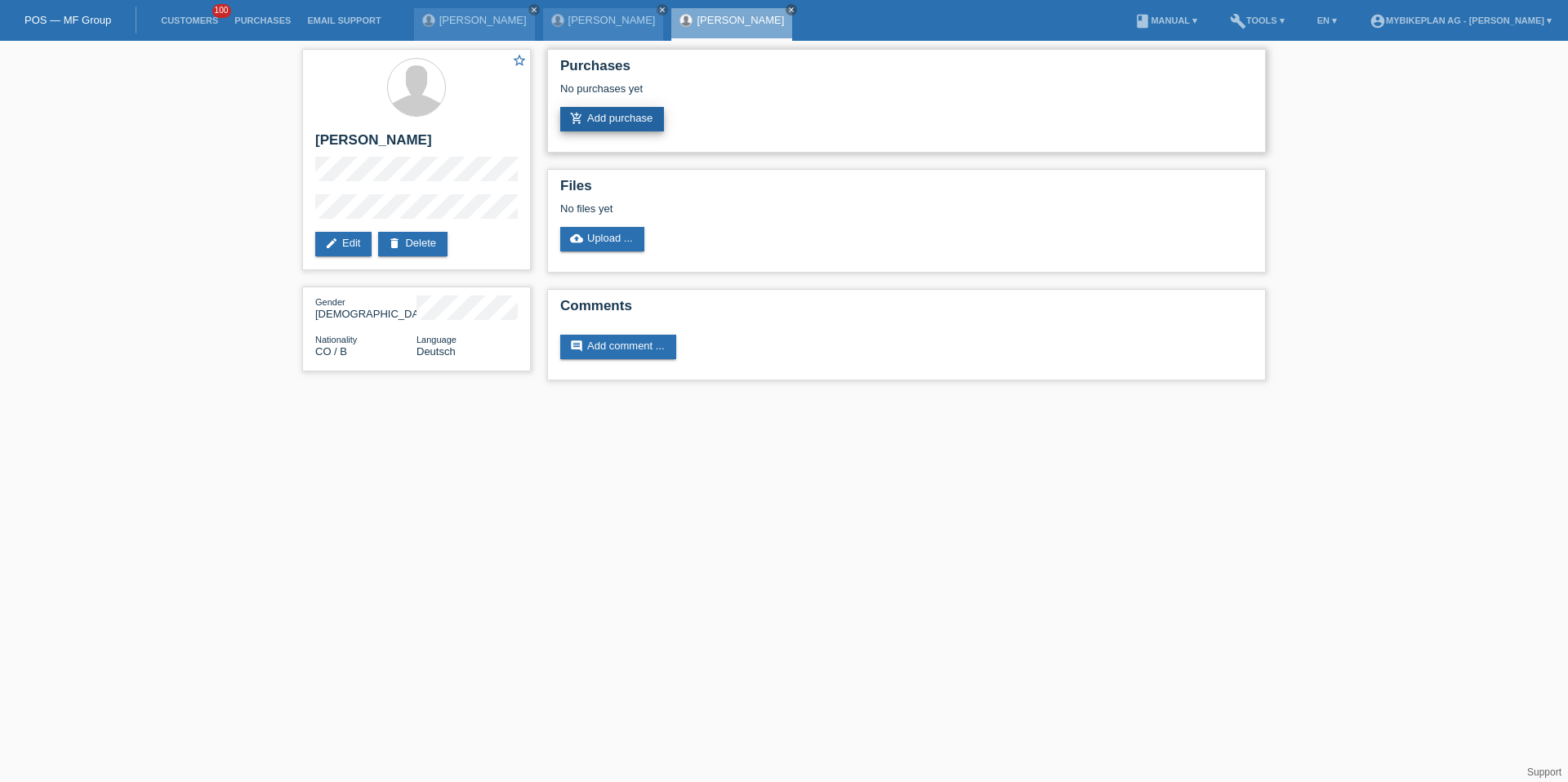
click at [636, 119] on link "add_shopping_cart Add purchase" at bounding box center [612, 119] width 104 height 25
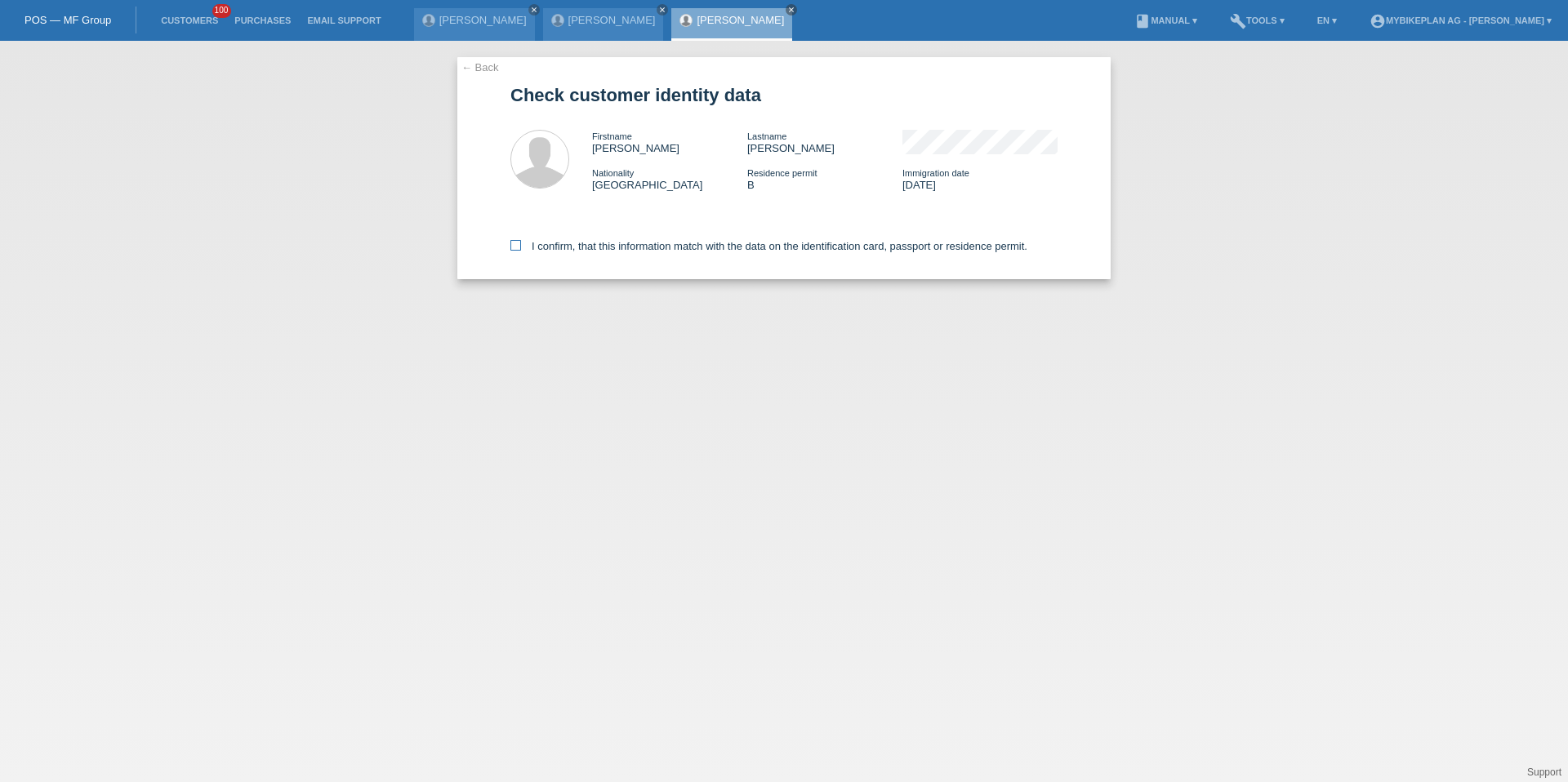
click at [570, 249] on label "I confirm, that this information match with the data on the identification card…" at bounding box center [769, 246] width 517 height 12
click at [521, 249] on input "I confirm, that this information match with the data on the identification card…" at bounding box center [516, 246] width 11 height 11
checkbox input "true"
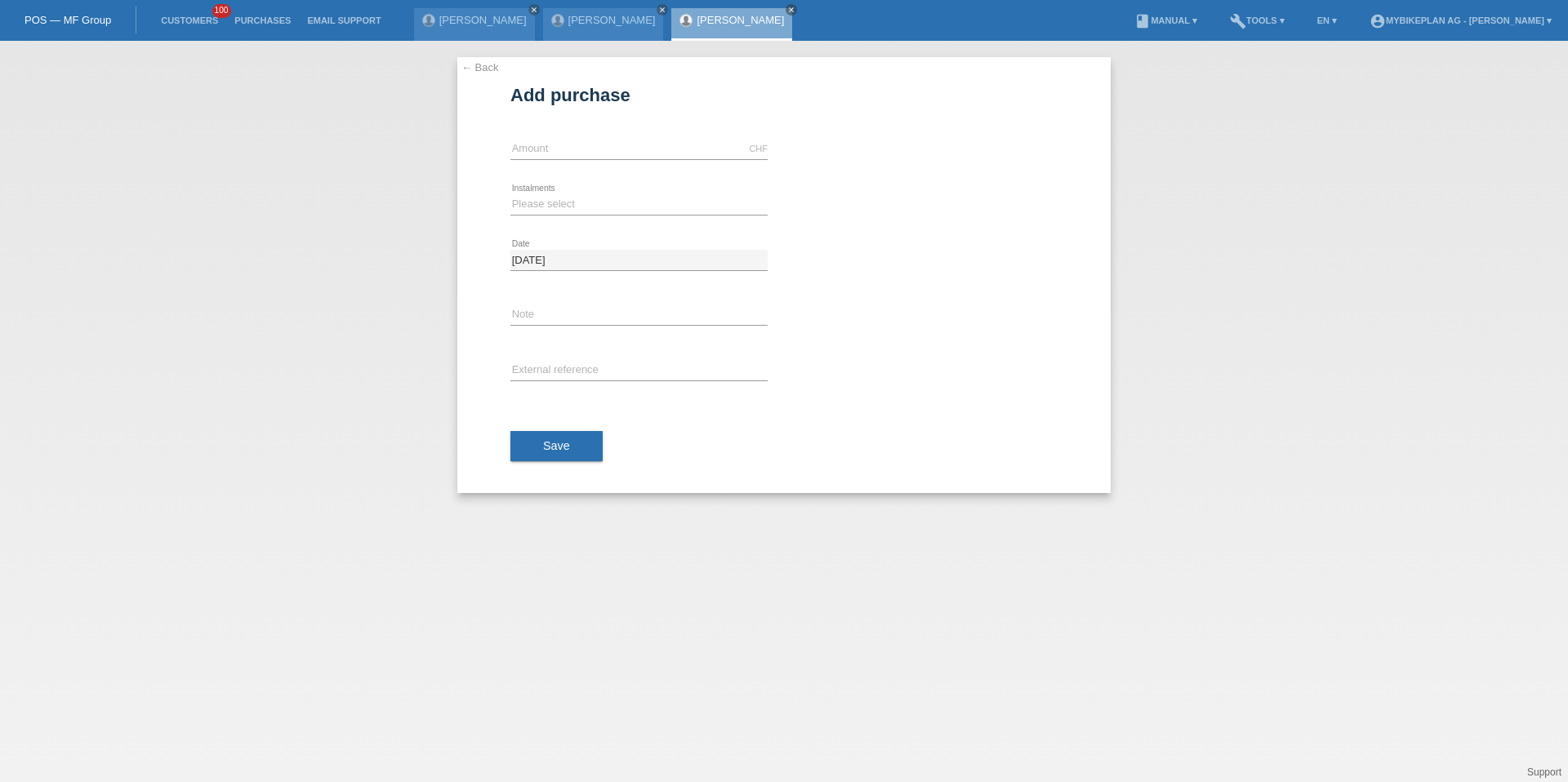
click at [569, 124] on div "CHF error Amount" at bounding box center [640, 149] width 258 height 56
click at [567, 148] on input "text" at bounding box center [640, 149] width 258 height 20
type input "5441.00"
click at [620, 209] on select "Please select 6 instalments 12 instalments 18 instalments 24 instalments 36 ins…" at bounding box center [640, 204] width 258 height 19
select select "486"
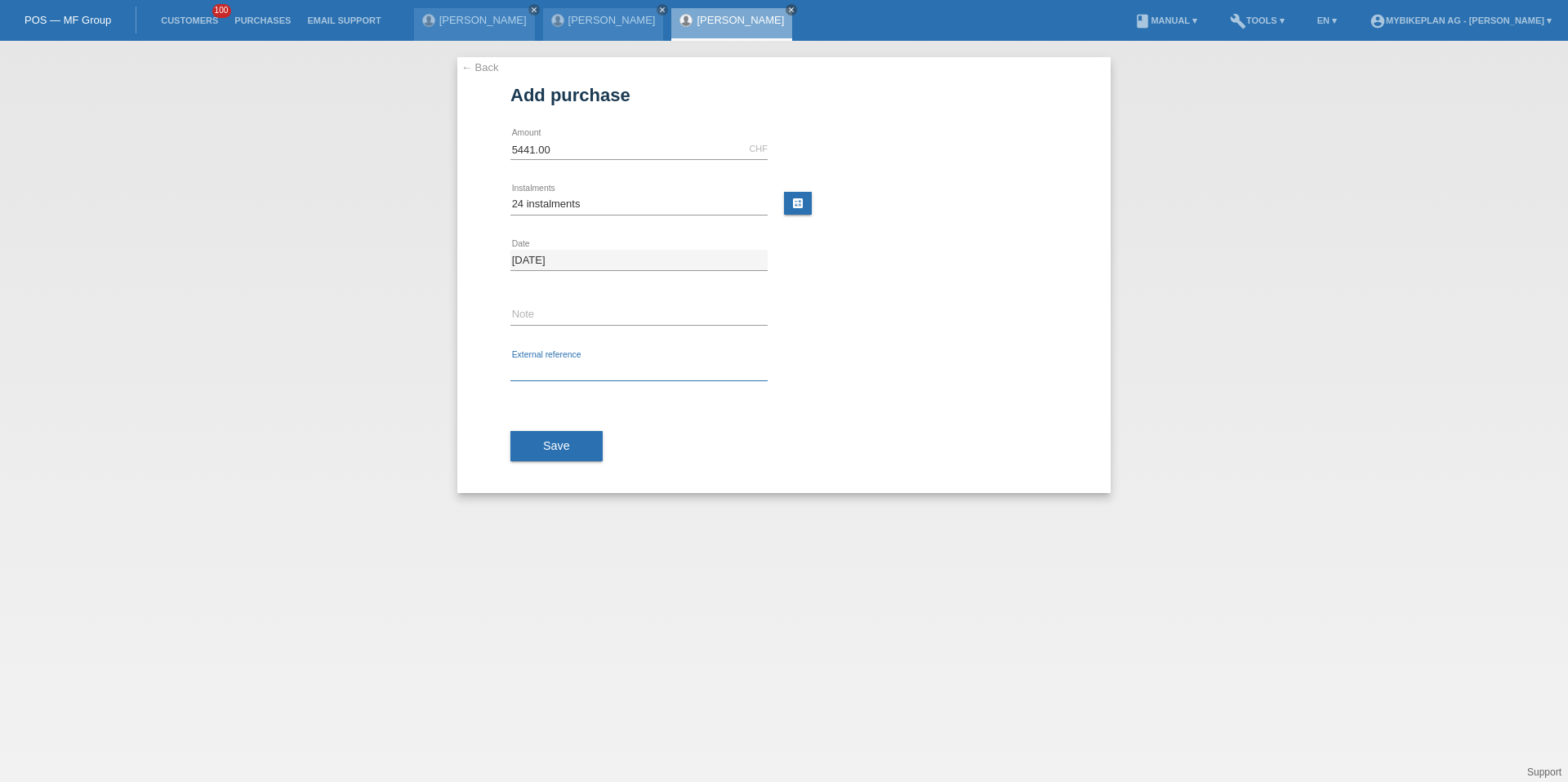
click at [575, 361] on input "text" at bounding box center [640, 371] width 258 height 20
paste input "42047335490"
type input "42047335490"
click at [561, 450] on span "Save" at bounding box center [556, 446] width 26 height 13
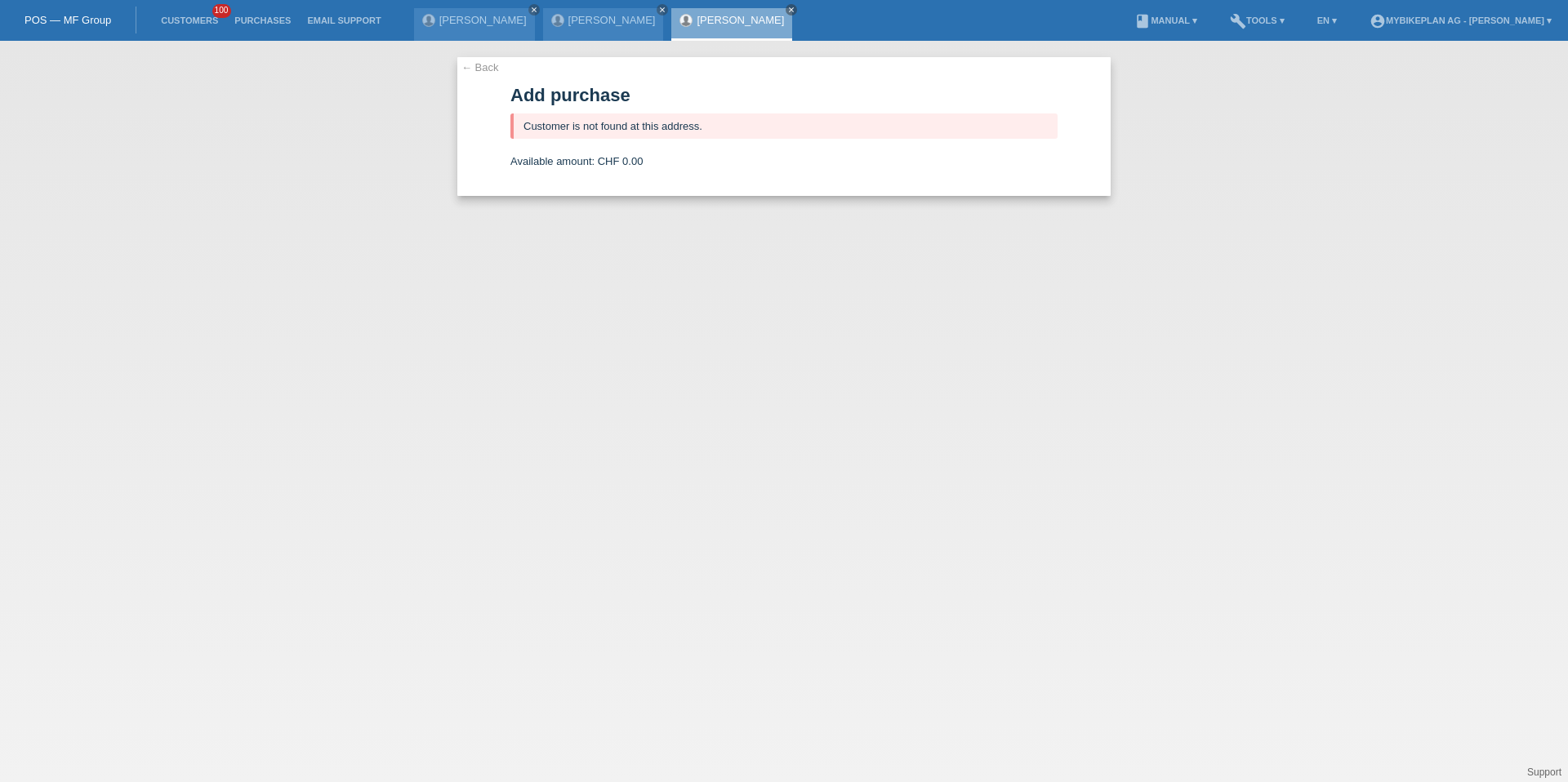
click at [183, 26] on li "Customers 100" at bounding box center [189, 21] width 73 height 42
click at [163, 26] on li "Customers 100" at bounding box center [189, 21] width 73 height 42
click at [197, 22] on link "Customers" at bounding box center [189, 20] width 73 height 10
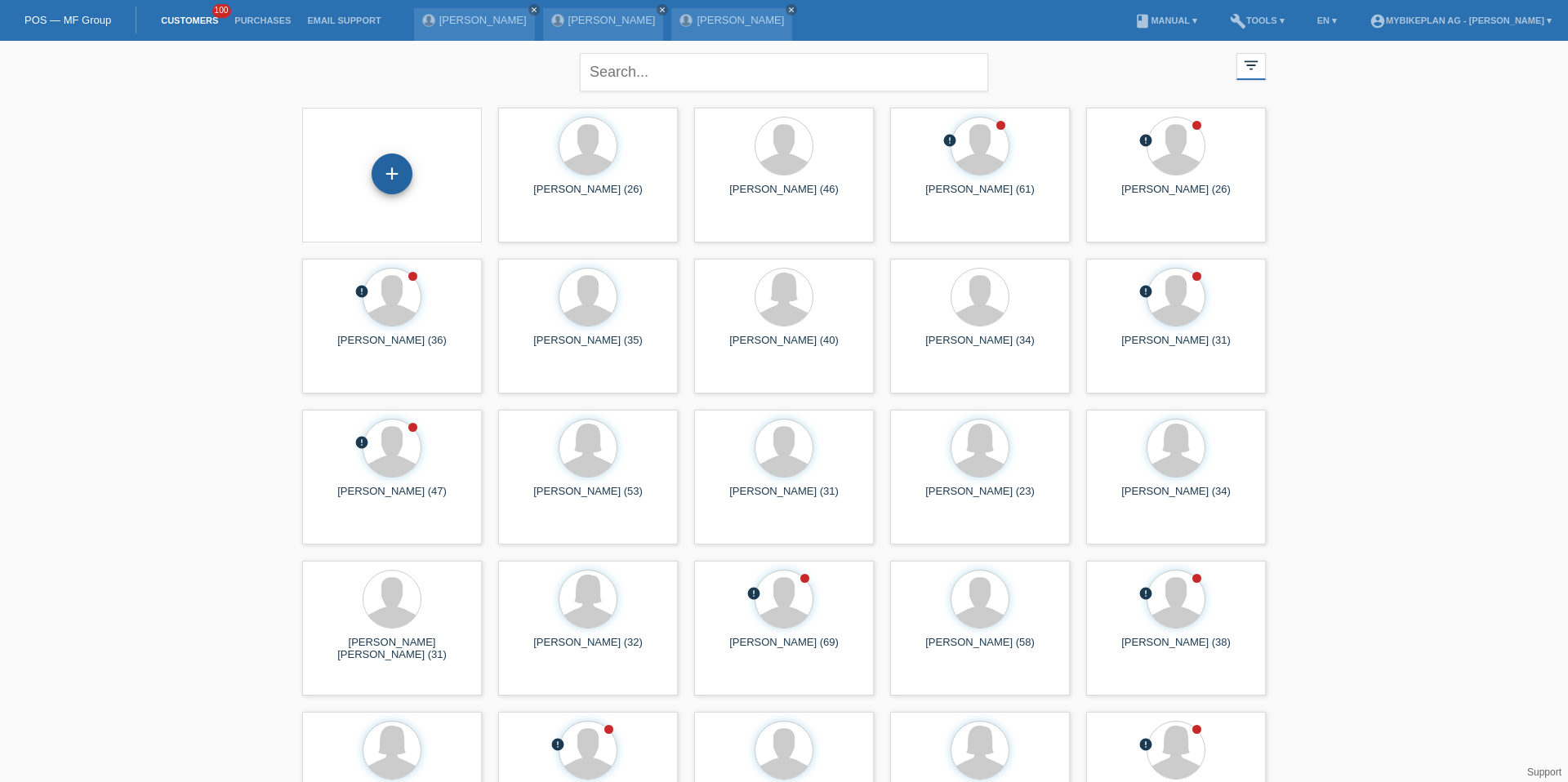
click at [404, 178] on div "+" at bounding box center [392, 174] width 41 height 41
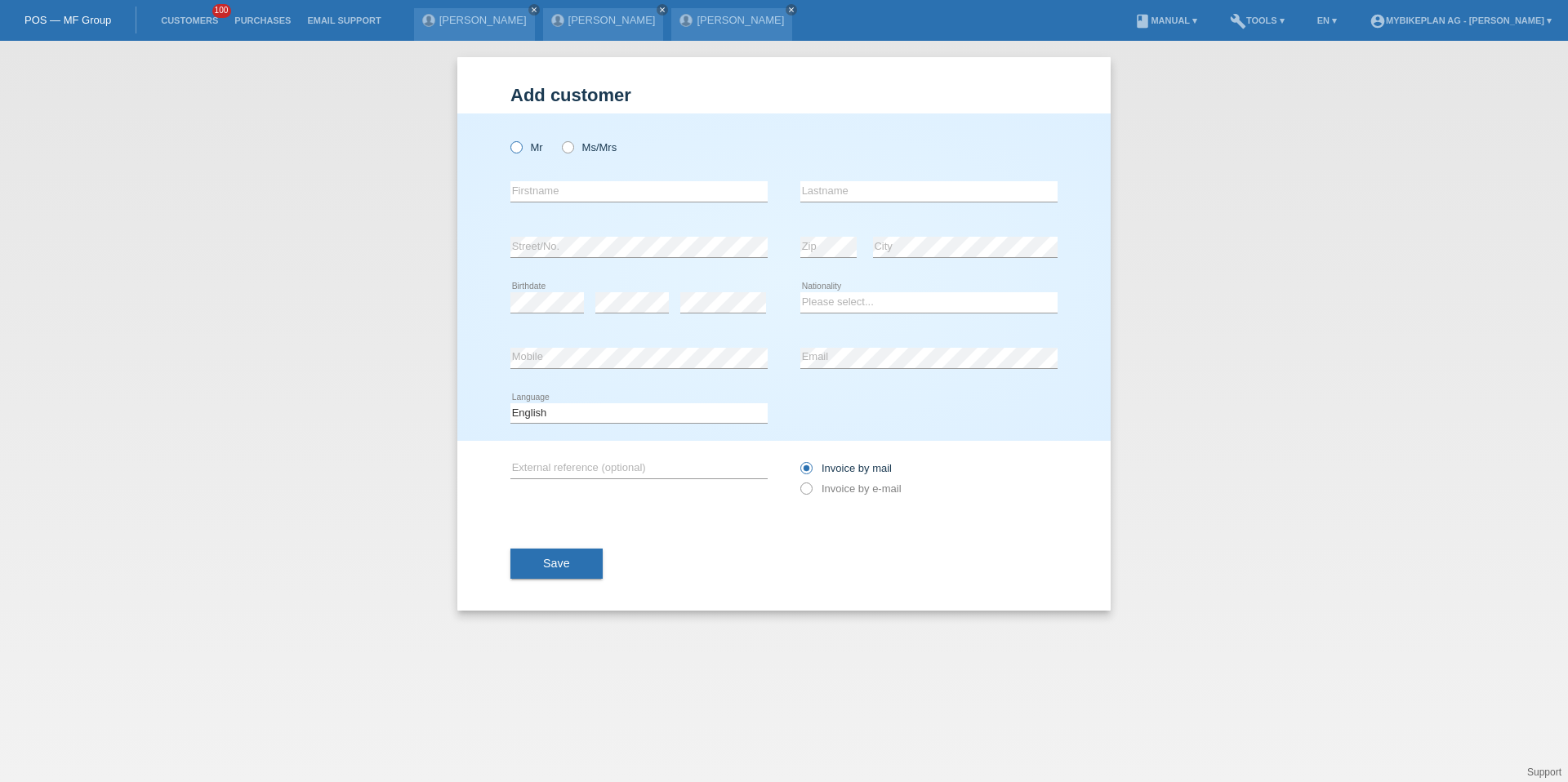
click at [508, 139] on icon at bounding box center [508, 139] width 0 height 0
click at [517, 143] on input "Mr" at bounding box center [516, 147] width 11 height 11
radio input "true"
click at [508, 139] on icon at bounding box center [508, 139] width 0 height 0
click at [517, 146] on input "Mr" at bounding box center [516, 147] width 11 height 11
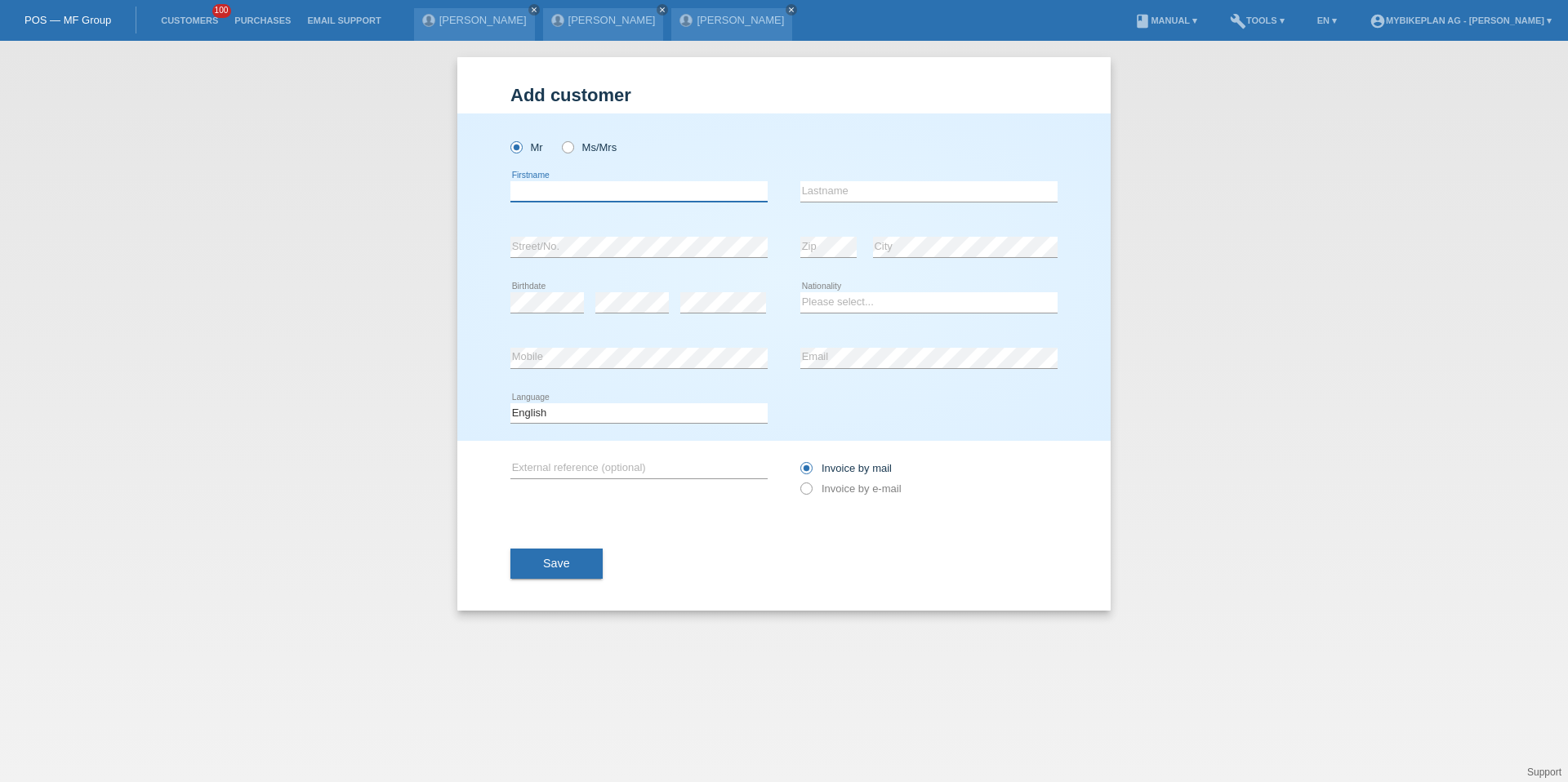
click at [537, 193] on input "text" at bounding box center [640, 191] width 258 height 20
type input "Pascal"
type input "Fischer"
select select "CH"
click at [543, 412] on select "Deutsch Français Italiano English" at bounding box center [640, 413] width 258 height 19
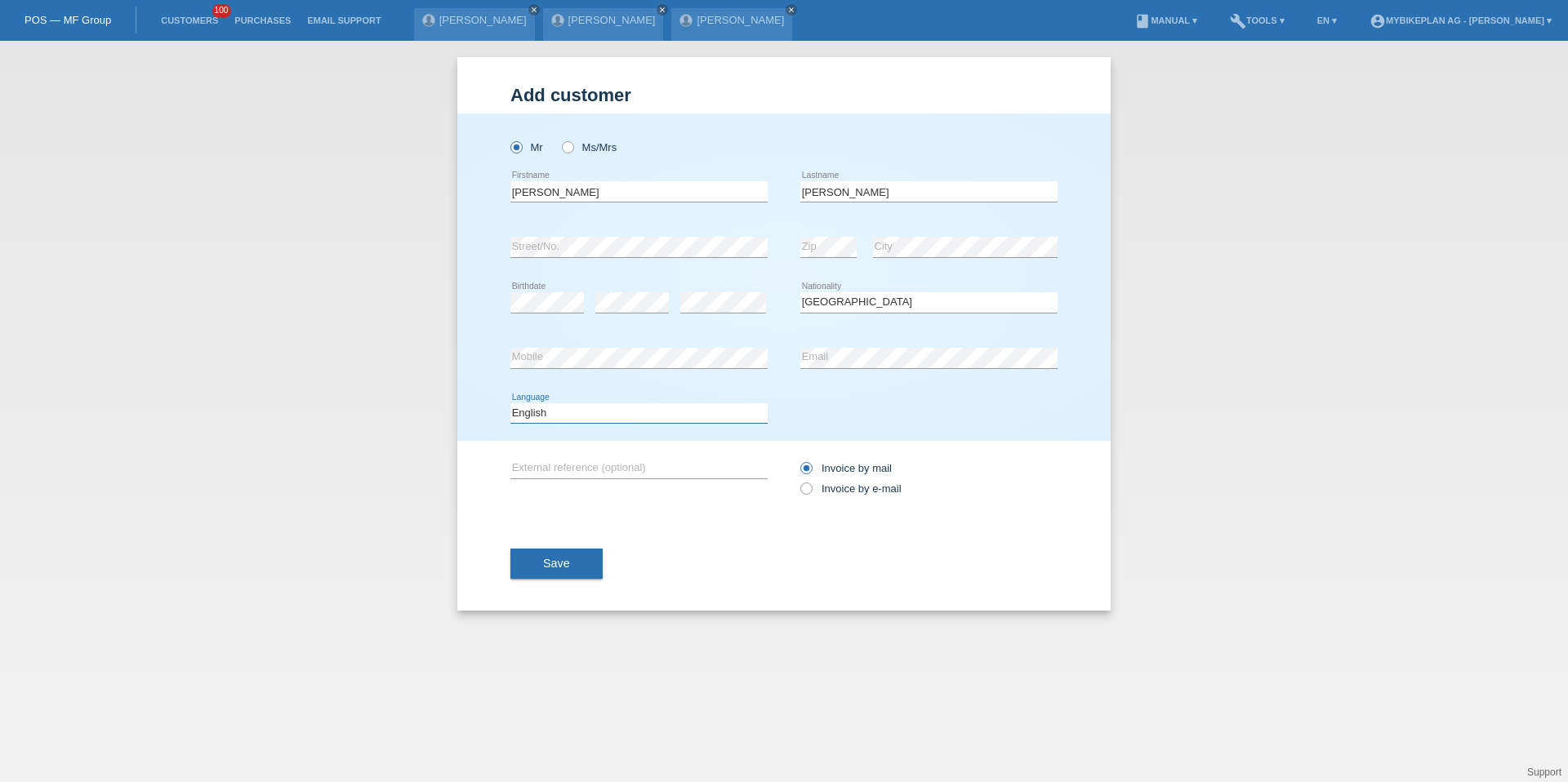
select select "de"
click at [853, 484] on label "Invoice by e-mail" at bounding box center [851, 488] width 101 height 12
click at [811, 484] on input "Invoice by e-mail" at bounding box center [806, 492] width 11 height 20
radio input "true"
click at [553, 559] on span "Save" at bounding box center [556, 564] width 26 height 13
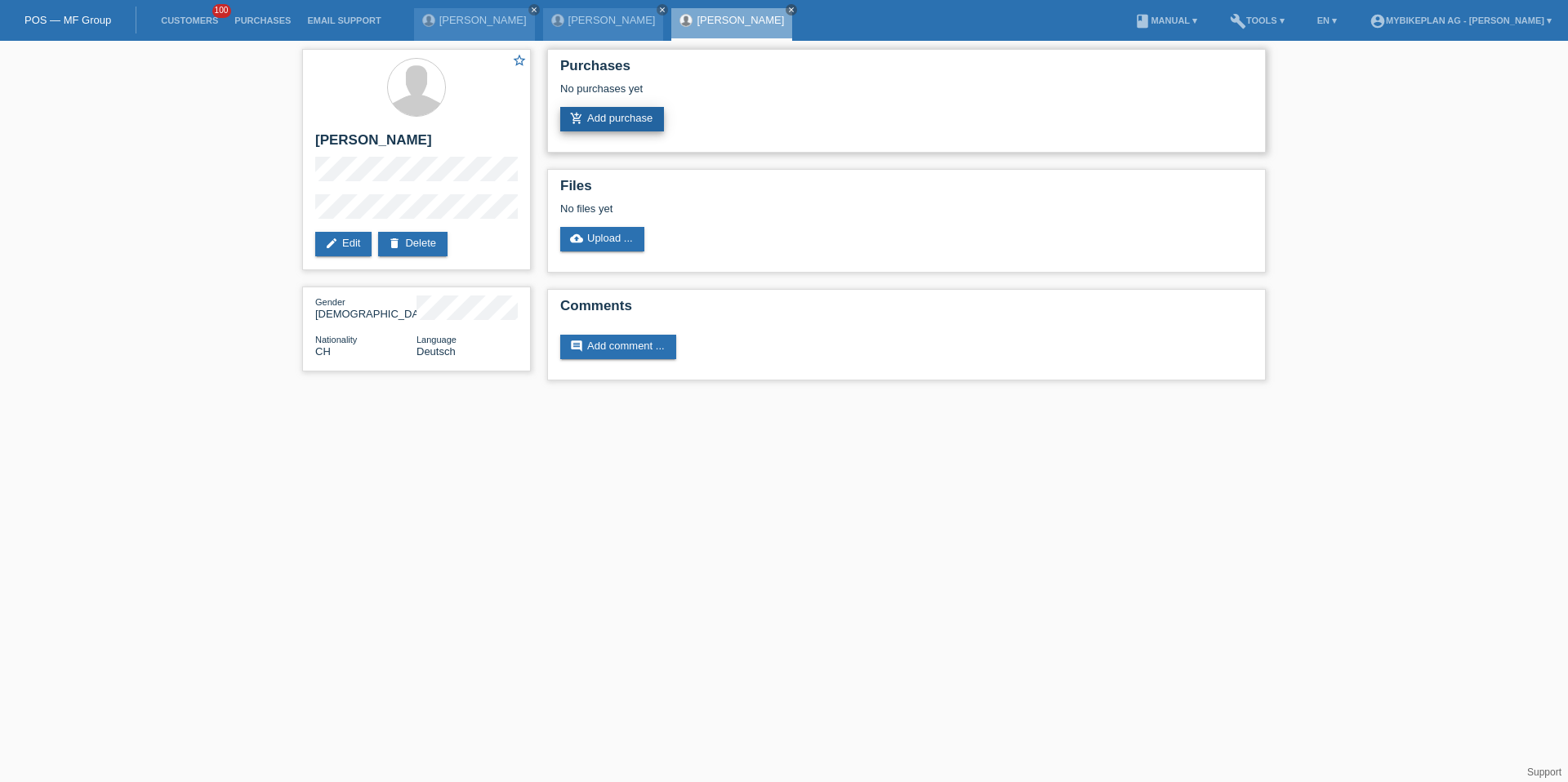
click at [600, 124] on link "add_shopping_cart Add purchase" at bounding box center [612, 119] width 104 height 25
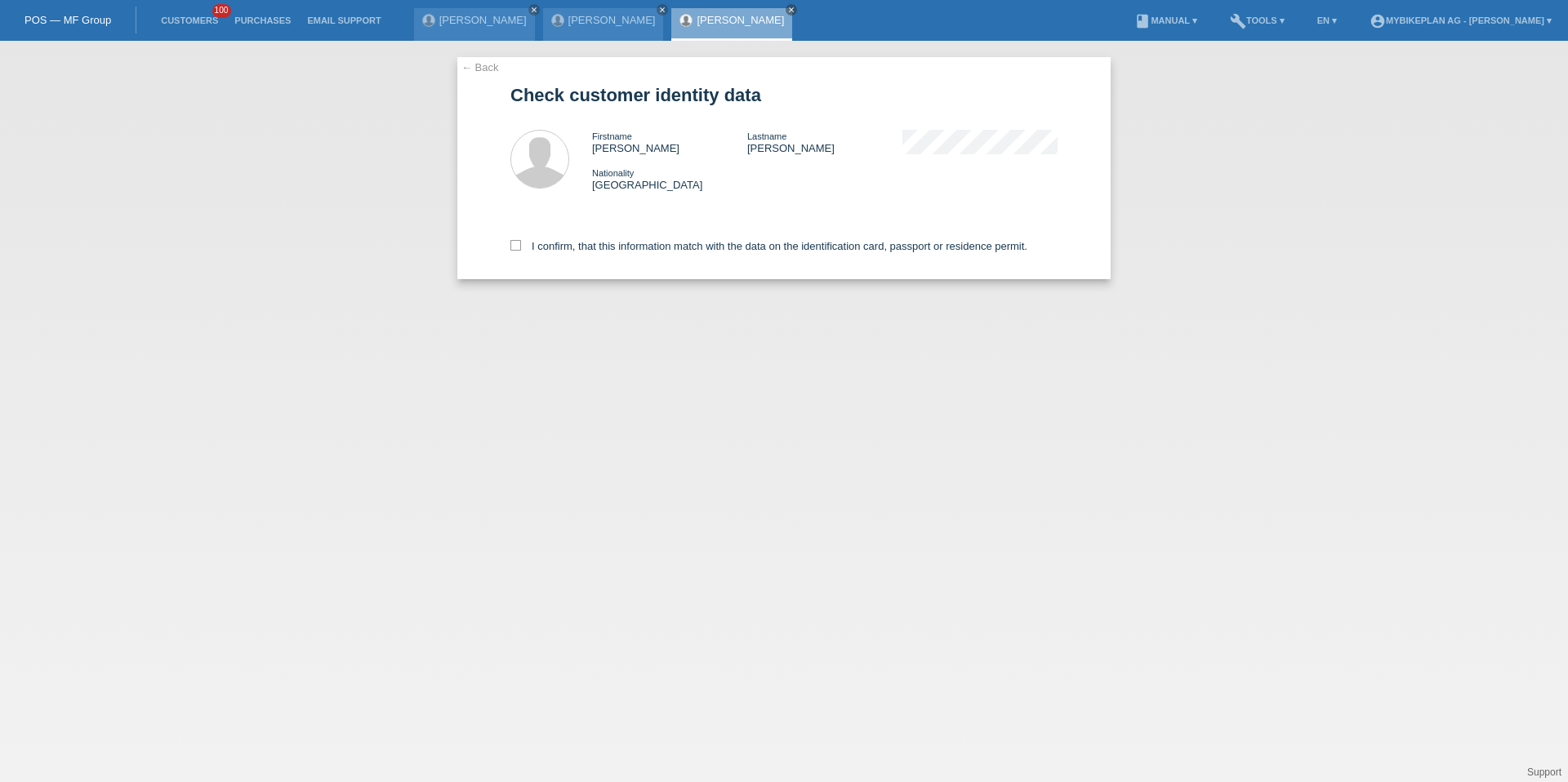
click at [793, 236] on div "I confirm, that this information match with the data on the identification card…" at bounding box center [784, 243] width 547 height 72
click at [763, 245] on label "I confirm, that this information match with the data on the identification card…" at bounding box center [769, 246] width 517 height 12
click at [521, 245] on input "I confirm, that this information match with the data on the identification card…" at bounding box center [516, 246] width 11 height 11
checkbox input "true"
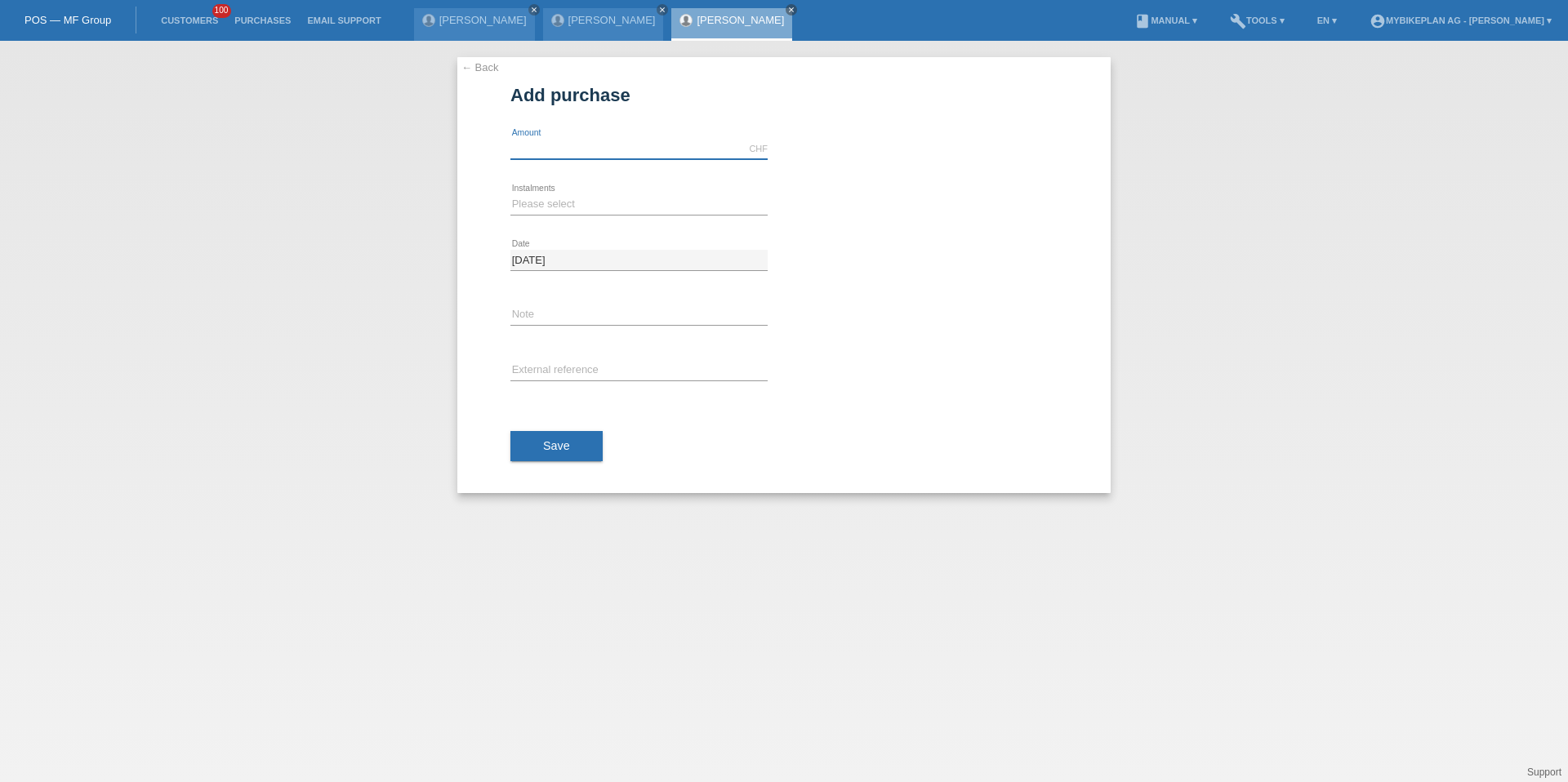
click at [588, 144] on input "text" at bounding box center [640, 149] width 258 height 20
type input "4396.46"
click at [613, 204] on select "Please select 6 instalments 12 instalments 18 instalments 24 instalments 36 ins…" at bounding box center [640, 204] width 258 height 19
select select "488"
click at [581, 358] on div "error External reference" at bounding box center [640, 371] width 258 height 56
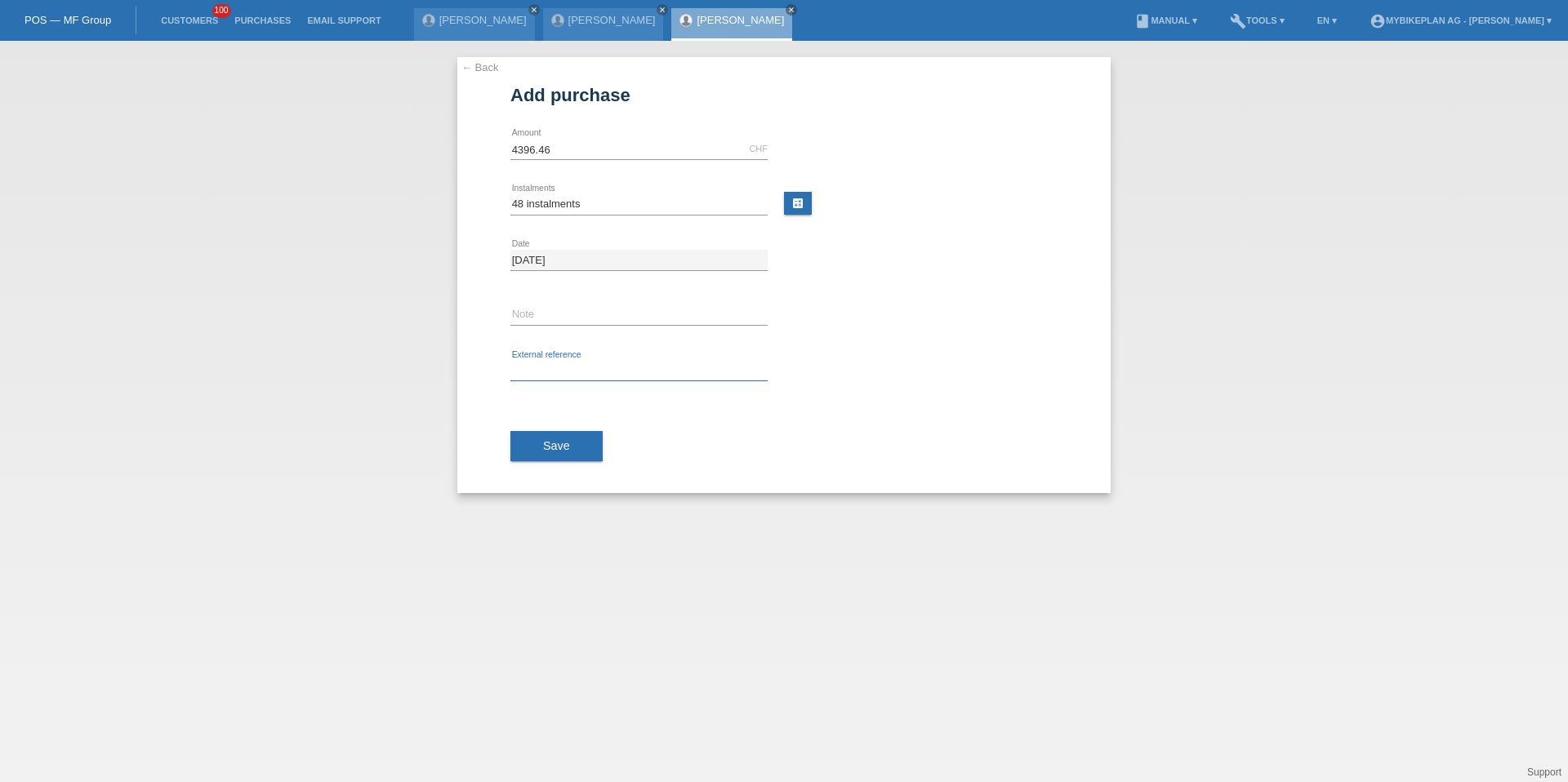
click at [577, 368] on input "text" at bounding box center [640, 371] width 258 height 20
paste input "42029729204"
type input "42029729204"
click at [551, 435] on button "Save" at bounding box center [556, 447] width 92 height 31
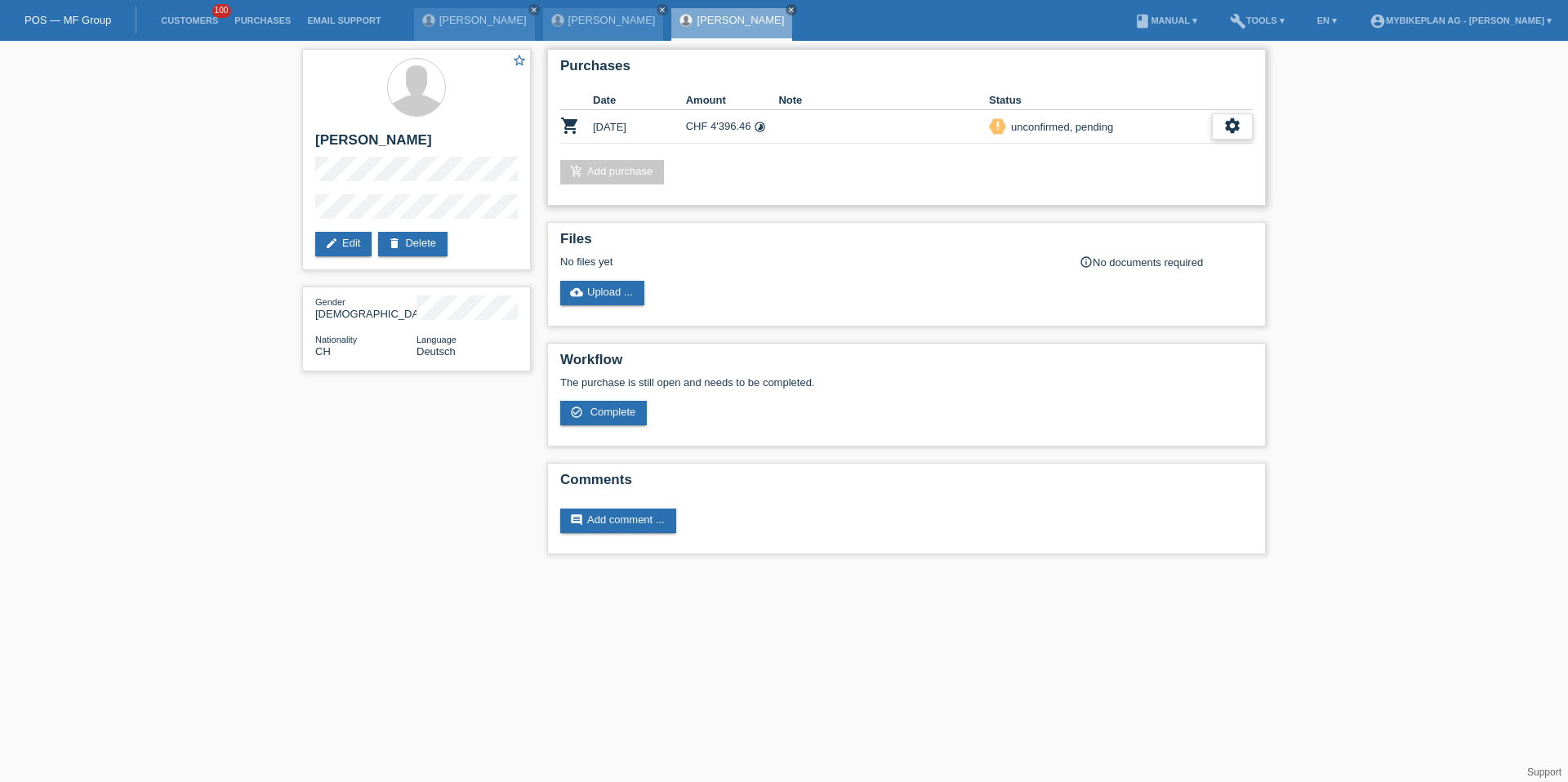
click at [1232, 118] on icon "settings" at bounding box center [1233, 126] width 18 height 18
click at [1171, 153] on div "fullscreen Show" at bounding box center [1127, 153] width 247 height 25
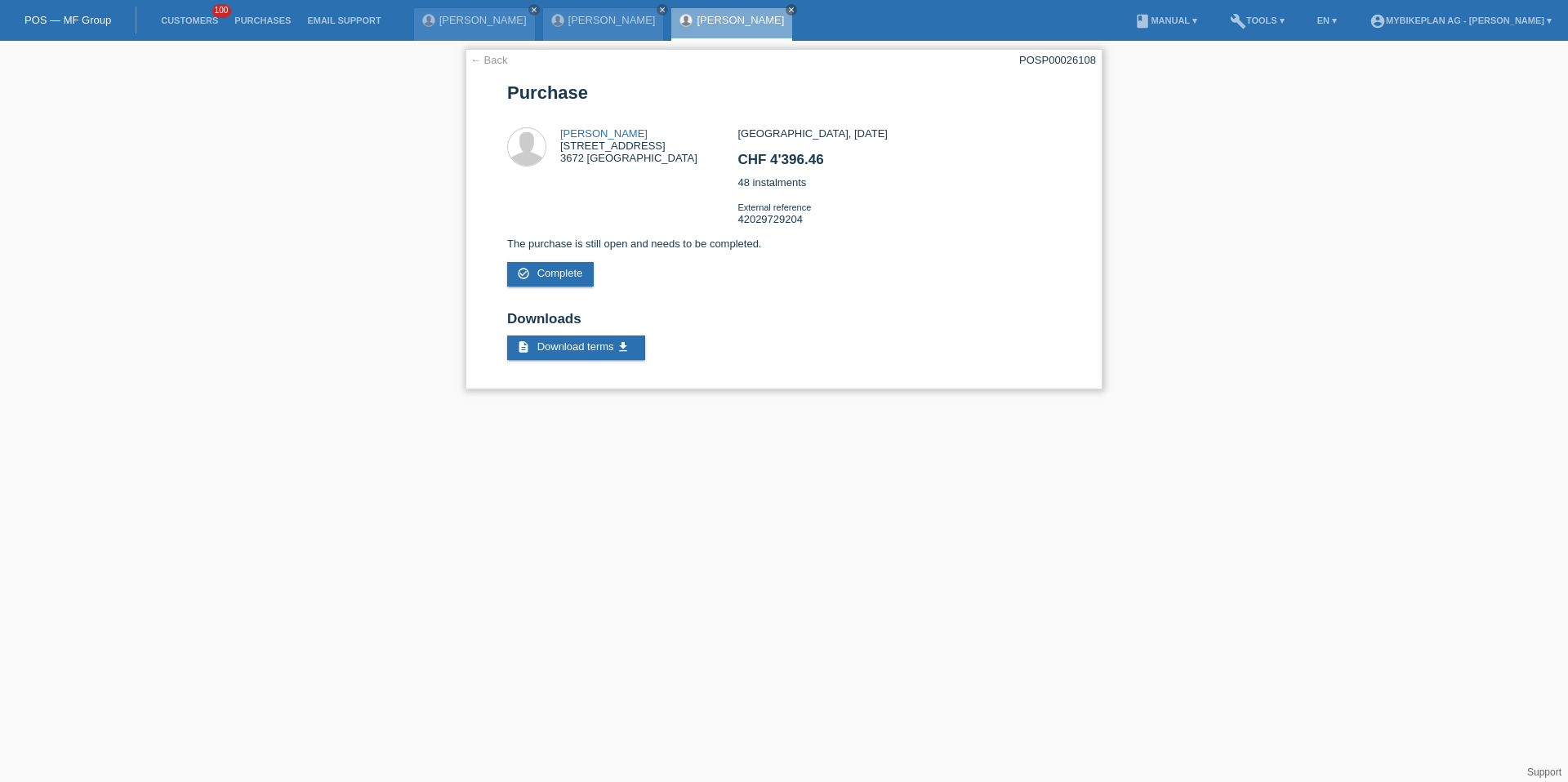
click at [1076, 54] on div "POSP00026108" at bounding box center [1058, 59] width 77 height 12
copy div "POSP00026108"
